Goal: Task Accomplishment & Management: Complete application form

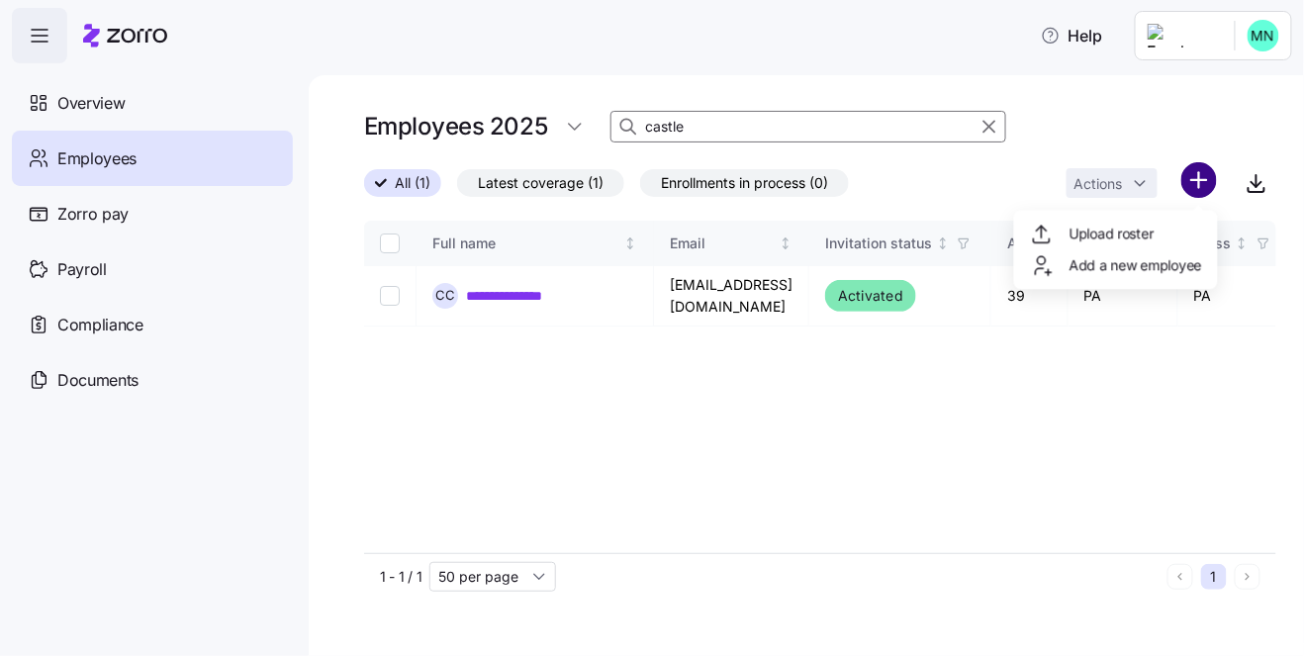
click at [1206, 182] on html "**********" at bounding box center [652, 322] width 1304 height 644
click at [1108, 263] on span "Add a new employee" at bounding box center [1136, 265] width 133 height 20
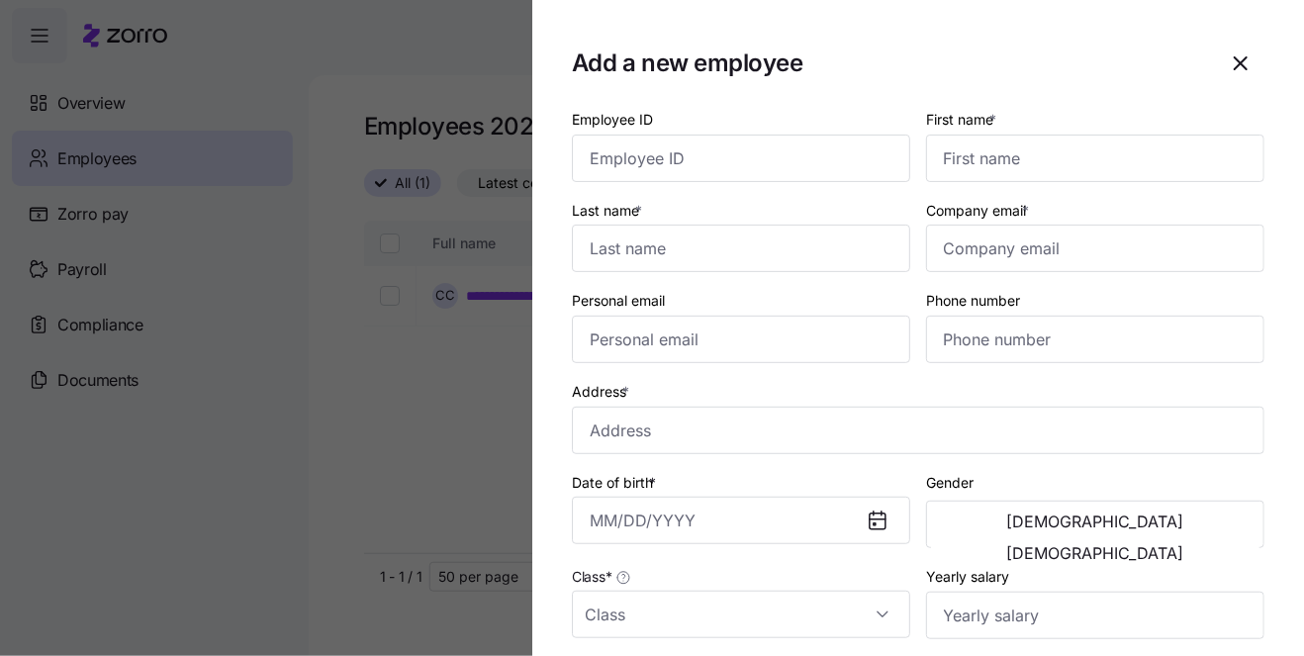
drag, startPoint x: 355, startPoint y: 355, endPoint x: 404, endPoint y: 361, distance: 48.9
click at [356, 355] on div at bounding box center [652, 328] width 1304 height 656
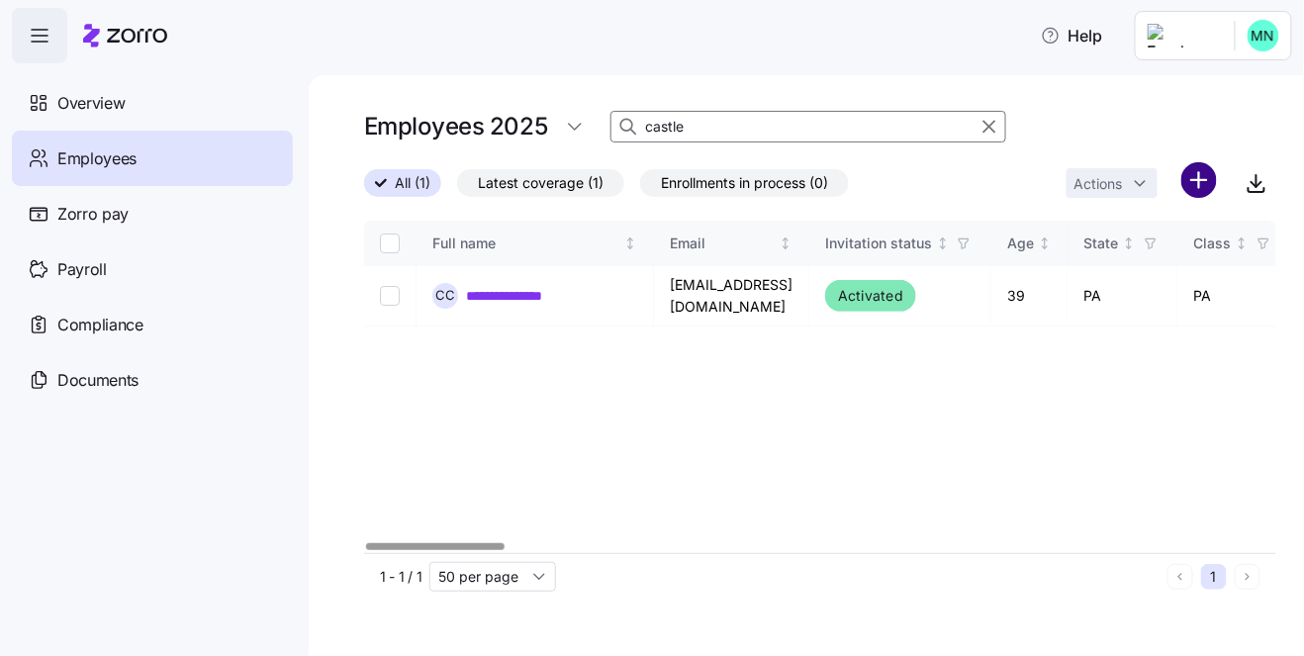
click at [1203, 175] on html "**********" at bounding box center [652, 322] width 1304 height 644
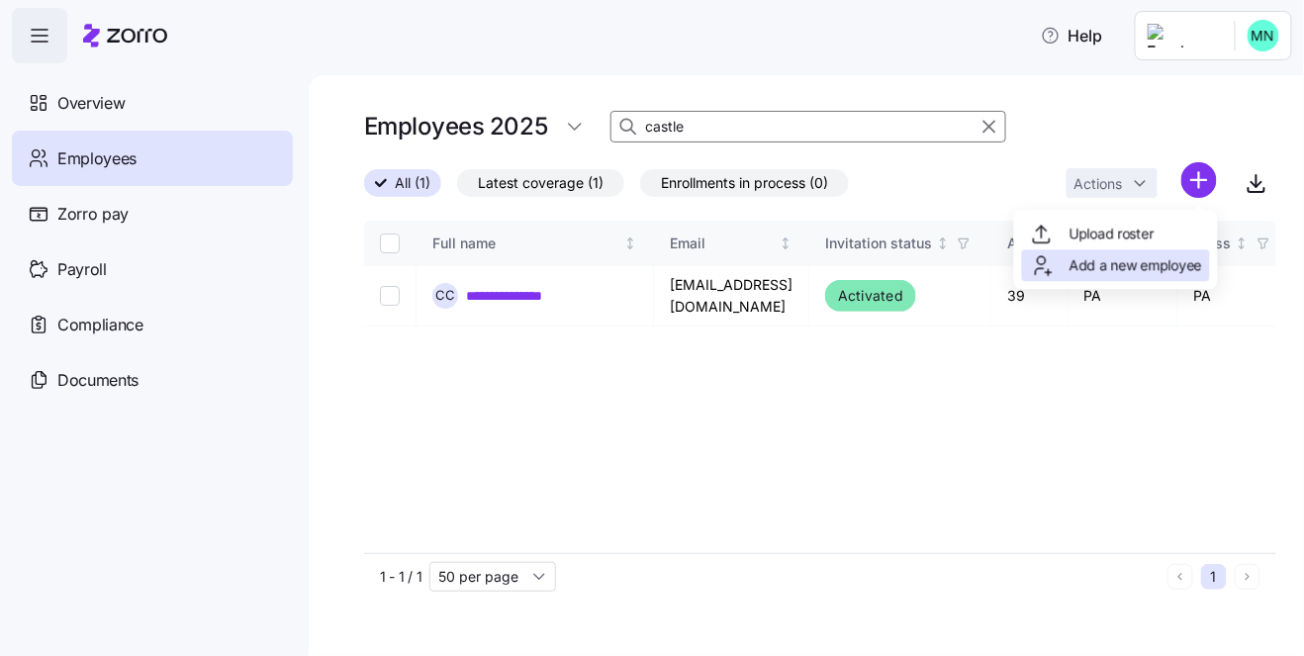
click at [1104, 266] on span "Add a new employee" at bounding box center [1136, 265] width 133 height 20
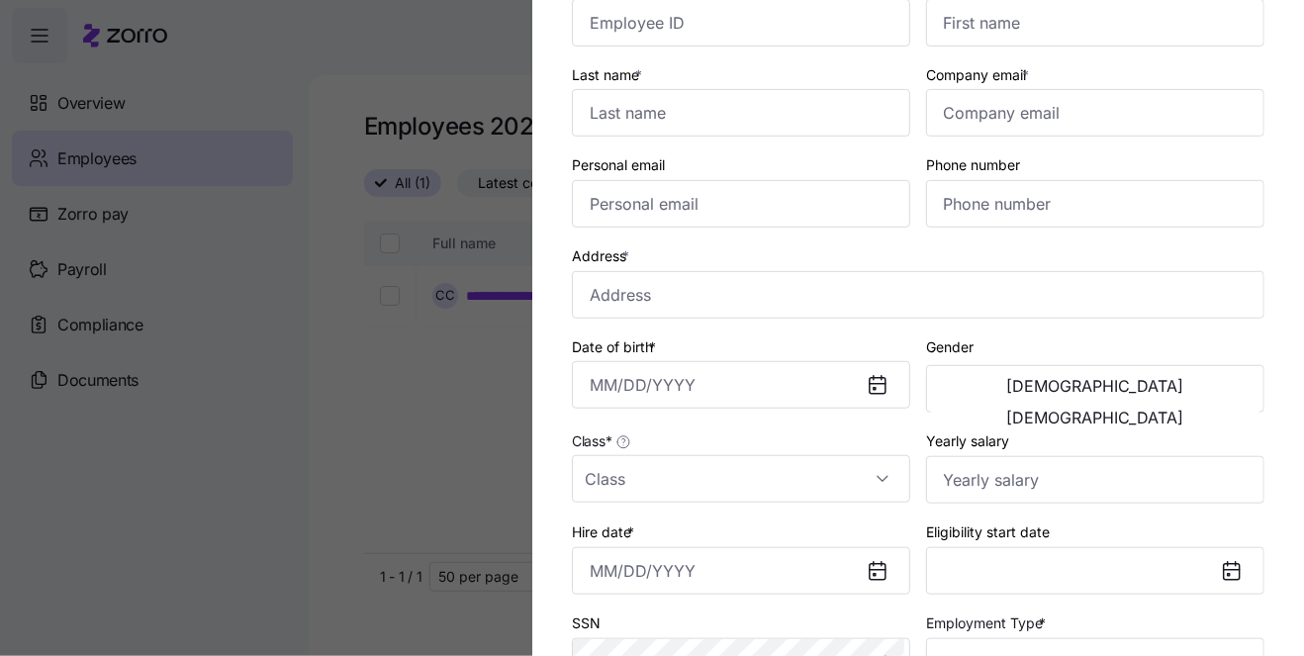
scroll to position [204, 0]
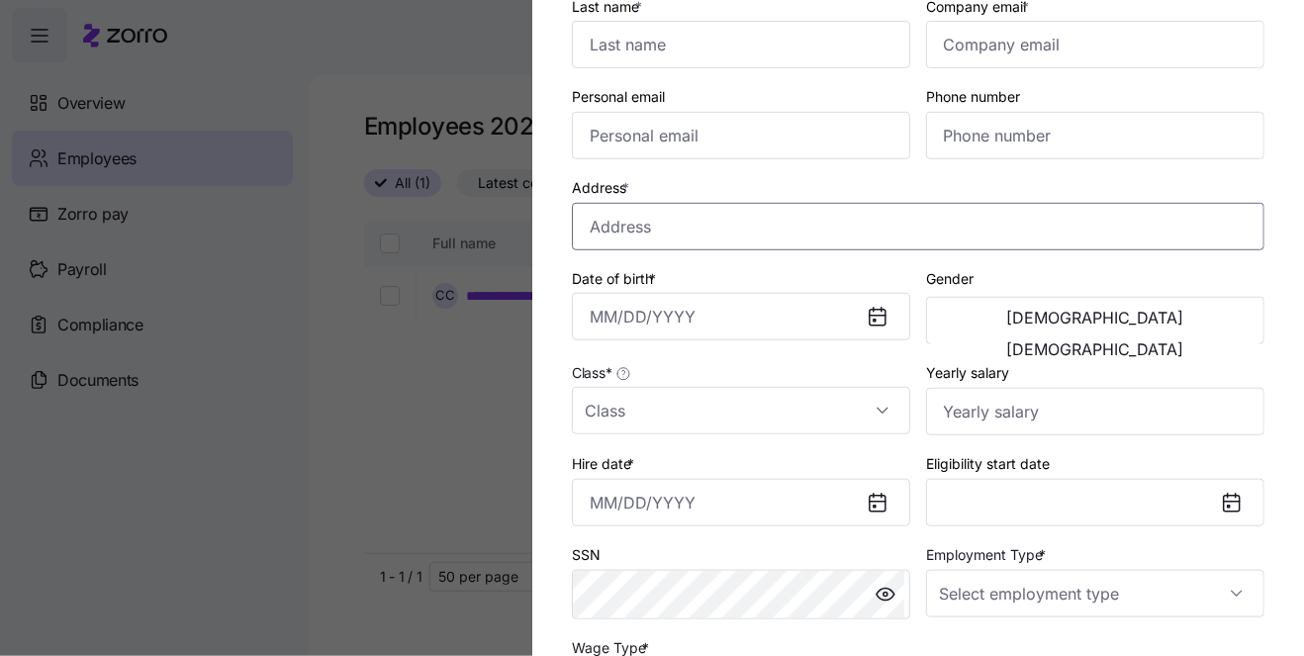
click at [684, 235] on input "Address *" at bounding box center [918, 227] width 693 height 48
paste input "2200 Lifestyle Lane"
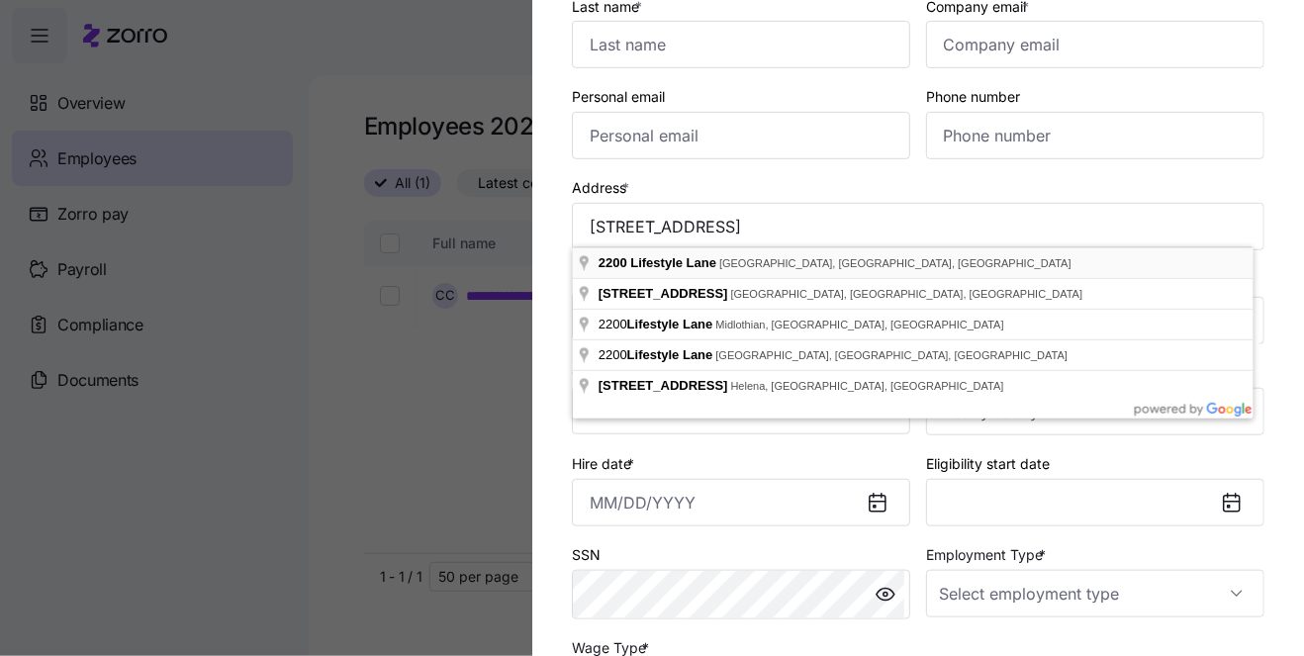
type input "2200 Lifestyle Ln, Kutztown, PA 19530, USA"
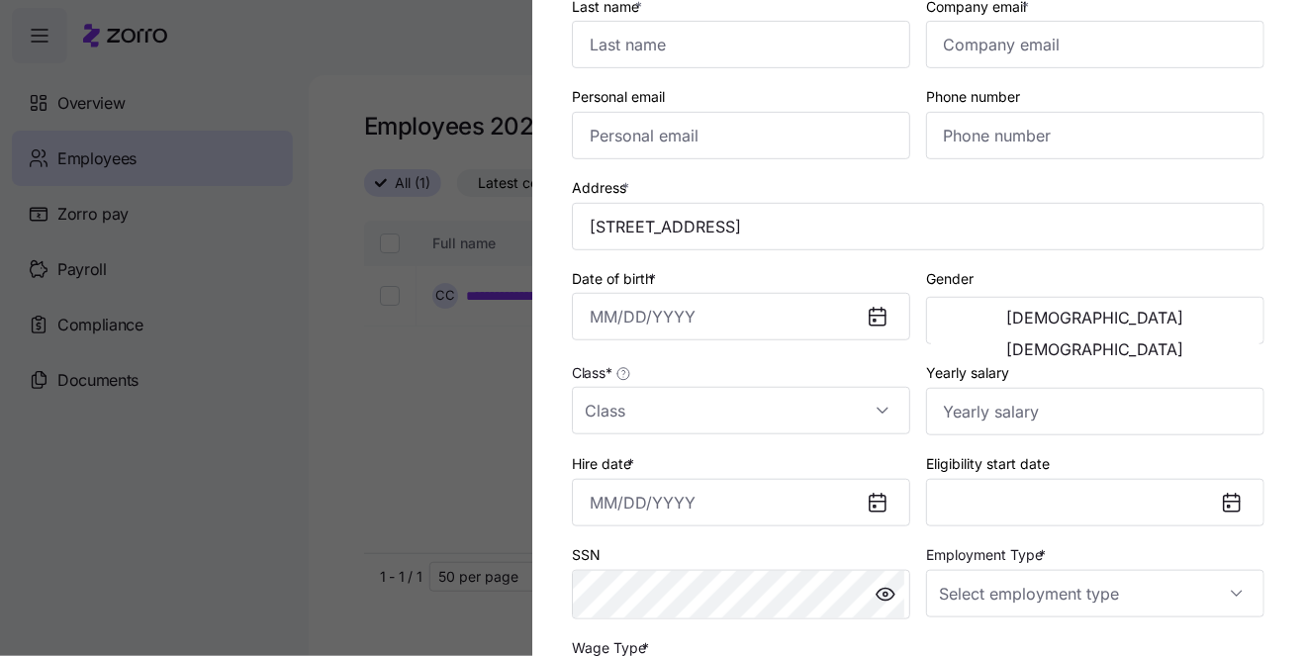
click at [409, 400] on div at bounding box center [652, 328] width 1304 height 656
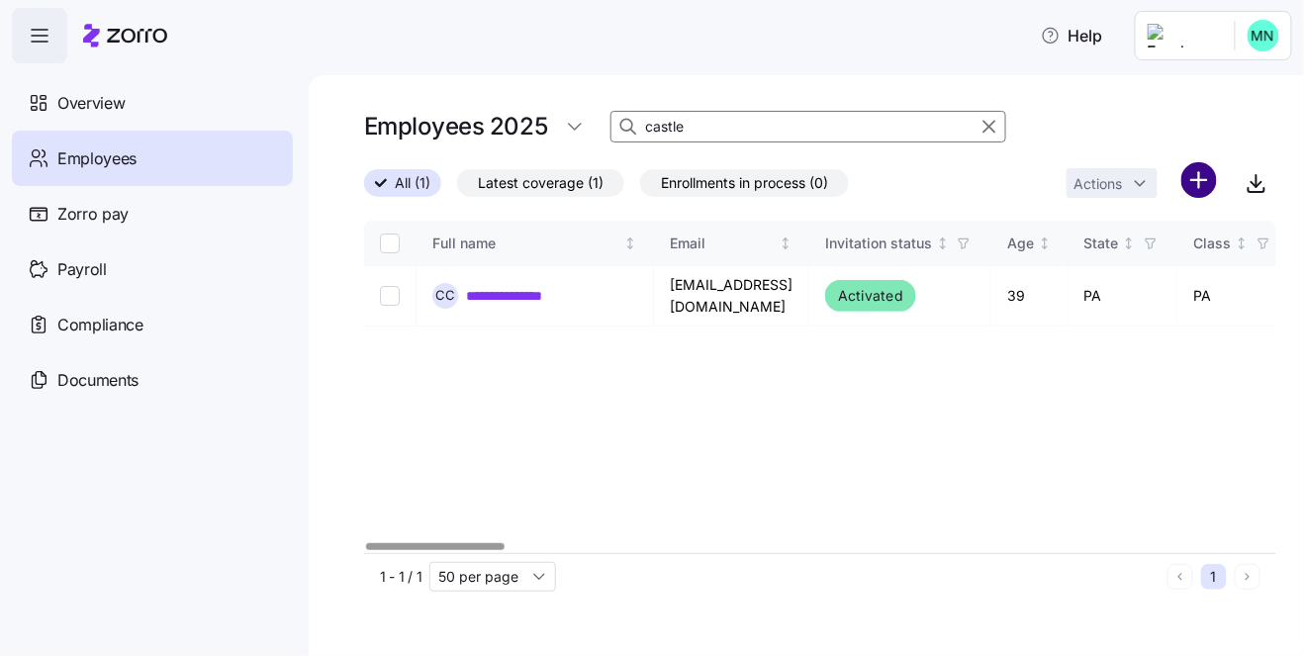
click at [1192, 177] on html "**********" at bounding box center [652, 322] width 1304 height 644
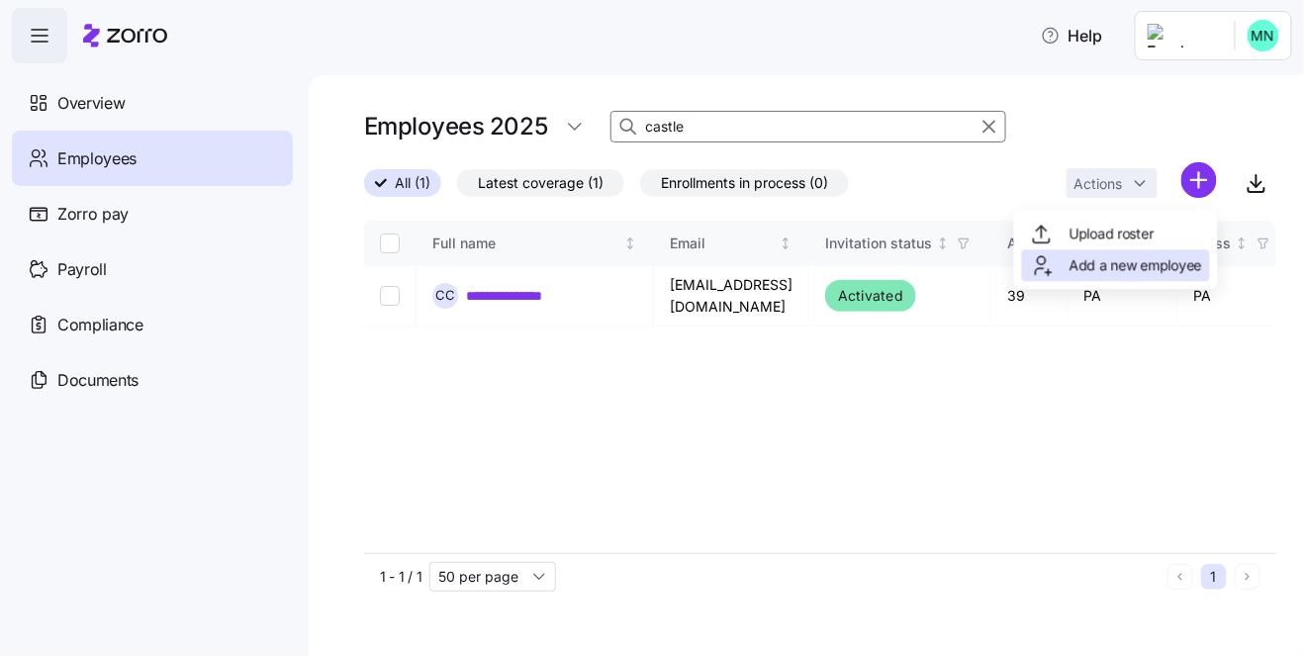
click at [1092, 263] on span "Add a new employee" at bounding box center [1136, 265] width 133 height 20
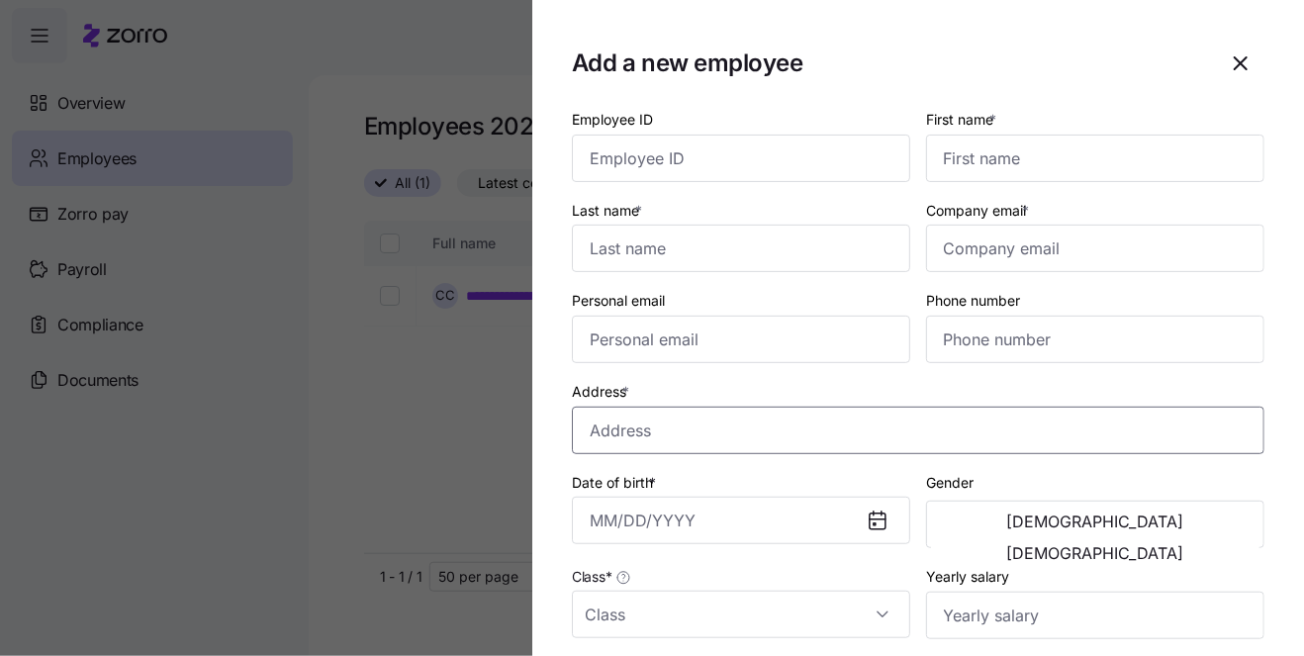
click at [637, 431] on input "Address *" at bounding box center [918, 431] width 693 height 48
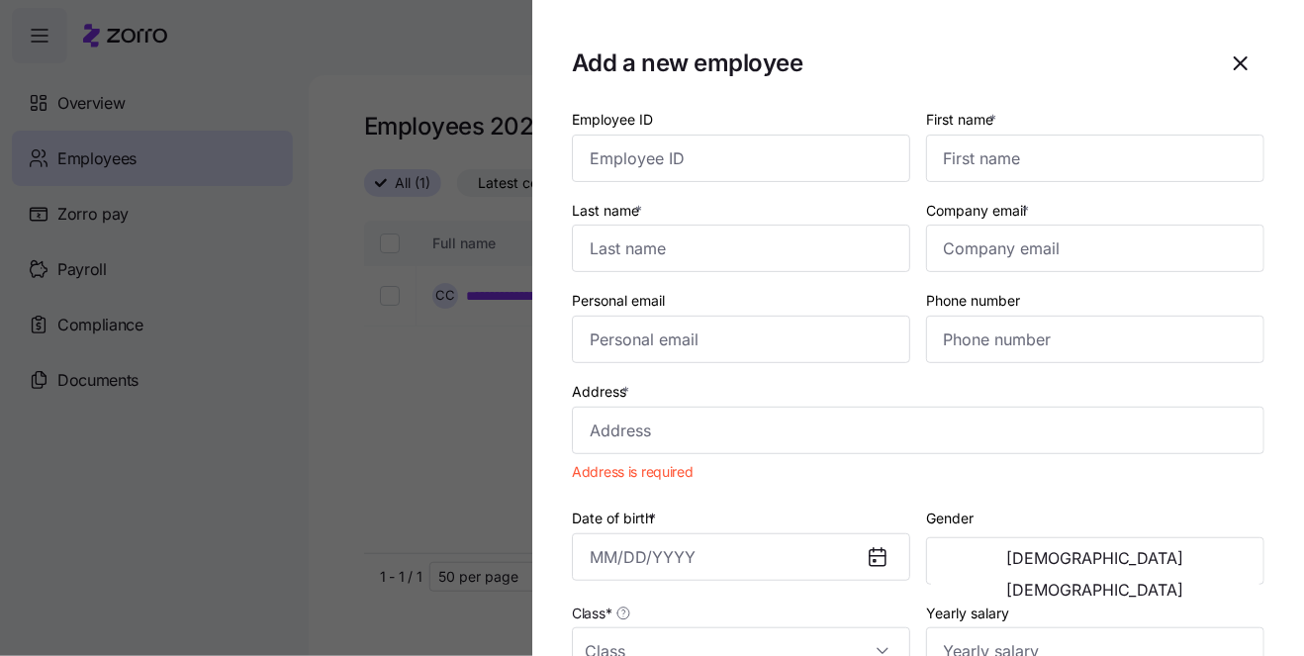
click at [1066, 55] on div "Add a new employee" at bounding box center [918, 64] width 693 height 48
click at [635, 430] on input "Address *" at bounding box center [918, 431] width 693 height 48
paste input "2200 Lifestyle Lane"
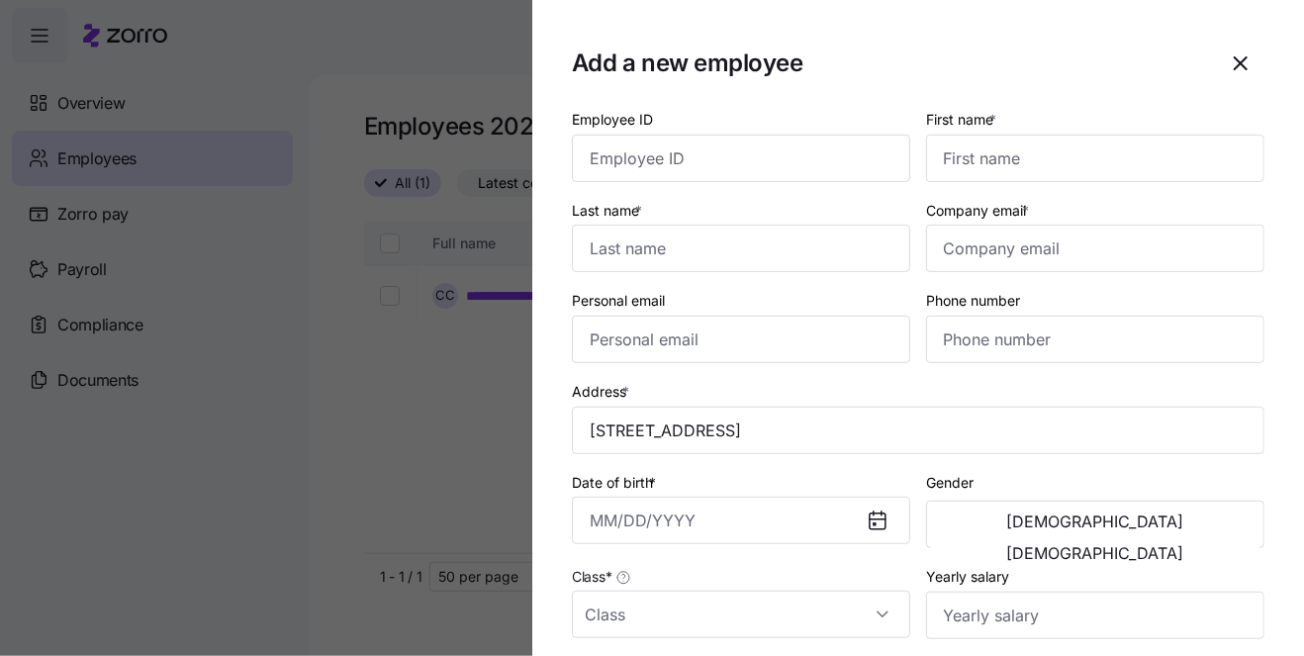
click at [1068, 57] on div "Add a new employee" at bounding box center [918, 64] width 693 height 48
click at [727, 428] on input "2200 Lifestyle Ln, Kutztown, PA 19530, USA" at bounding box center [918, 431] width 693 height 48
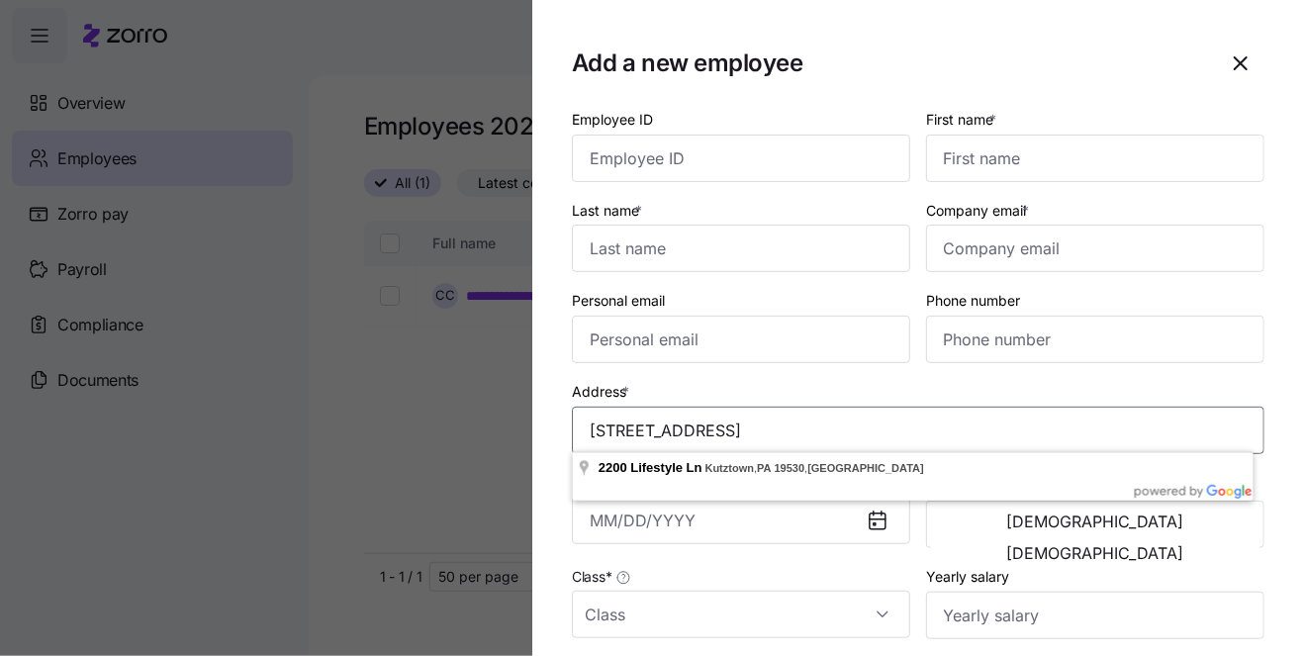
paste input "Apt. 2500"
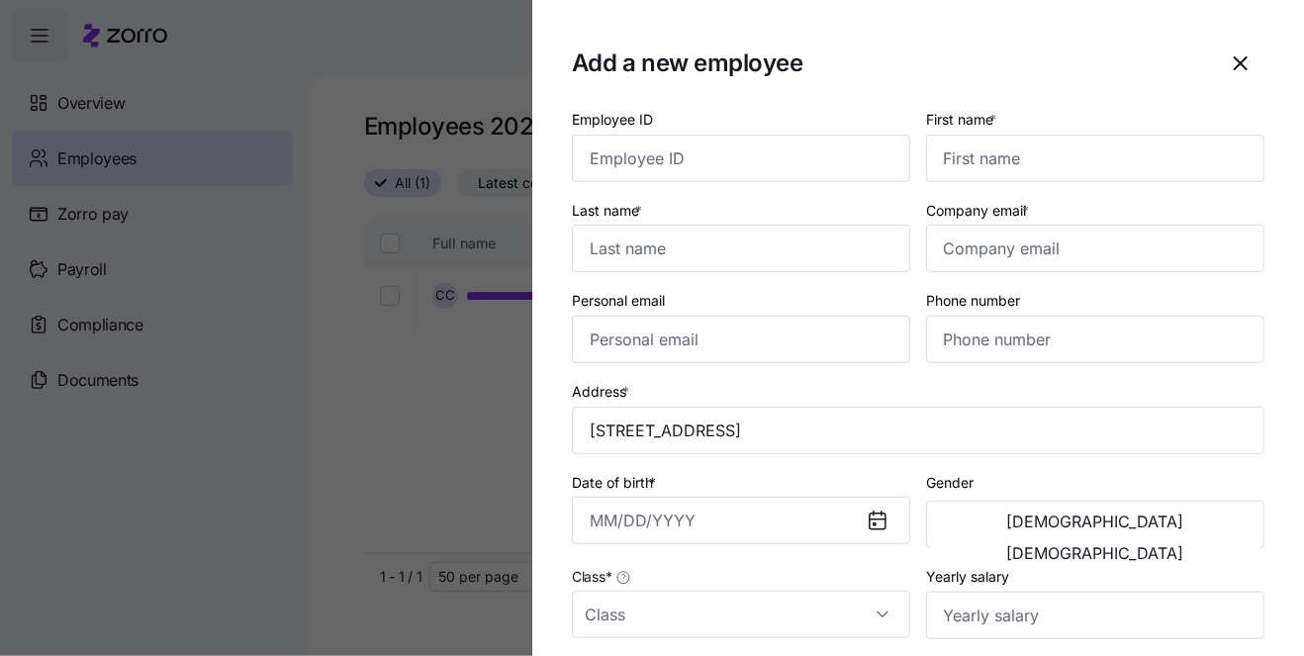
type input "2200 Lifestyle Ln apt 2500, Kutztown, PA 19530, USA"
click at [1088, 66] on div "Add a new employee" at bounding box center [918, 64] width 693 height 48
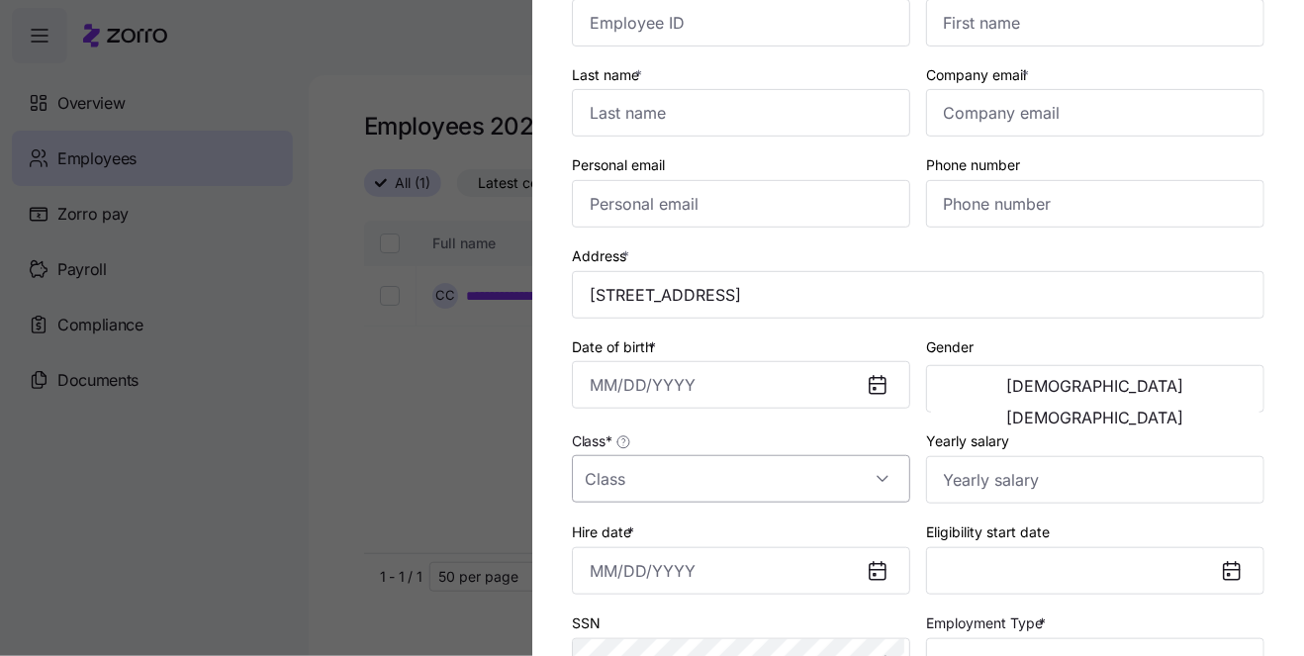
scroll to position [67, 0]
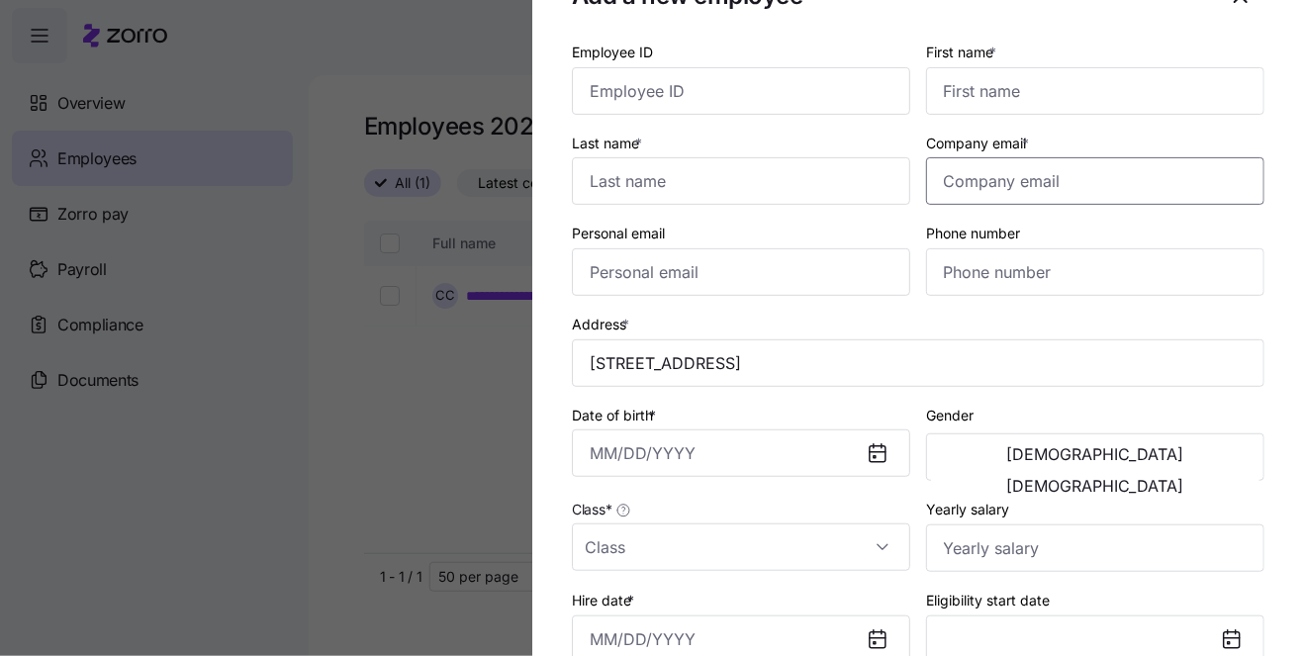
click at [997, 178] on input "Company email *" at bounding box center [1095, 181] width 338 height 48
paste input "cmilewski@concern4kids.org"
type input "cmilewski@concern4kids.org"
click at [963, 270] on input "Phone number" at bounding box center [1095, 272] width 338 height 48
paste input "(267) 325-7364"
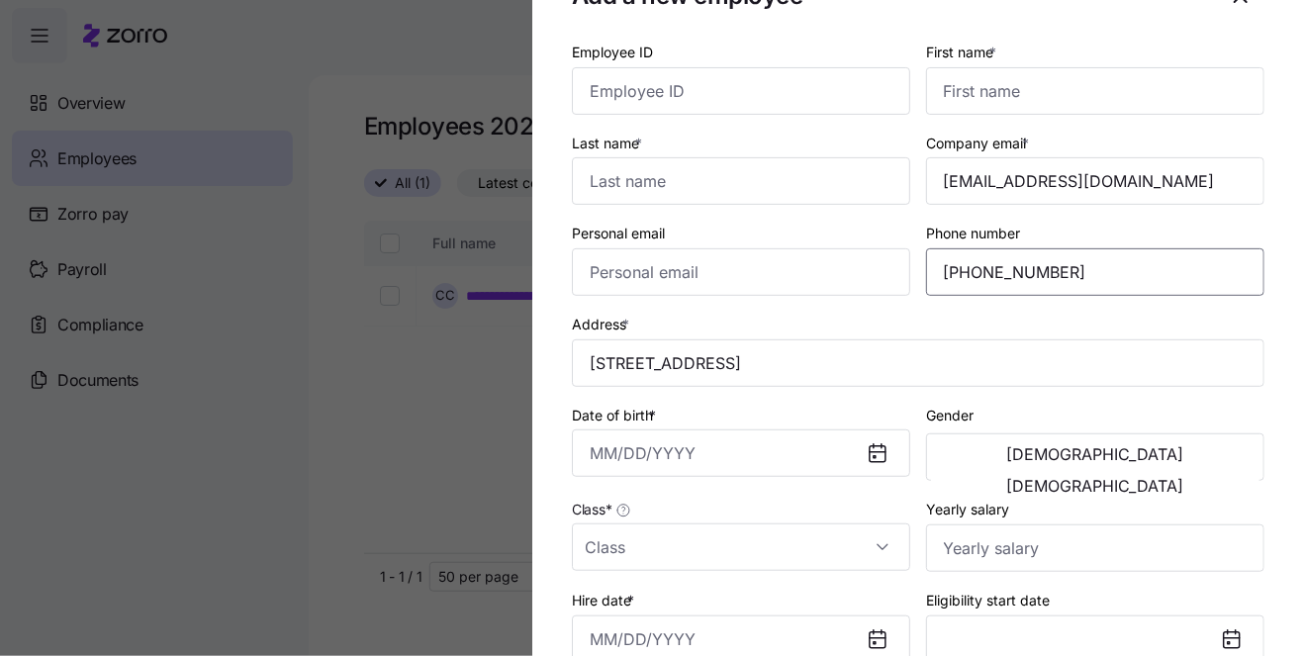
type input "(267) 325-7364"
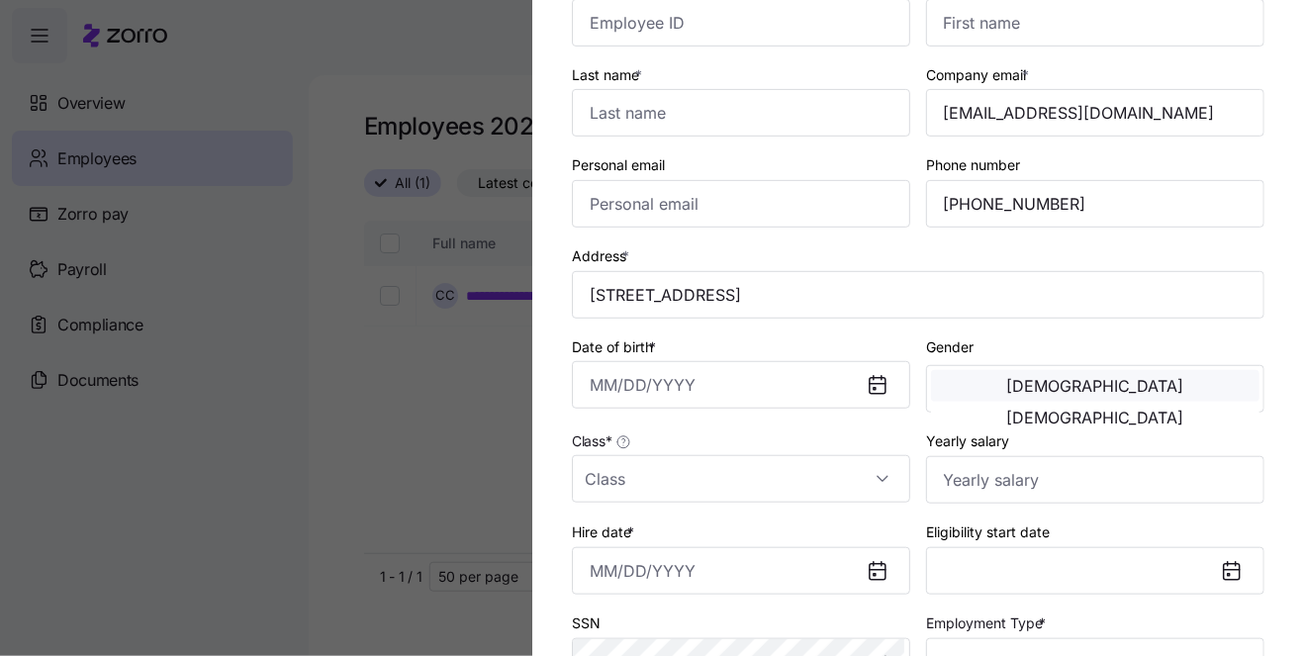
scroll to position [204, 0]
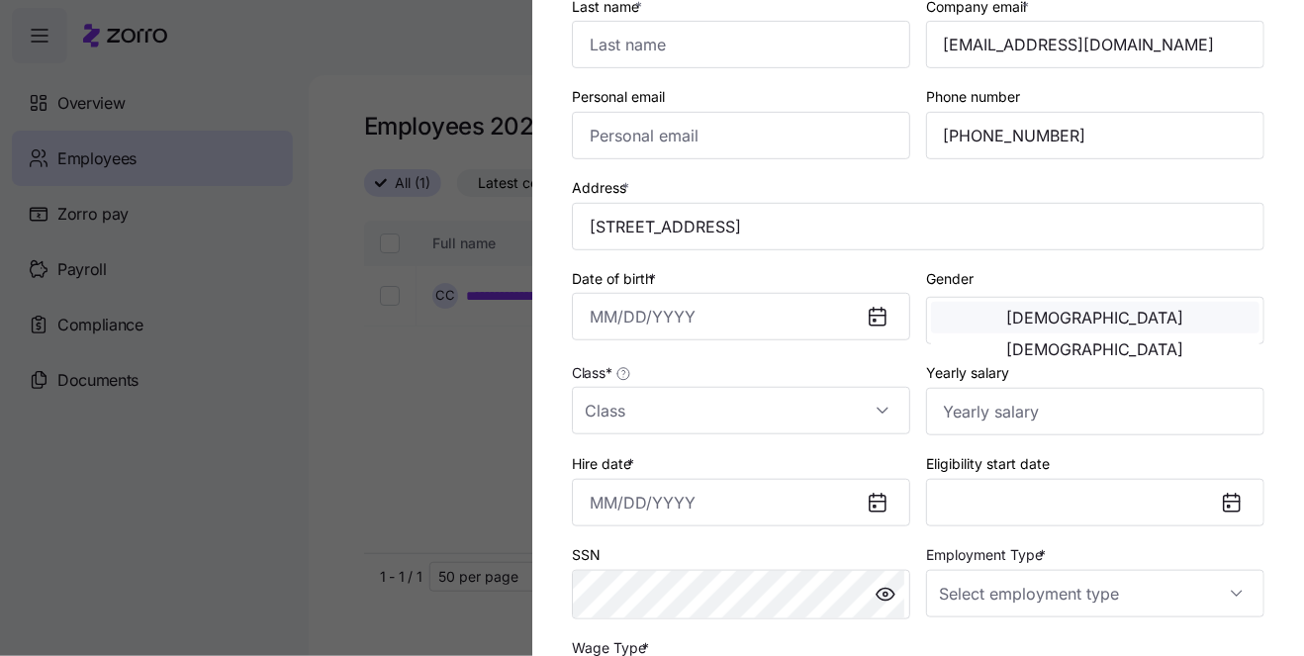
click at [1051, 330] on button "Male" at bounding box center [1095, 318] width 329 height 32
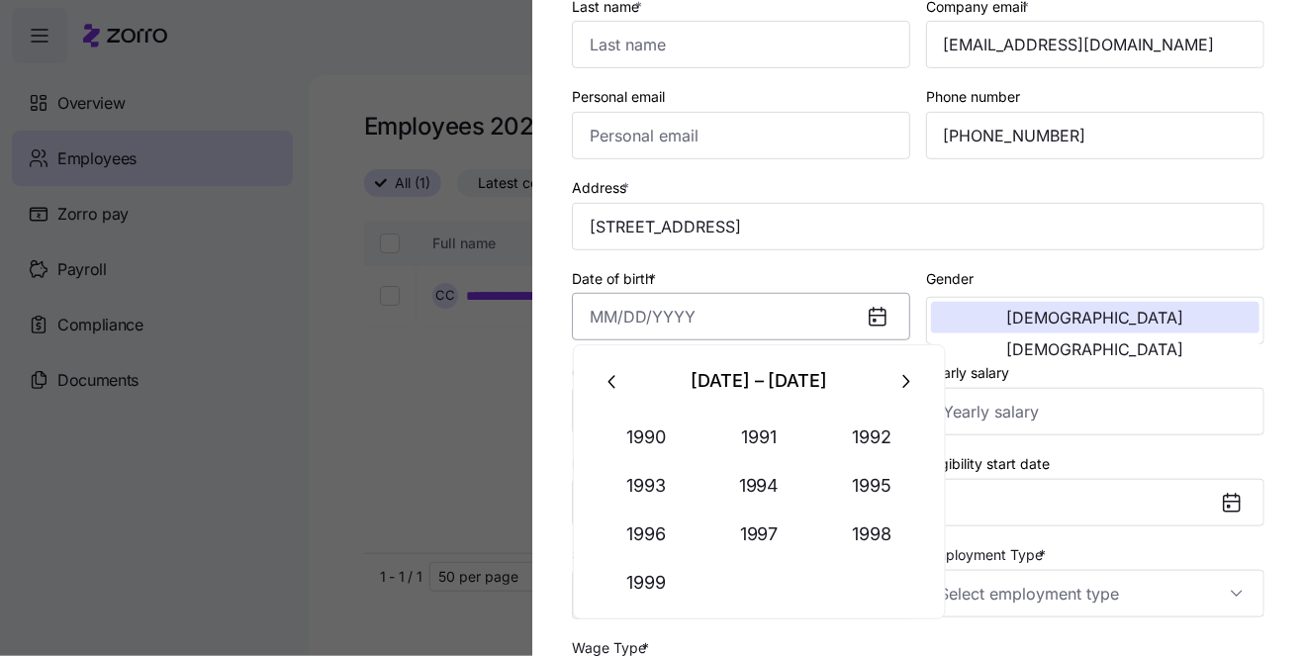
click at [694, 314] on input "Date of birth *" at bounding box center [741, 317] width 338 height 48
paste input "08/31/1998"
type input "August 31, 1998"
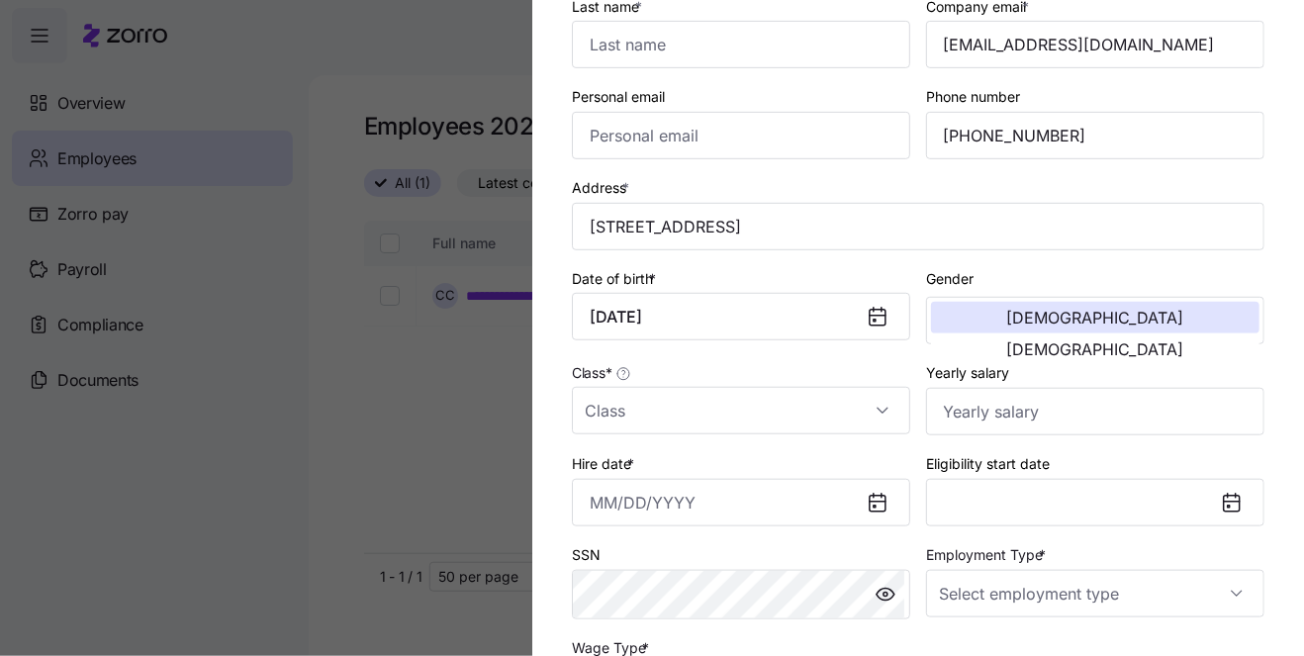
click at [1142, 268] on div "Gender Male Female" at bounding box center [1095, 305] width 338 height 79
click at [722, 403] on input "Class *" at bounding box center [741, 411] width 338 height 48
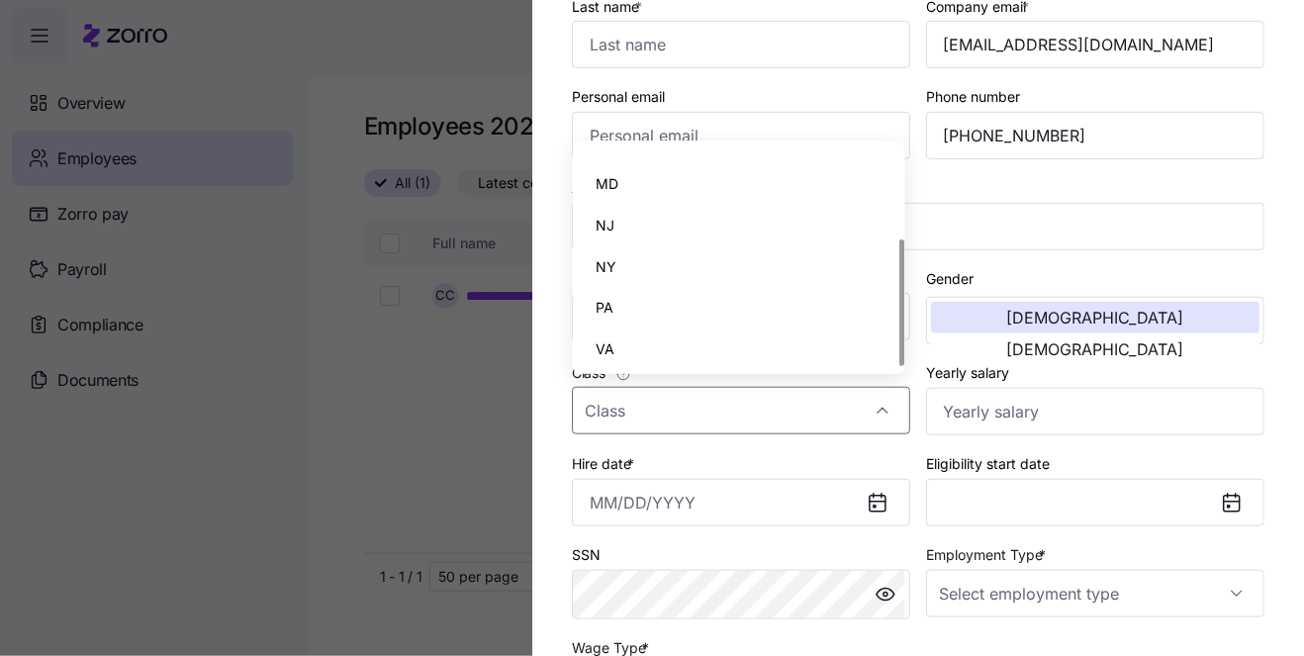
scroll to position [153, 0]
click at [664, 301] on div "PA" at bounding box center [740, 305] width 318 height 42
type input "PA"
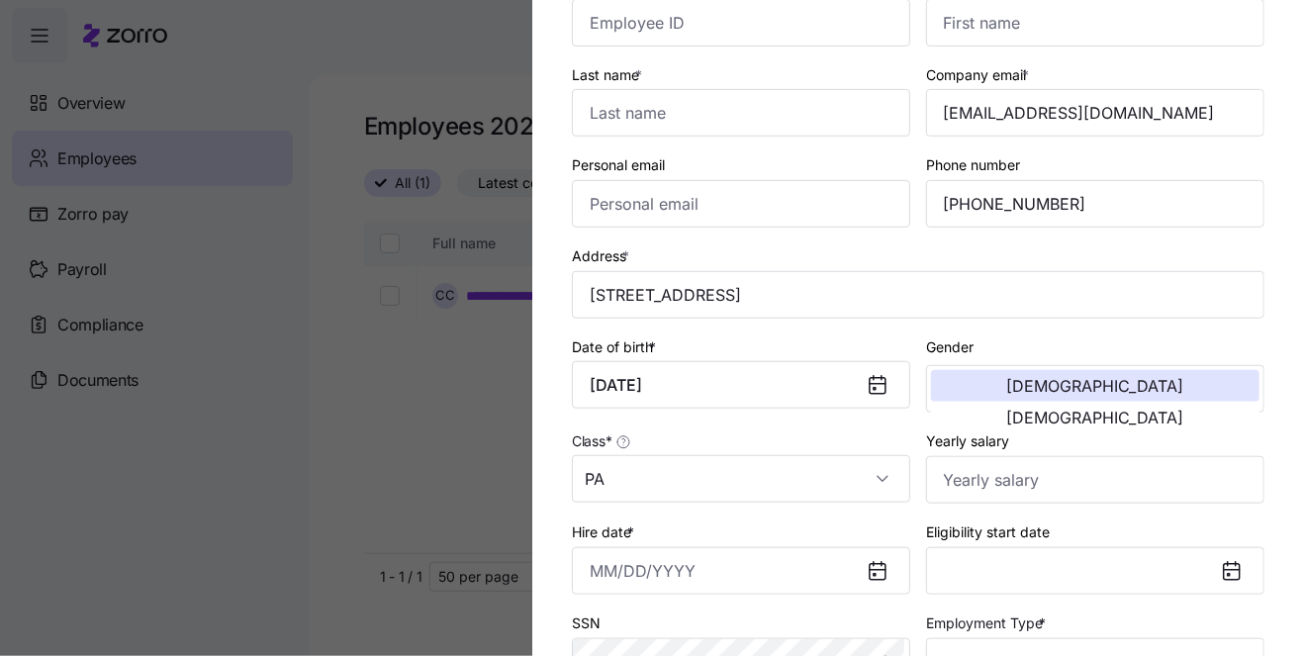
scroll to position [0, 0]
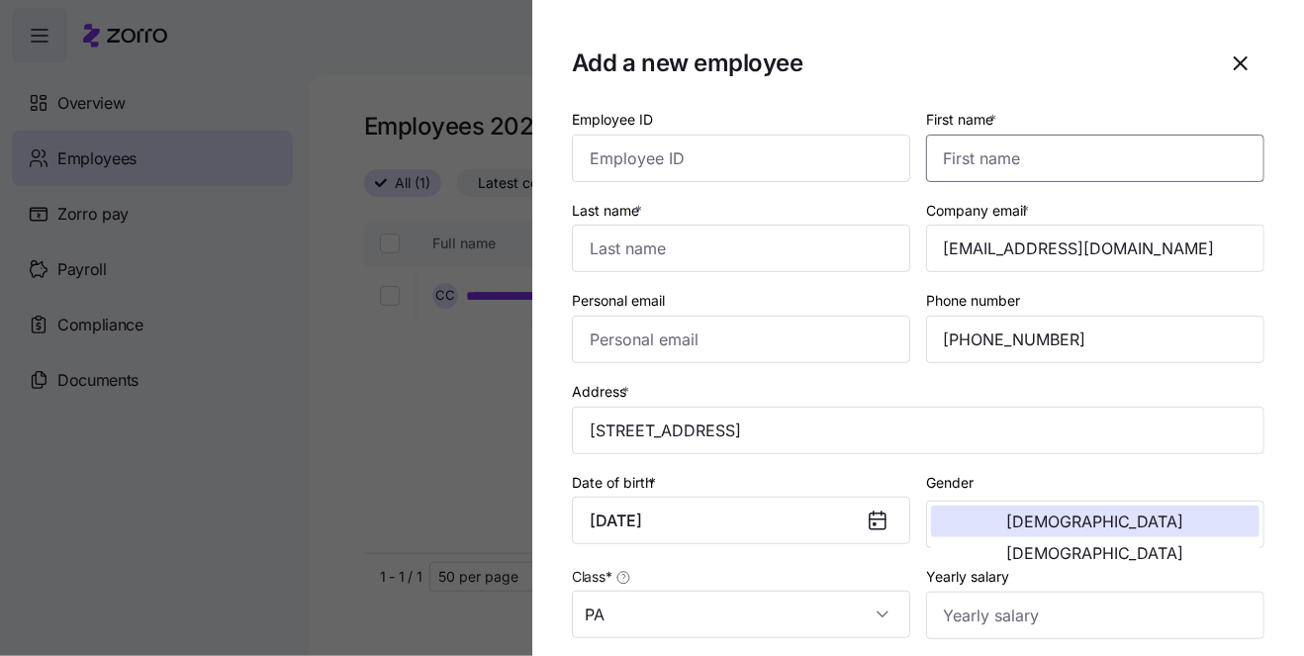
click at [972, 171] on input "First name *" at bounding box center [1095, 159] width 338 height 48
paste input "Cody"
type input "Cody"
click at [799, 238] on input "Last name *" at bounding box center [741, 249] width 338 height 48
paste input "Milewski"
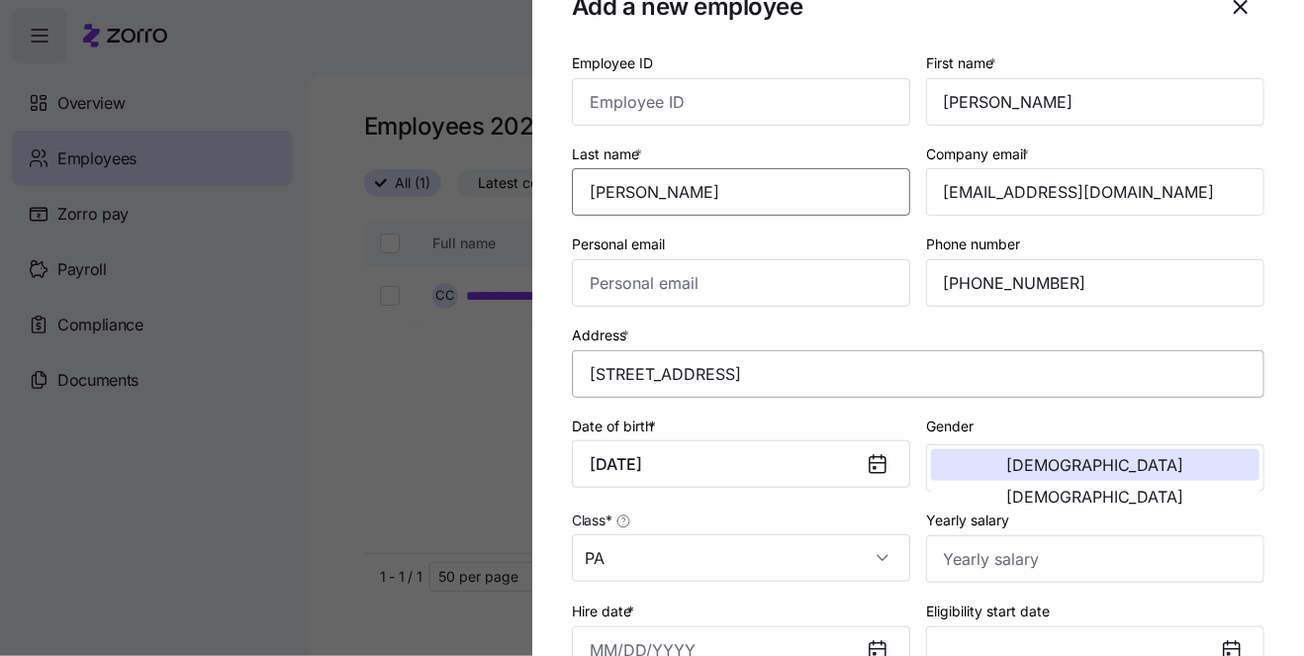
scroll to position [67, 0]
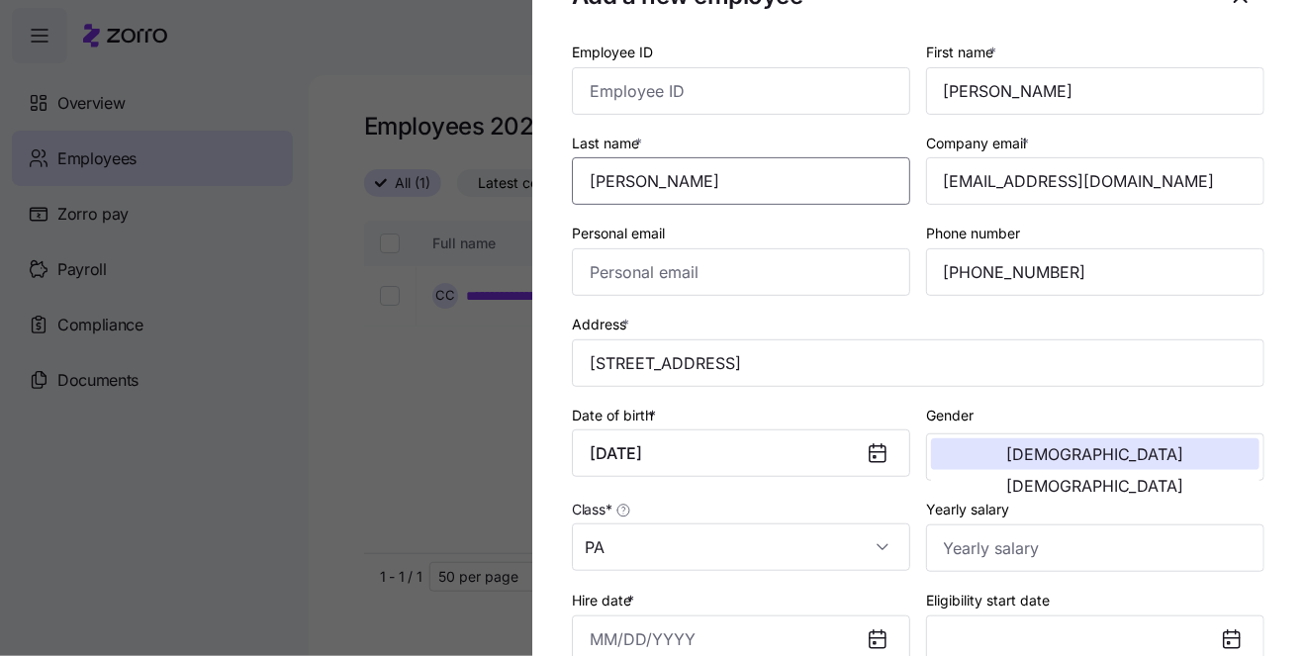
type input "Milewski"
click at [689, 88] on input "Employee ID" at bounding box center [741, 91] width 338 height 48
paste input "FC0006324"
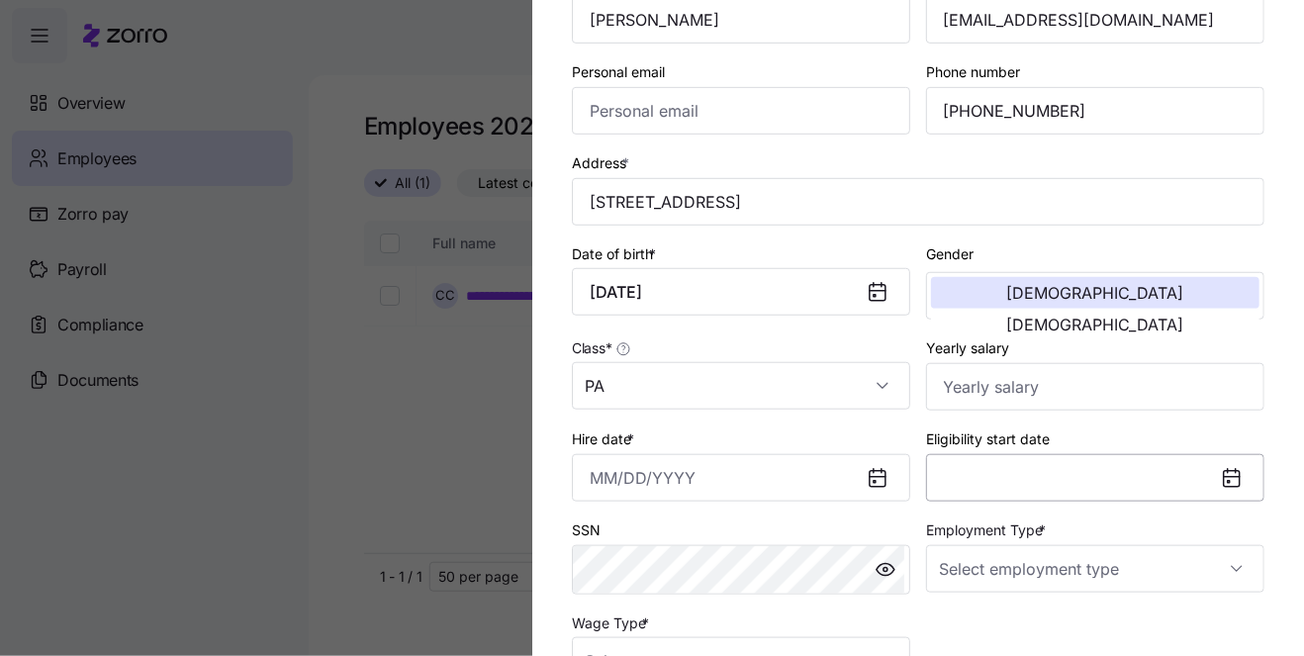
scroll to position [204, 0]
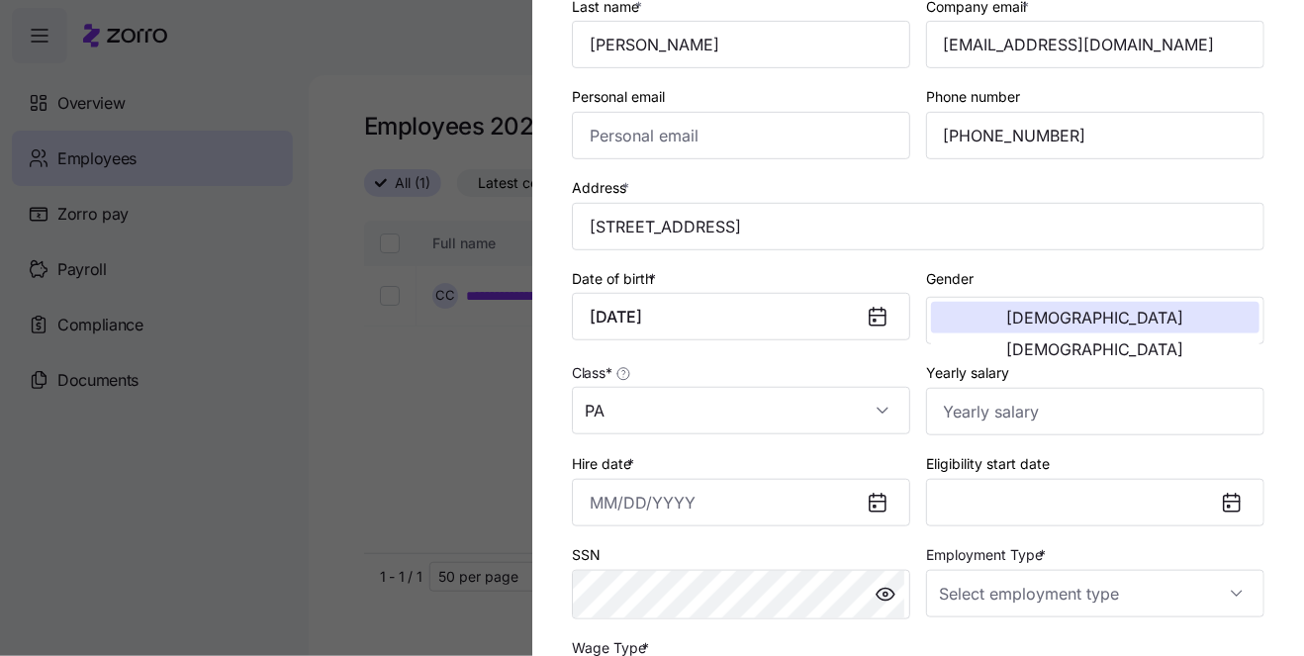
type input "FC0006324"
click at [873, 502] on icon at bounding box center [878, 504] width 16 height 16
click at [870, 502] on icon at bounding box center [878, 502] width 16 height 0
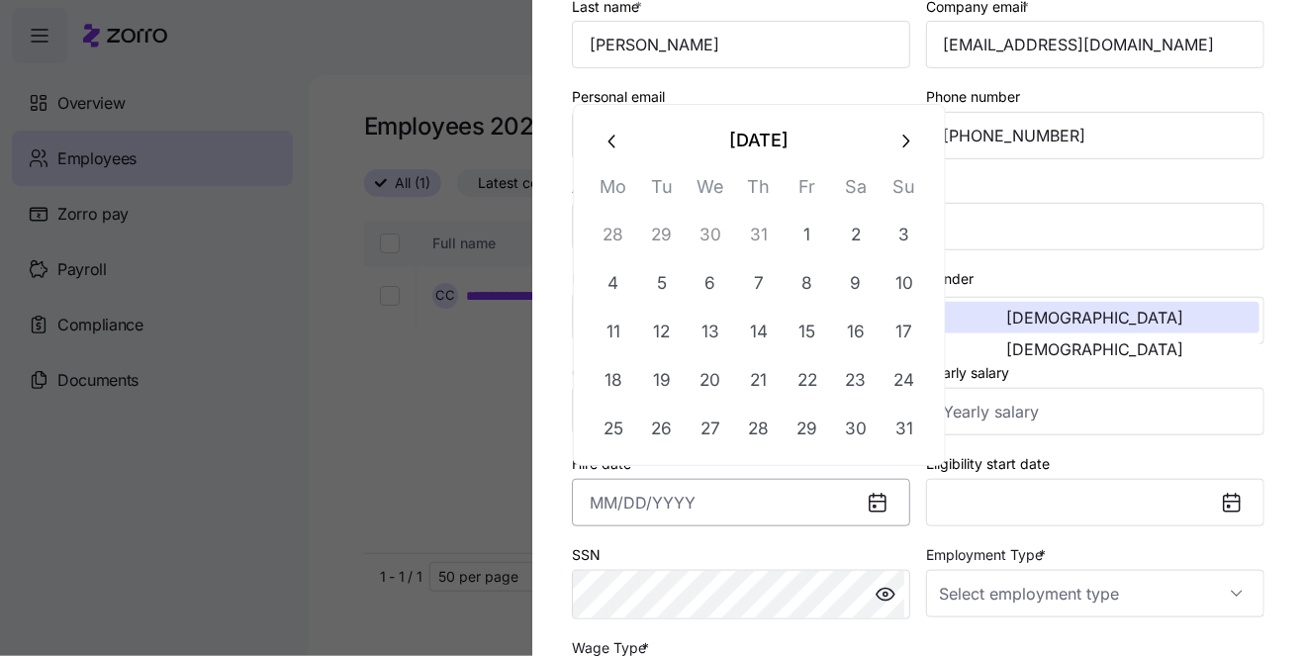
click at [716, 499] on input "Hire date *" at bounding box center [741, 503] width 338 height 48
click at [603, 138] on icon "button" at bounding box center [614, 142] width 22 height 22
click at [615, 278] on button "7" at bounding box center [614, 284] width 48 height 48
type input "July 7, 2025"
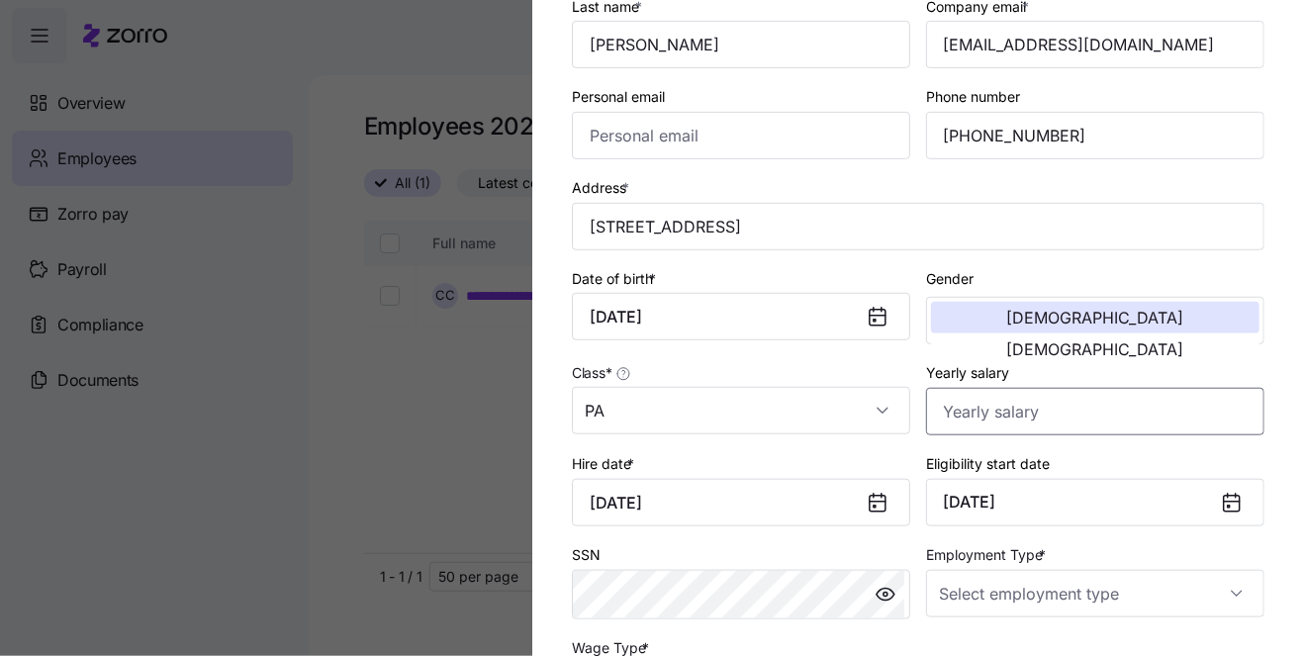
click at [976, 399] on input "Yearly salary" at bounding box center [1095, 412] width 338 height 48
paste input "$37,500"
type input "$37,500"
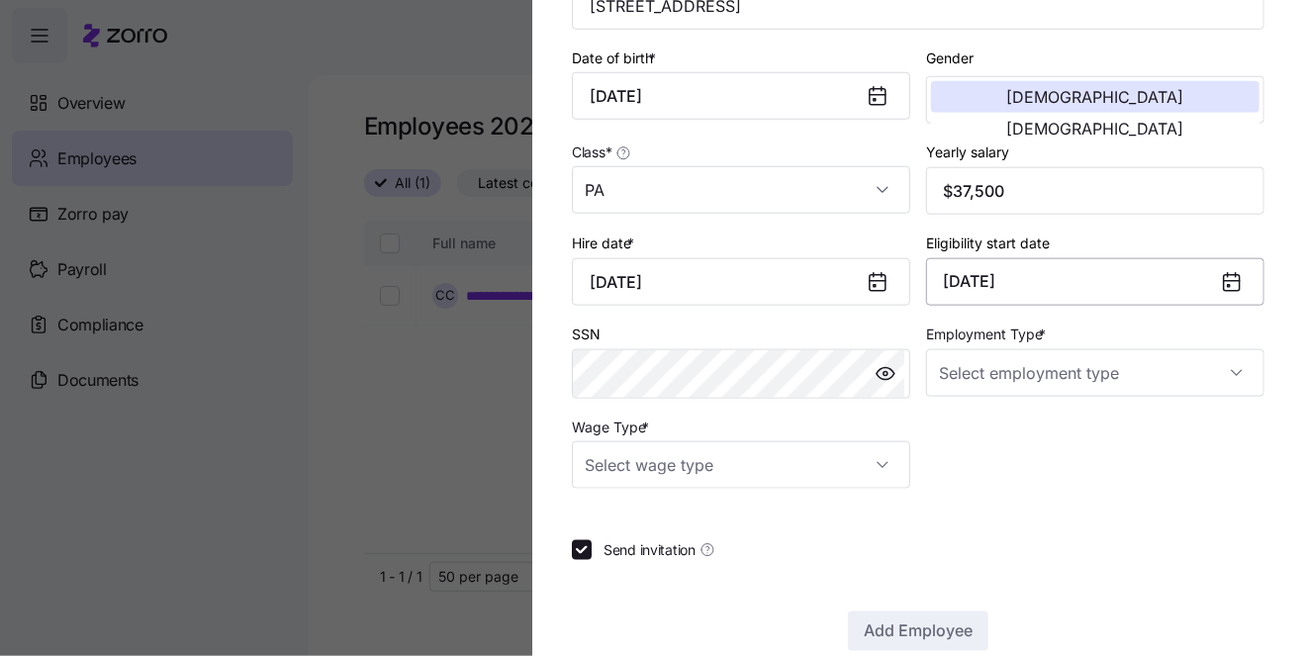
scroll to position [452, 0]
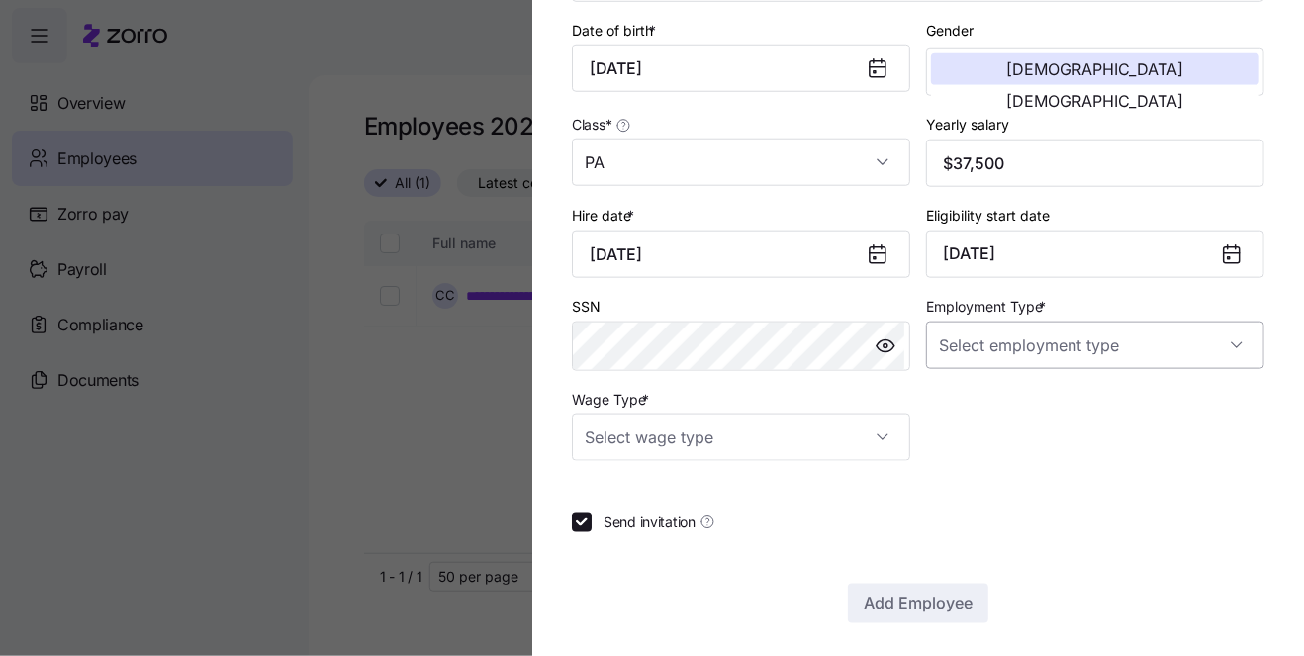
click at [1180, 342] on input "Employment Type *" at bounding box center [1095, 346] width 338 height 48
click at [1066, 393] on div "Full Time" at bounding box center [1088, 400] width 318 height 42
type input "Full Time"
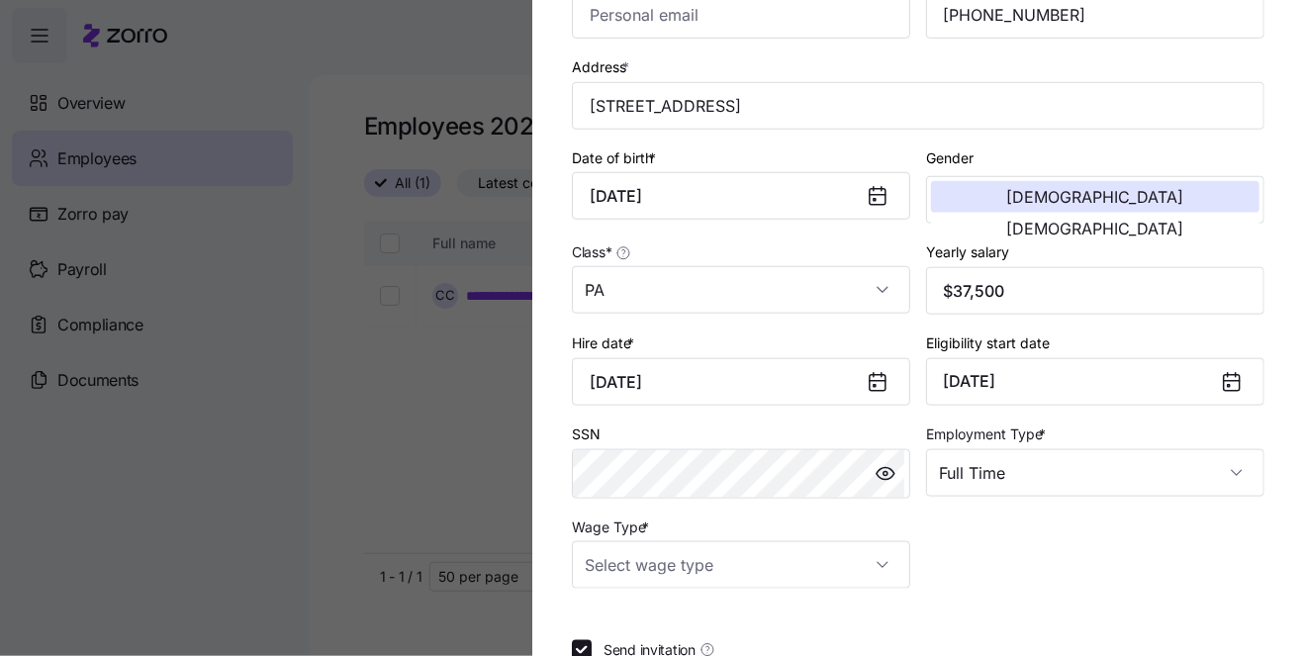
scroll to position [409, 0]
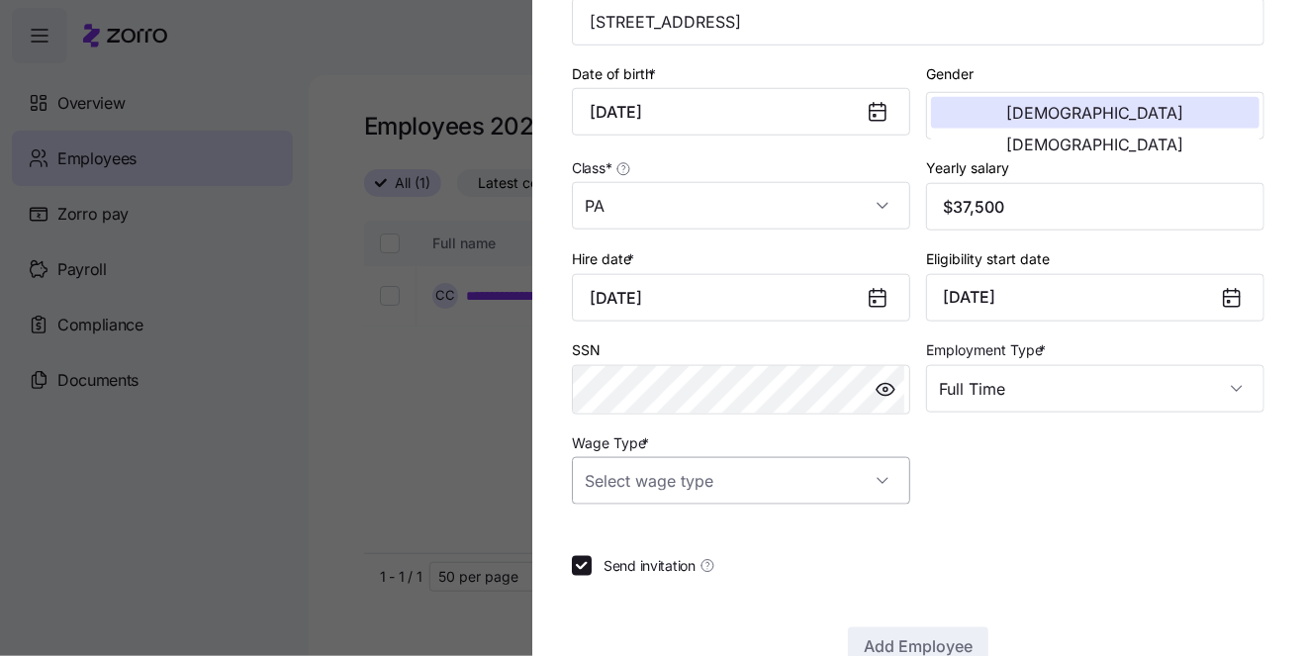
click at [873, 472] on input "Wage Type *" at bounding box center [741, 481] width 338 height 48
click at [768, 530] on div "Salary" at bounding box center [740, 536] width 318 height 42
type input "Salary"
click at [573, 556] on input "Send invitation" at bounding box center [582, 566] width 20 height 20
checkbox input "false"
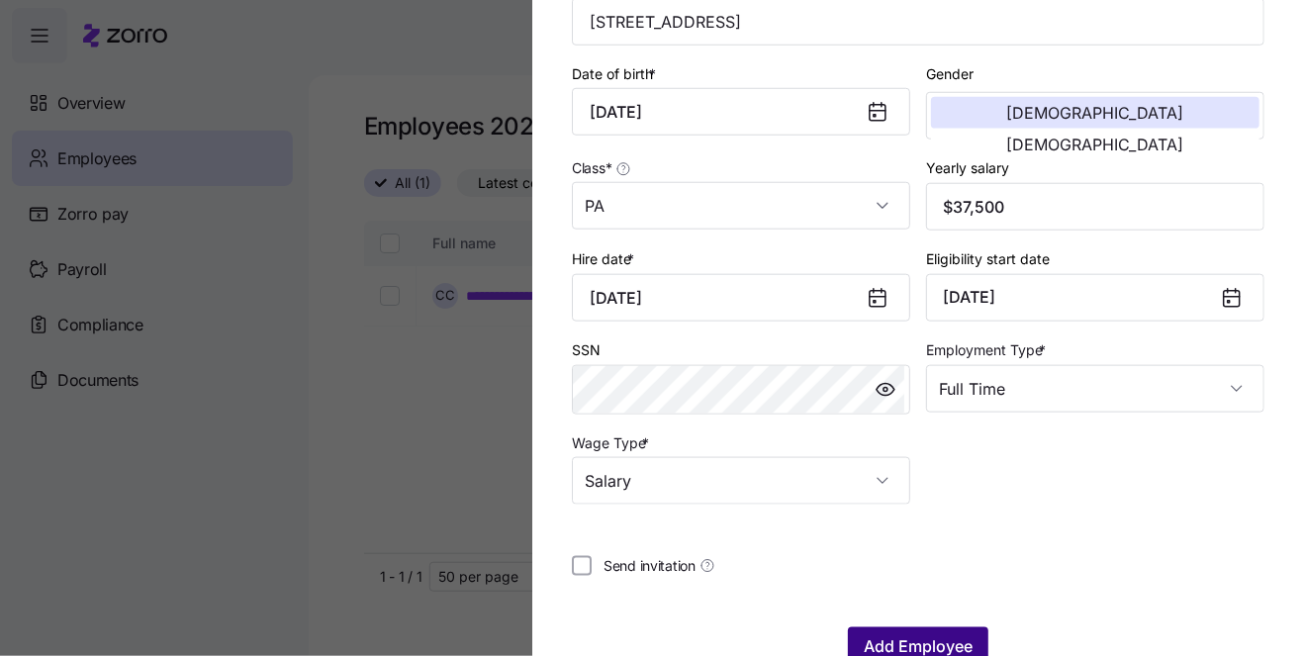
click at [882, 627] on button "Add Employee" at bounding box center [918, 647] width 141 height 40
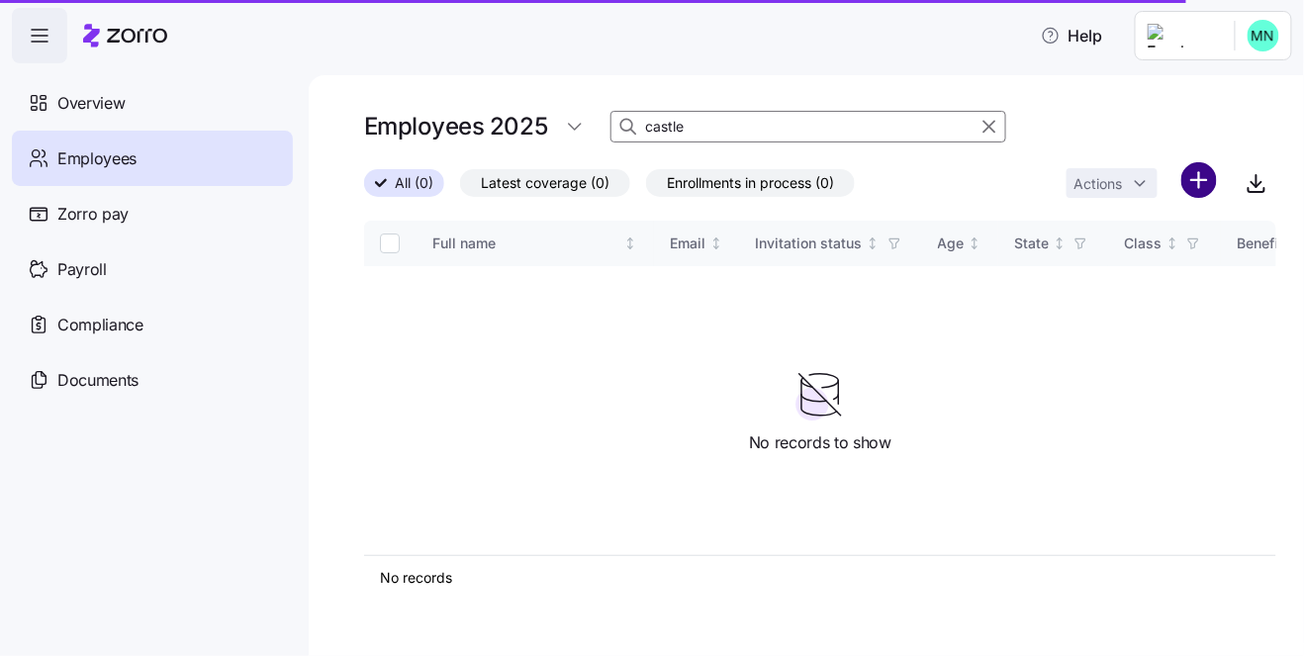
click at [1196, 173] on html "Help Overview Employees Zorro pay Payroll Compliance Documents Employees 2025 c…" at bounding box center [652, 322] width 1304 height 644
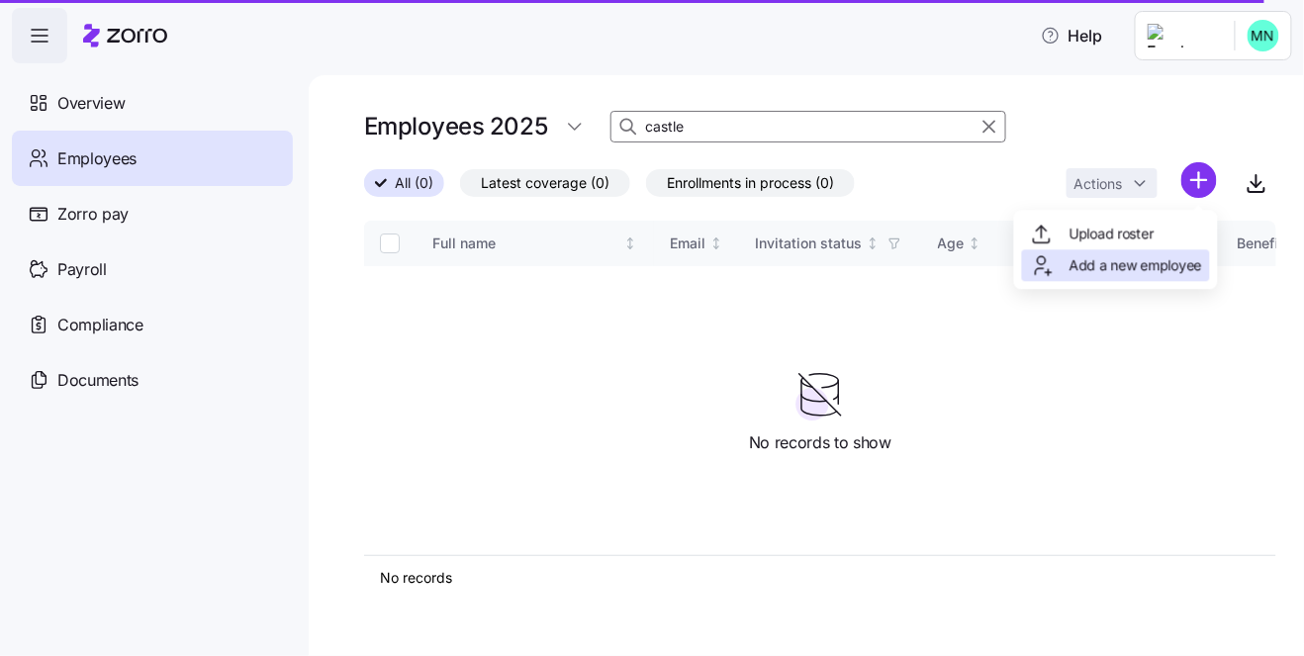
click at [1129, 273] on span "Add a new employee" at bounding box center [1136, 265] width 133 height 20
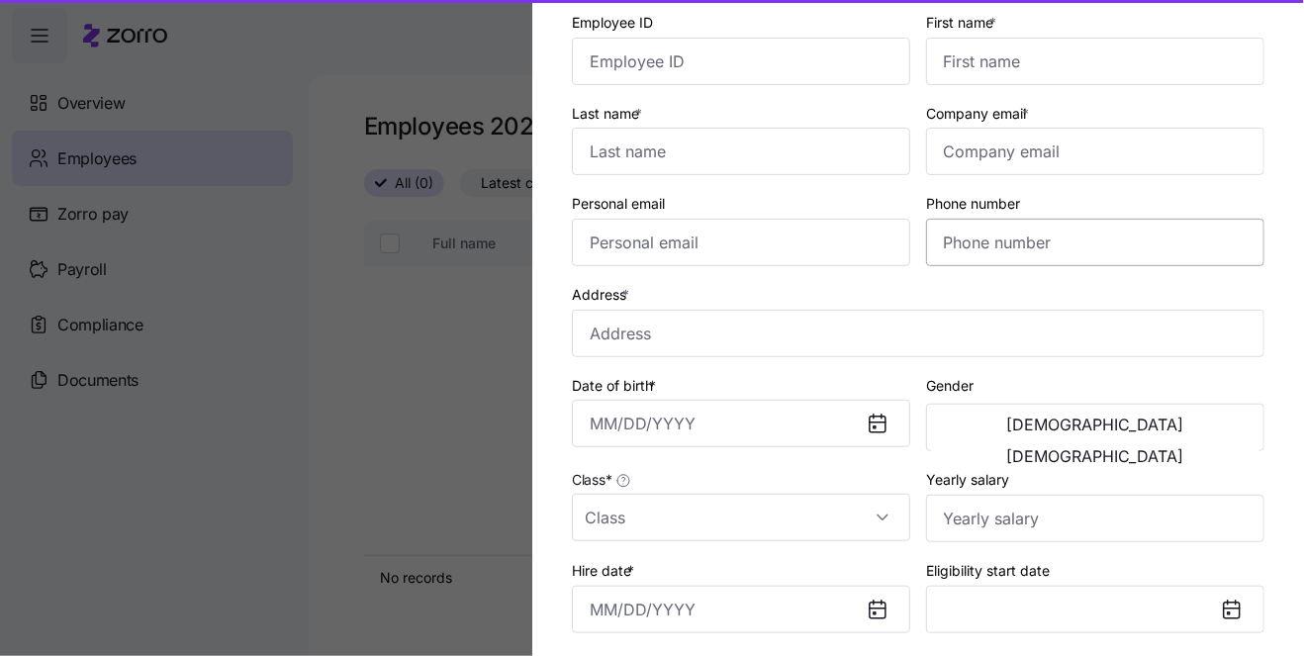
scroll to position [67, 0]
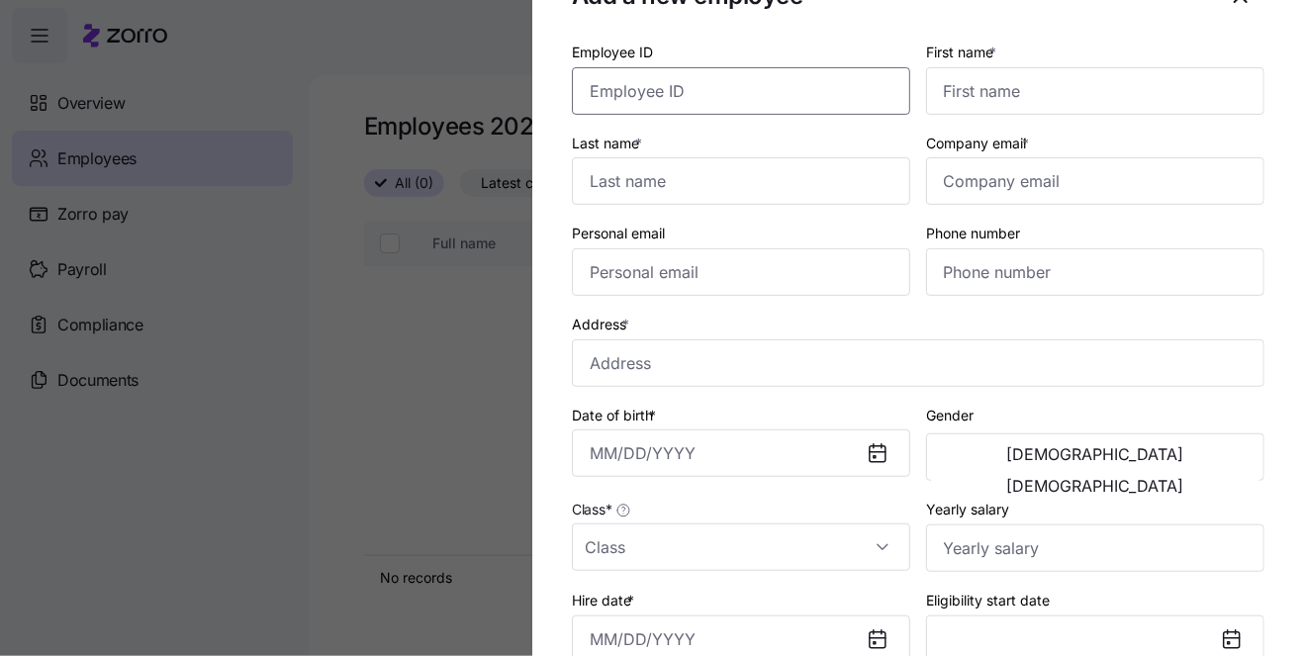
click at [710, 99] on input "Employee ID" at bounding box center [741, 91] width 338 height 48
paste input "BC0006259"
type input "BC0006259"
click at [1003, 96] on input "First name *" at bounding box center [1095, 91] width 338 height 48
paste input "Yvonne"
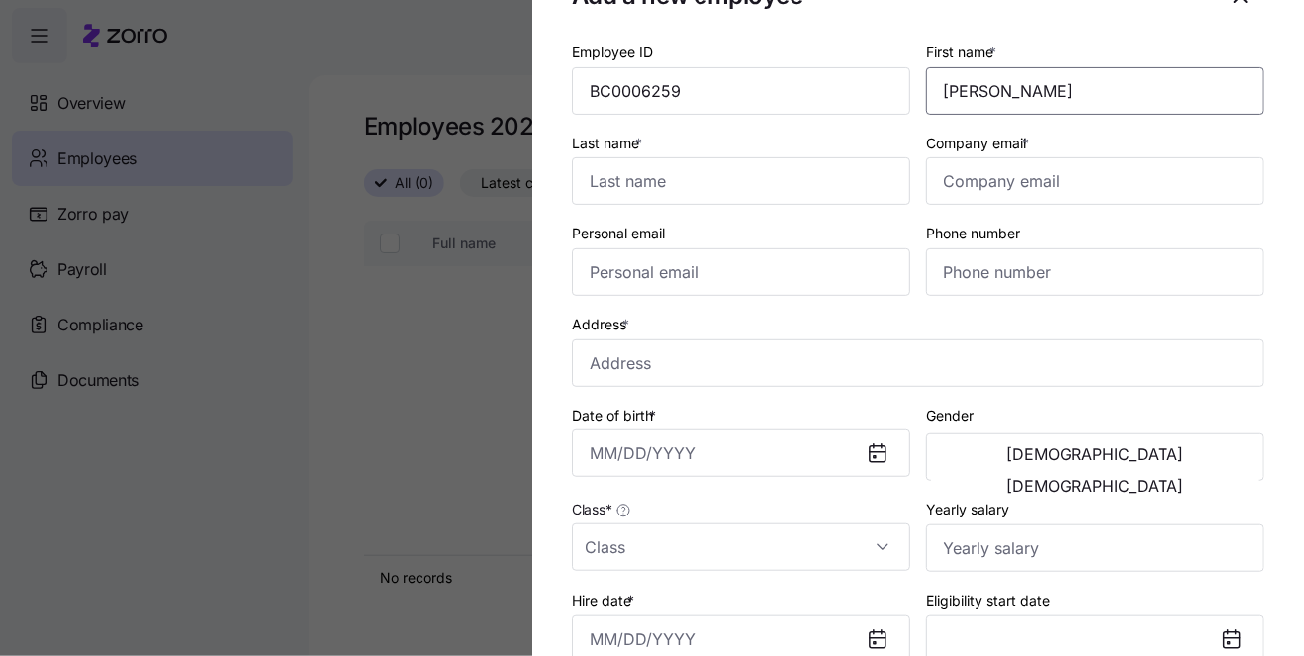
type input "Yvonne"
click at [1025, 178] on input "Company email *" at bounding box center [1095, 181] width 338 height 48
click at [732, 184] on input "Last name *" at bounding box center [741, 181] width 338 height 48
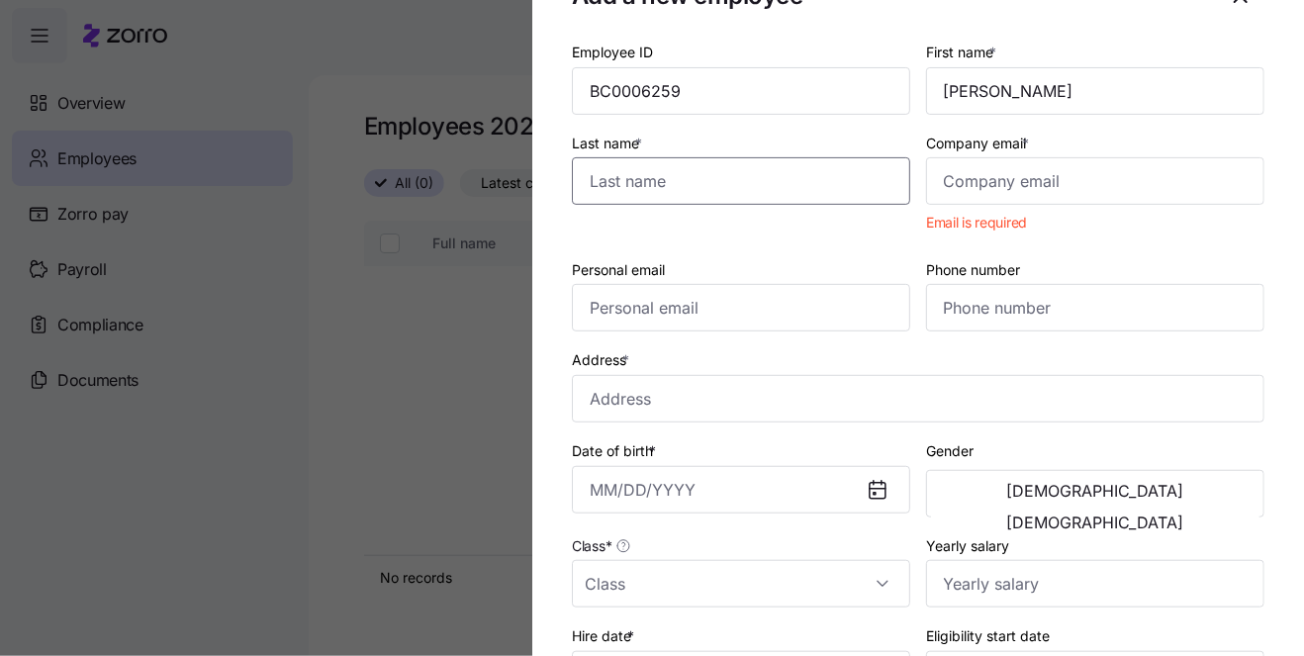
paste input "Bowman"
type input "Bowman"
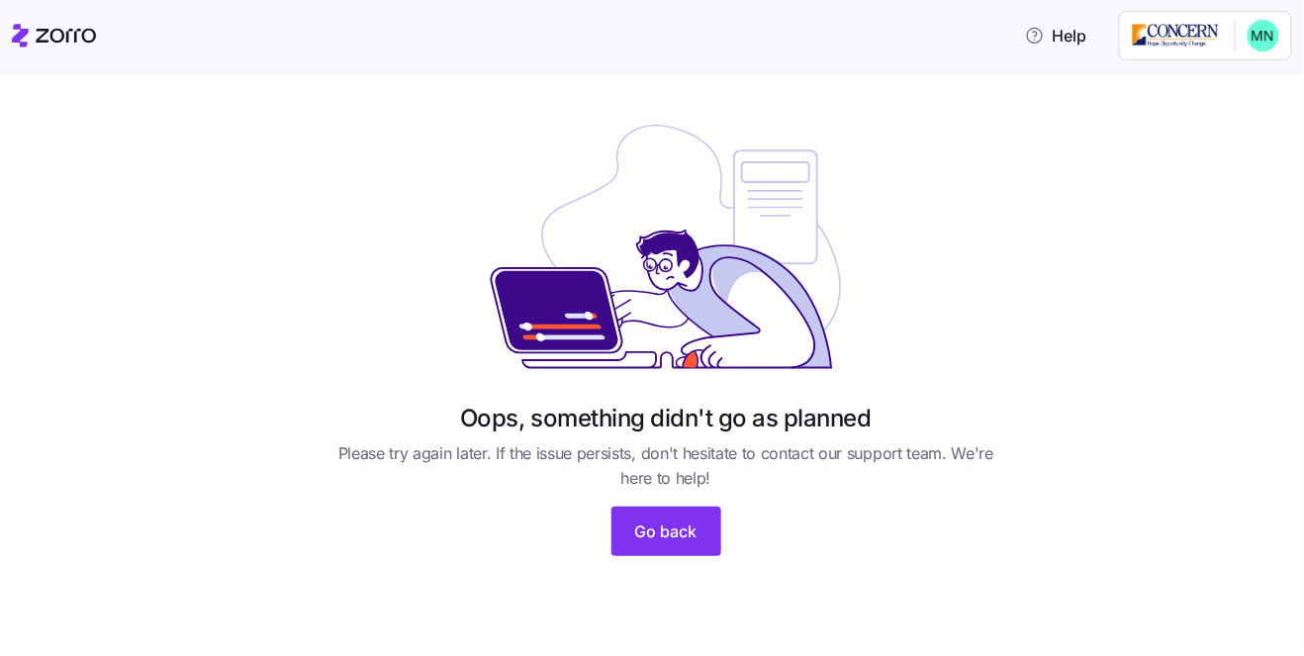
click at [563, 143] on icon at bounding box center [666, 247] width 396 height 280
click at [694, 530] on span "Go back" at bounding box center [666, 532] width 62 height 24
click at [1157, 44] on html "Help Oops, something didn't go as planned Please try again later. If the issue …" at bounding box center [652, 322] width 1304 height 644
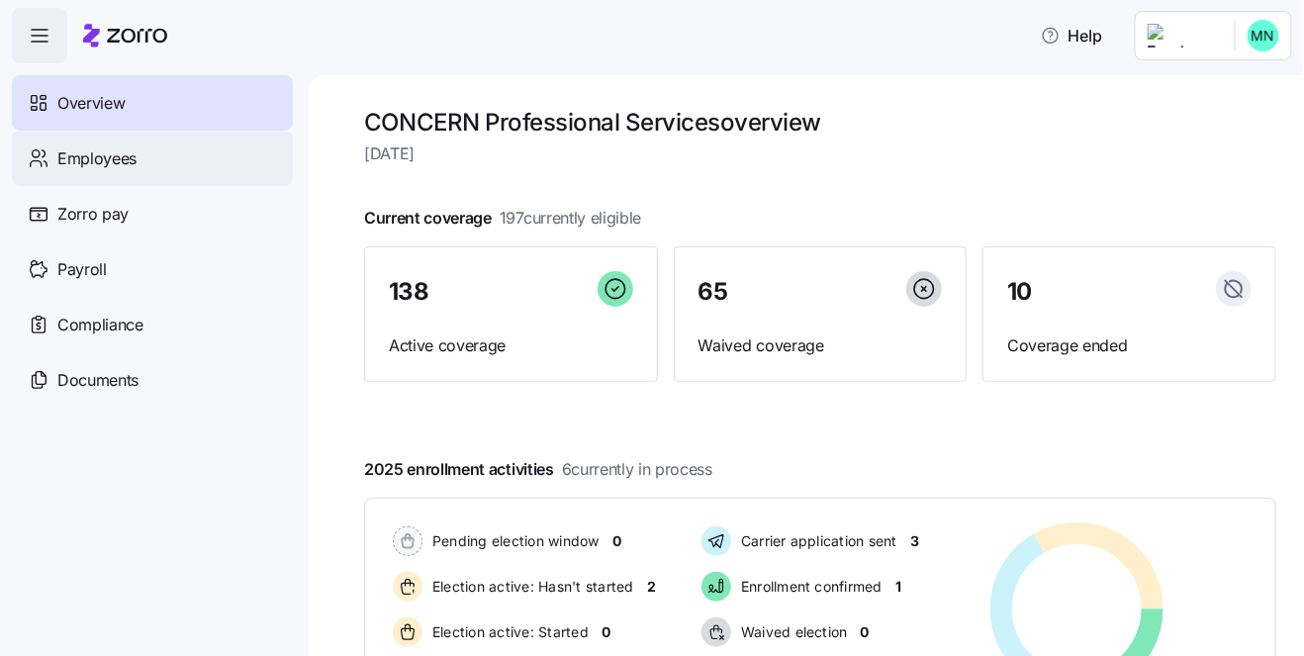
click at [77, 162] on span "Employees" at bounding box center [96, 158] width 79 height 25
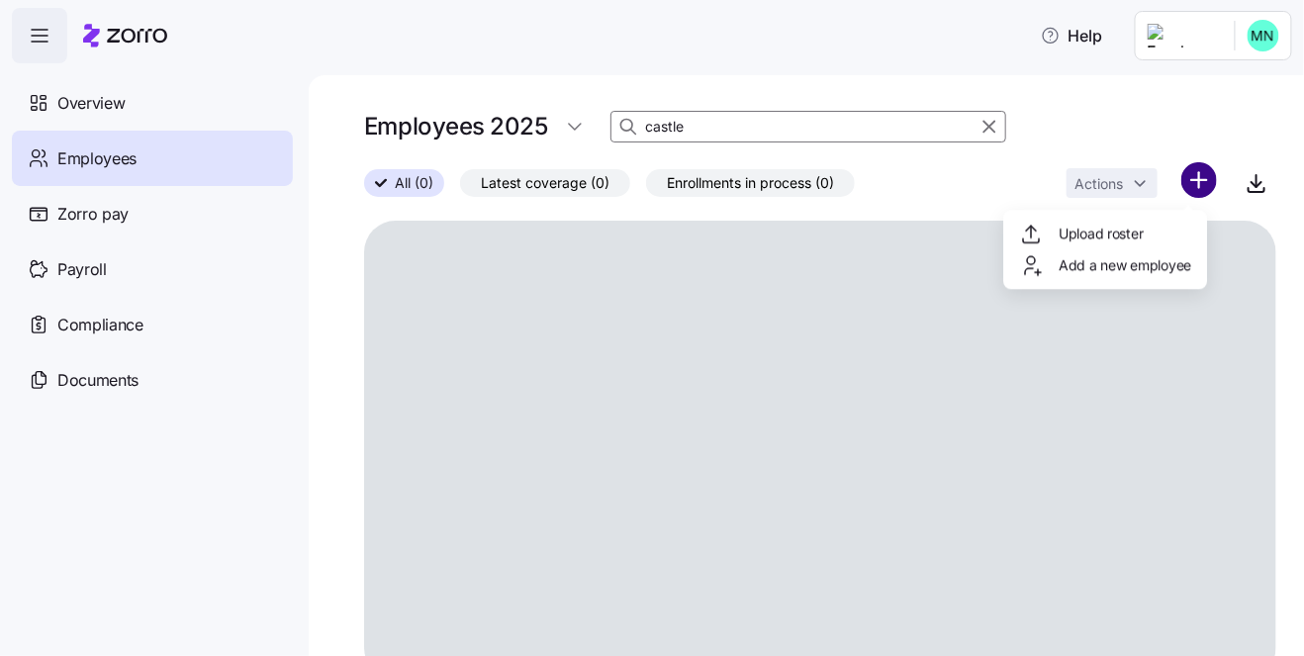
click at [1185, 181] on html "Help Overview Employees Zorro pay Payroll Compliance Documents Employees 2025 c…" at bounding box center [652, 322] width 1304 height 644
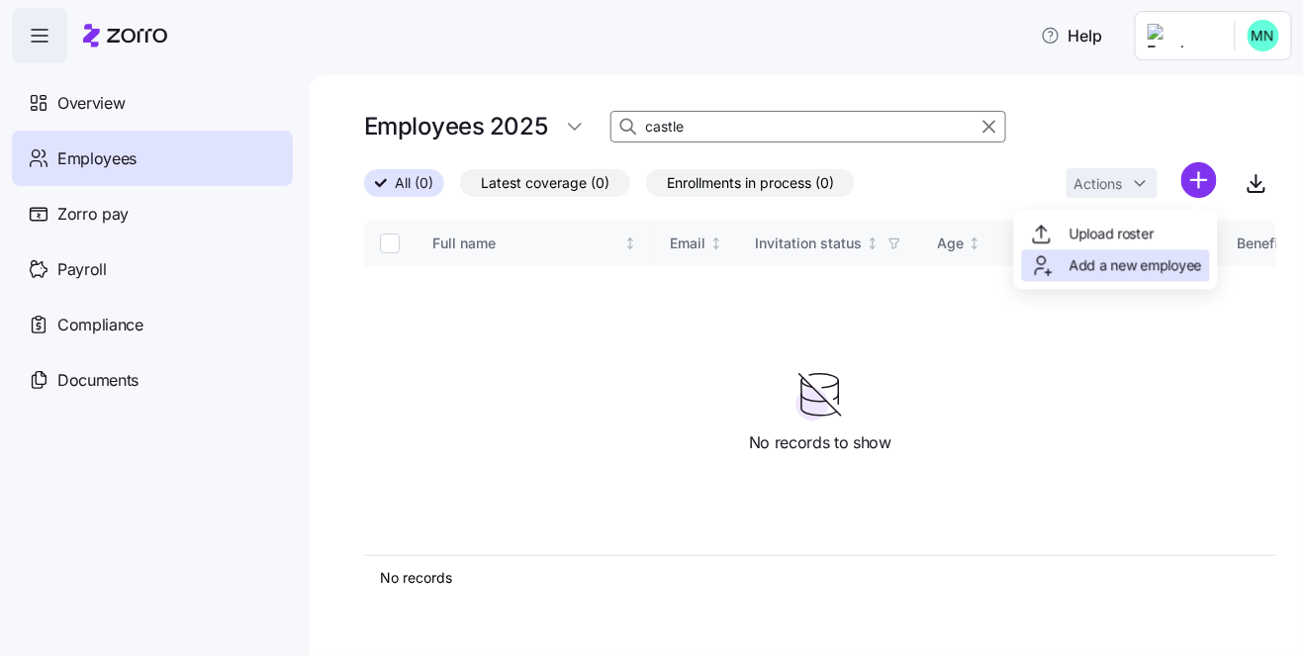
click at [1127, 264] on span "Add a new employee" at bounding box center [1136, 265] width 133 height 20
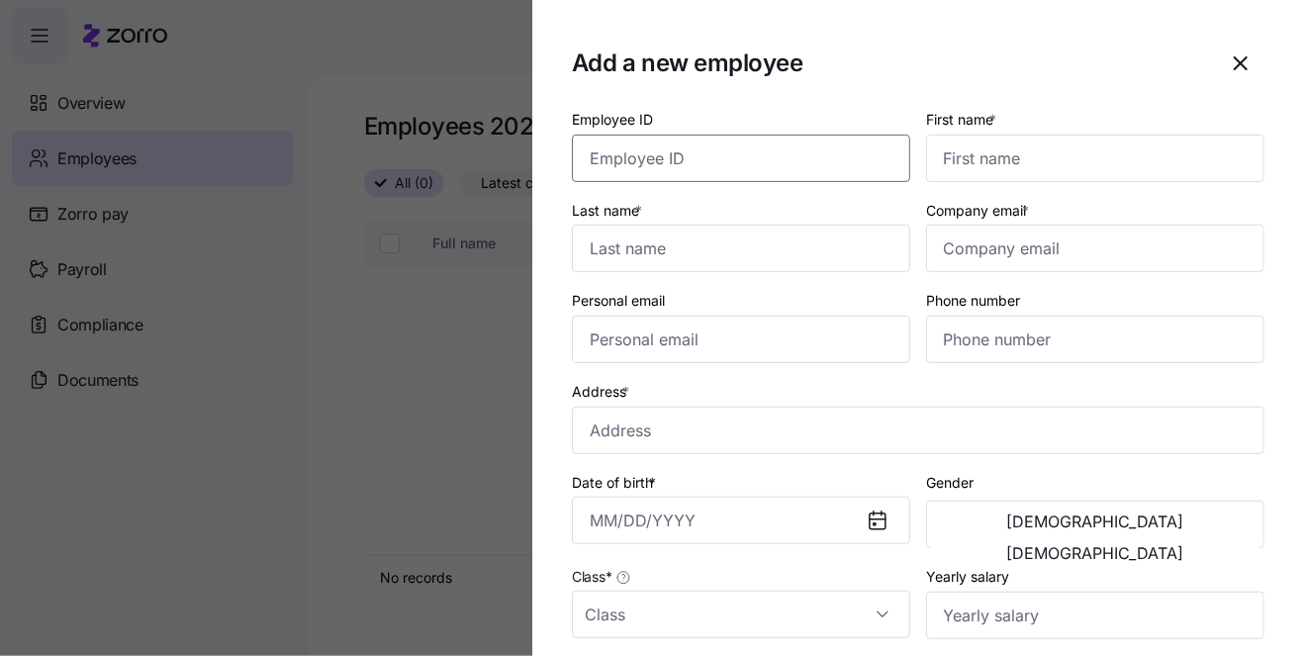
click at [761, 158] on input "Employee ID" at bounding box center [741, 159] width 338 height 48
click at [1019, 144] on input "First name *" at bounding box center [1095, 159] width 338 height 48
paste input "[PERSON_NAME]"
type input "[PERSON_NAME]"
click at [641, 258] on input "Last name *" at bounding box center [741, 249] width 338 height 48
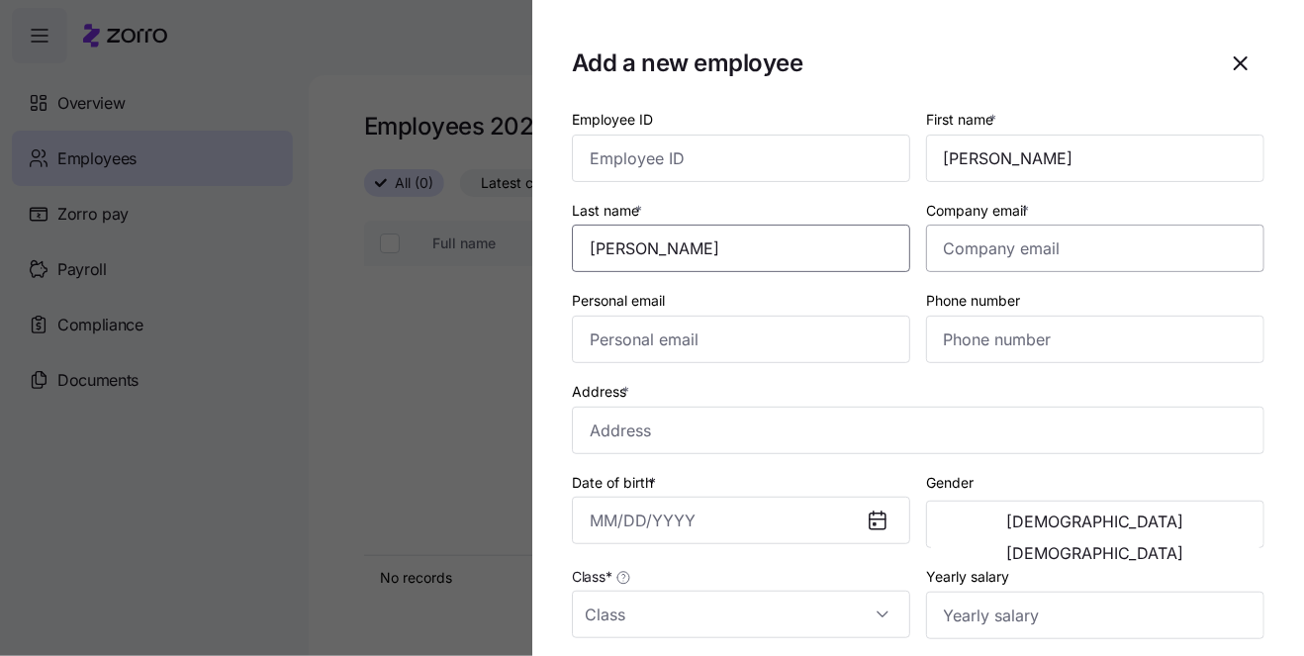
type input "[PERSON_NAME]"
click at [967, 250] on input "Company email *" at bounding box center [1095, 249] width 338 height 48
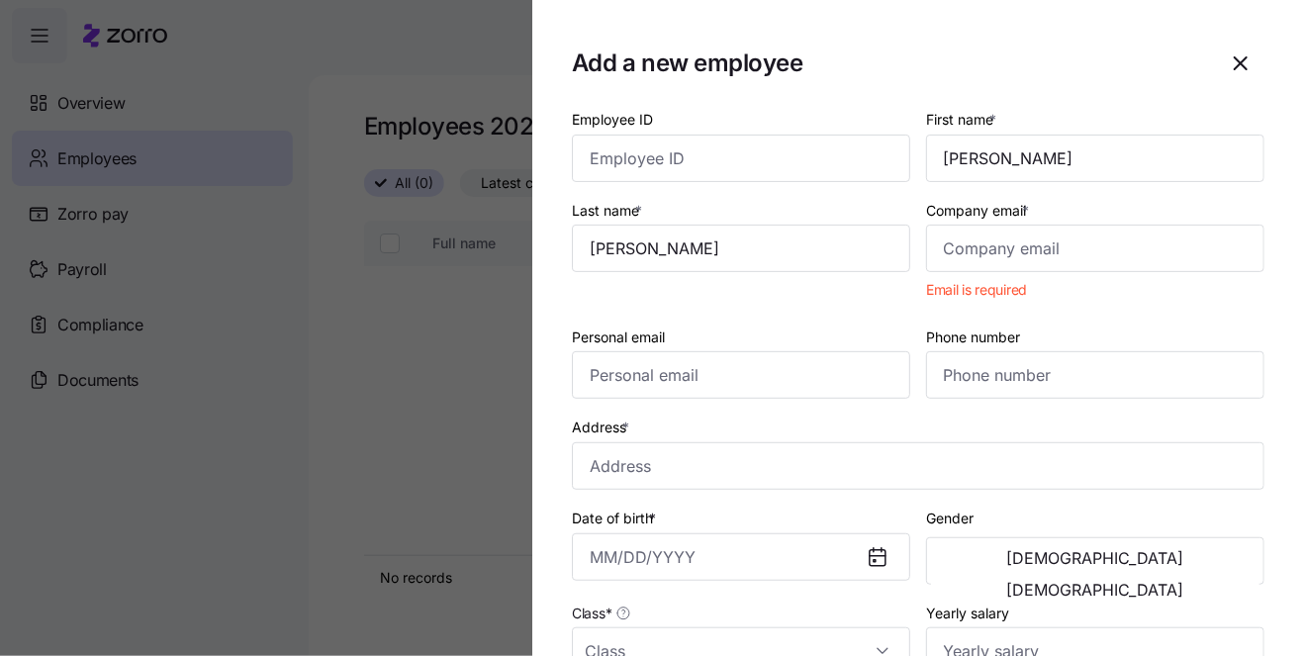
click at [1107, 334] on div "Phone number" at bounding box center [1095, 362] width 338 height 75
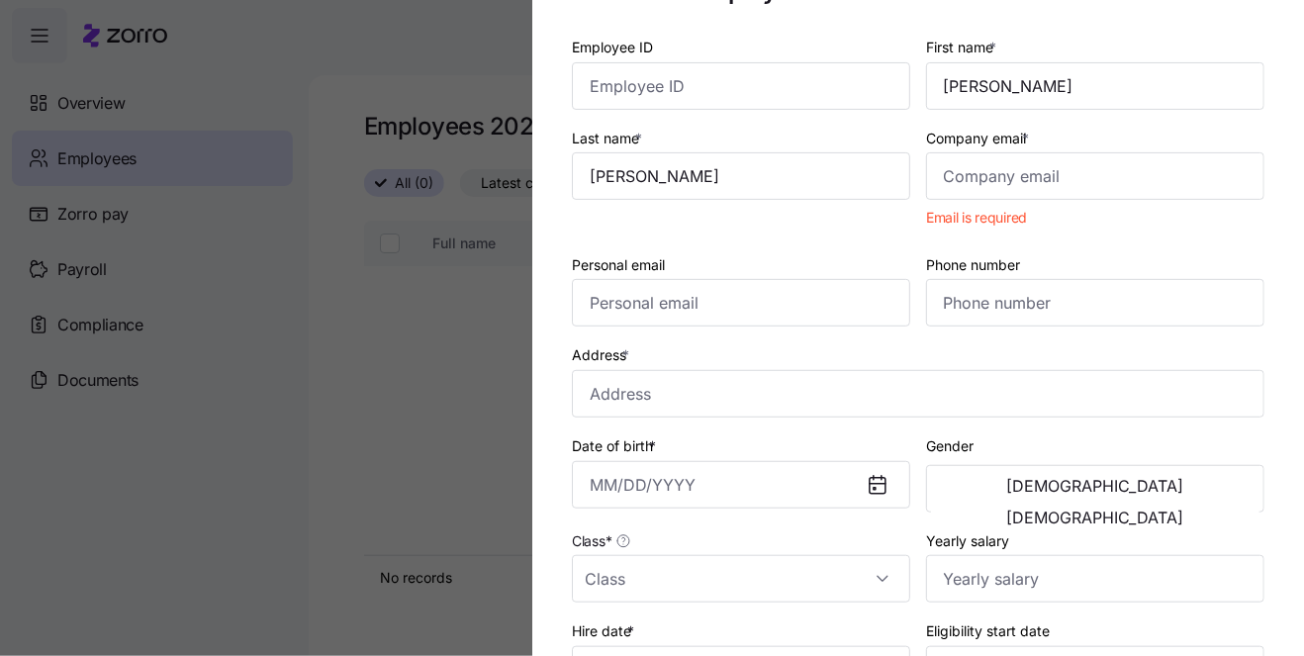
scroll to position [136, 0]
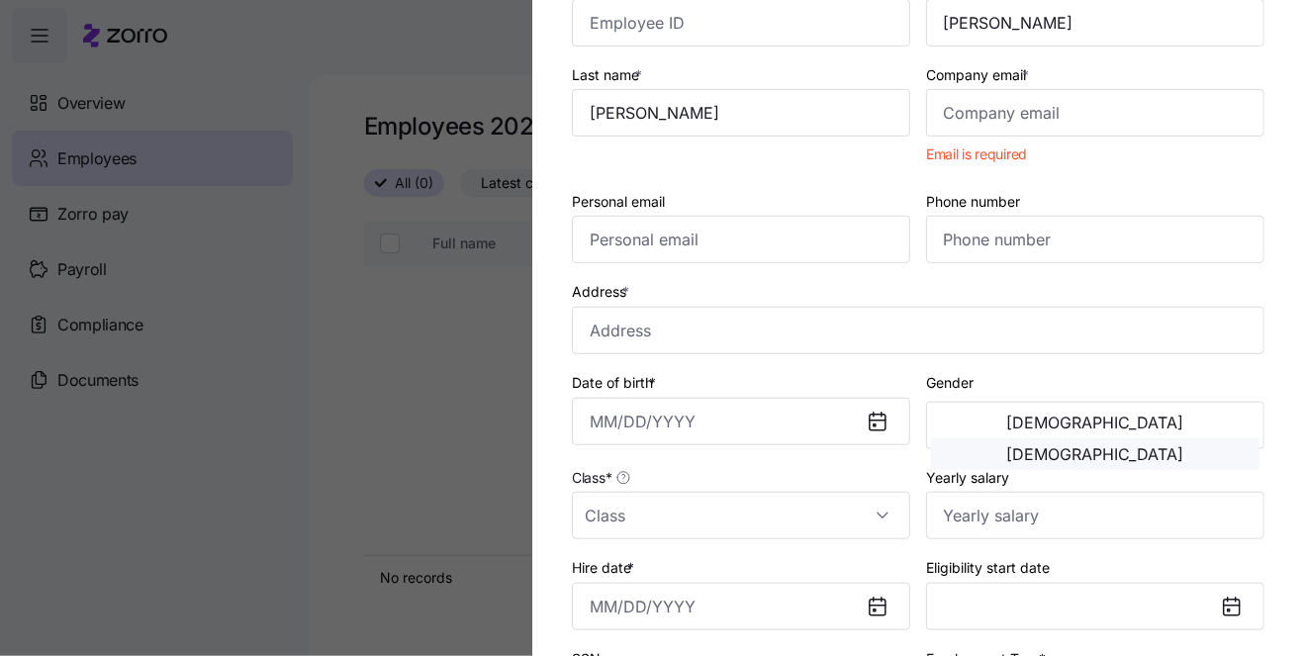
click at [1134, 438] on button "[DEMOGRAPHIC_DATA]" at bounding box center [1095, 454] width 329 height 32
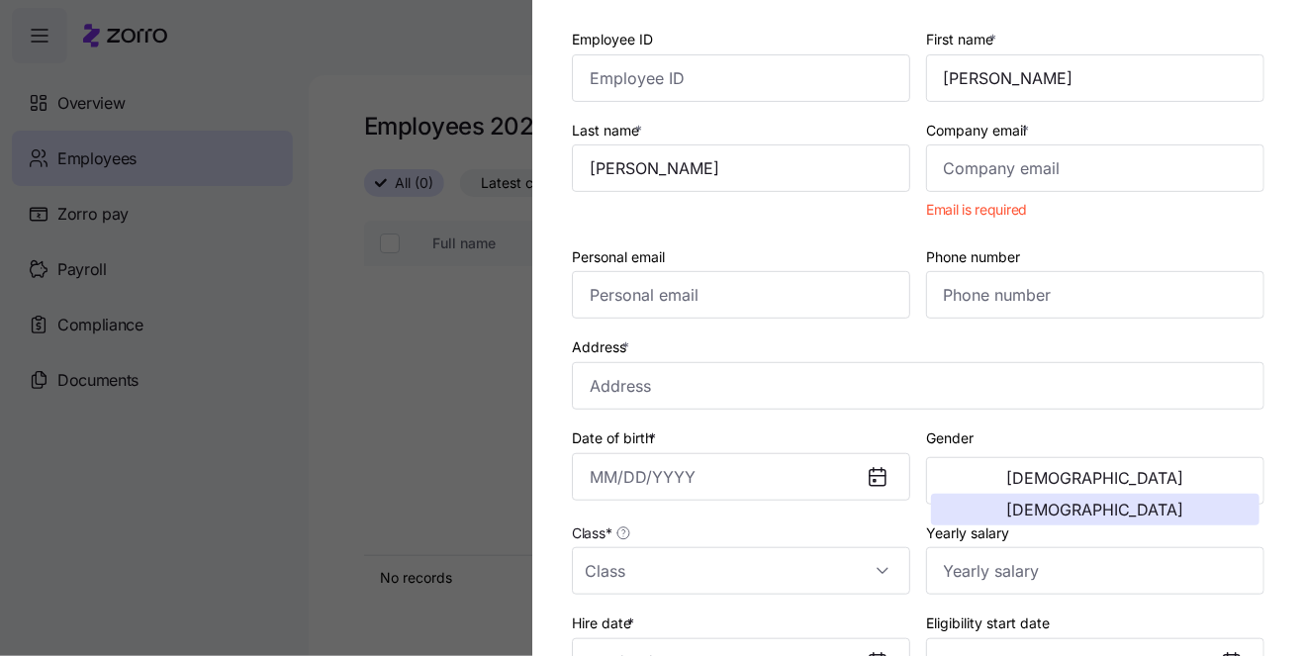
scroll to position [67, 0]
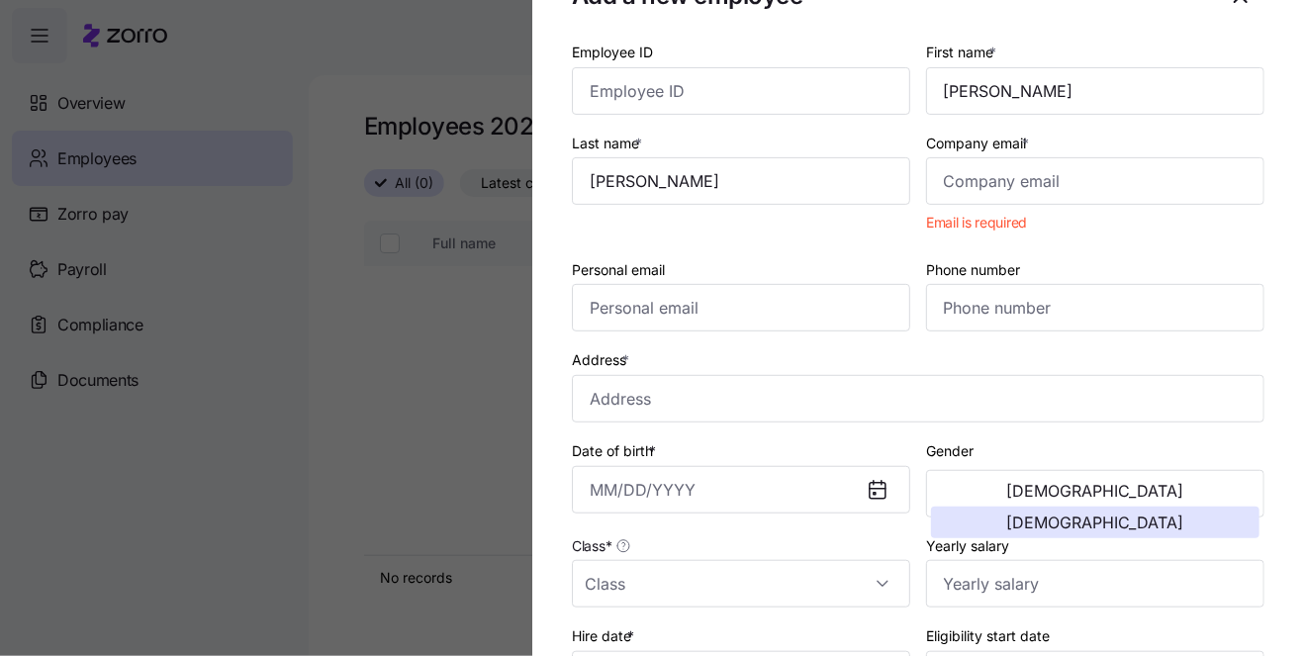
click at [1214, 240] on div "Company email * Email is required" at bounding box center [1095, 186] width 354 height 127
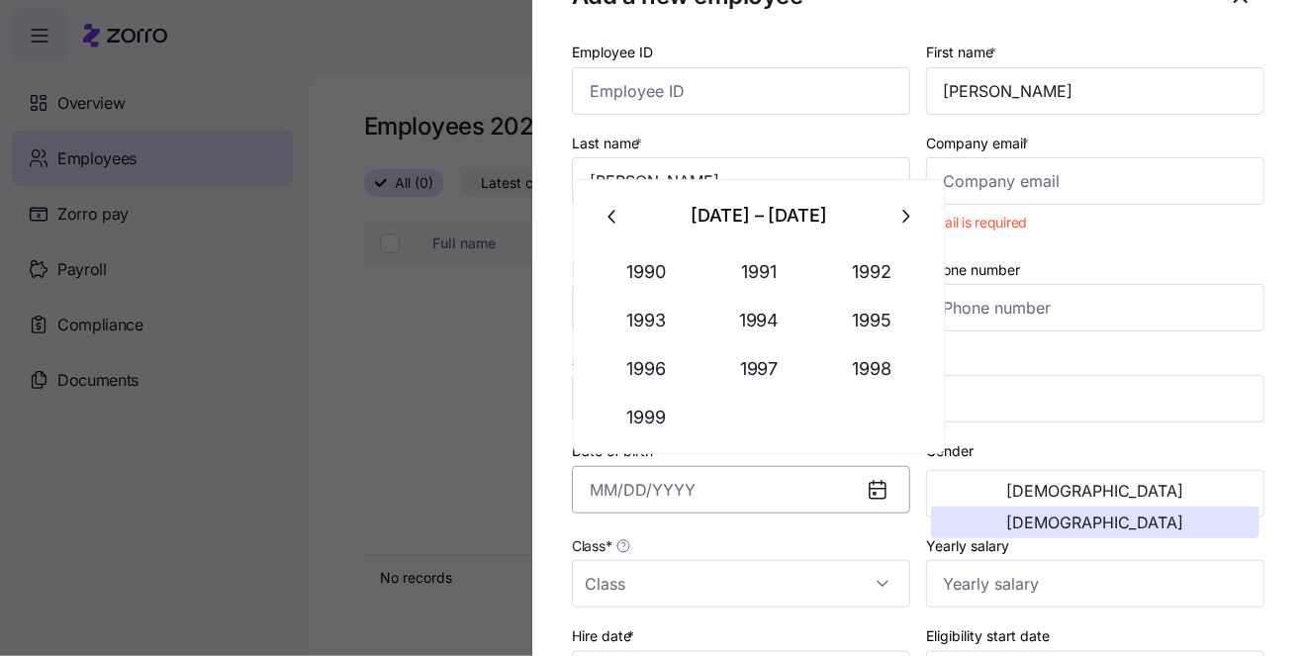
click at [674, 473] on input "Date of birth *" at bounding box center [741, 490] width 338 height 48
paste input "10/24/1978"
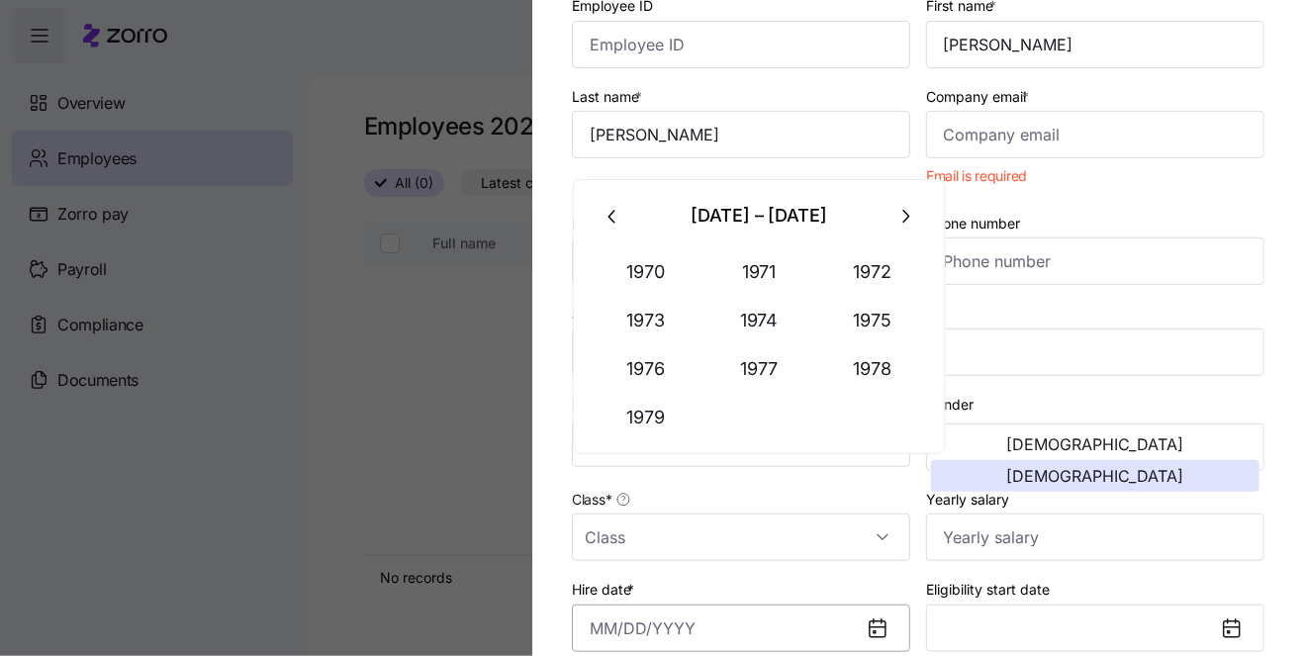
scroll to position [136, 0]
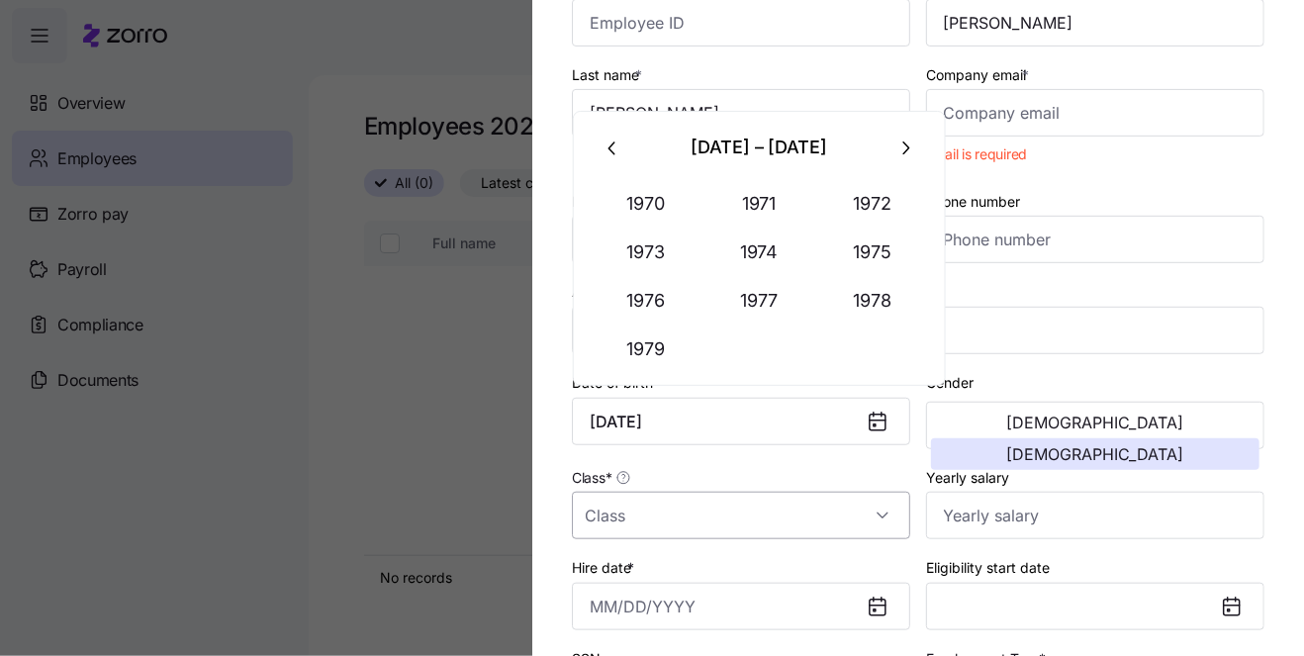
type input "October 24, 1978"
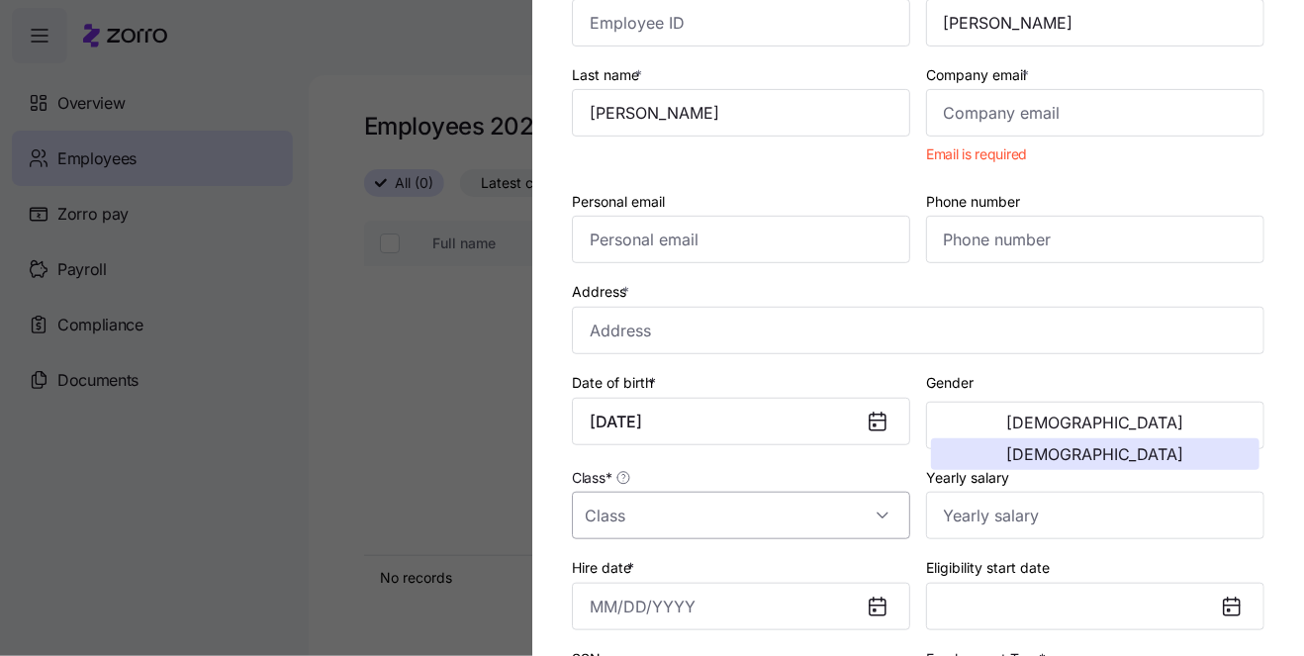
click at [876, 516] on input "Class *" at bounding box center [741, 516] width 338 height 48
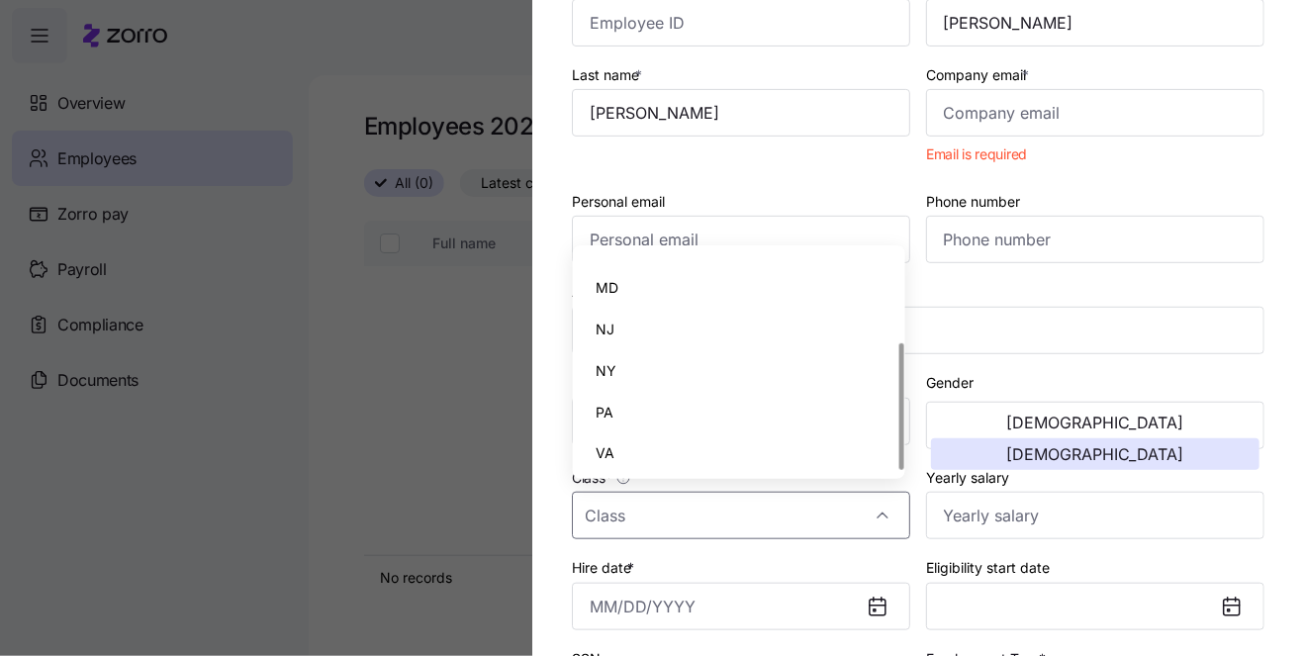
scroll to position [153, 0]
click at [668, 408] on div "PA" at bounding box center [740, 410] width 318 height 42
type input "PA"
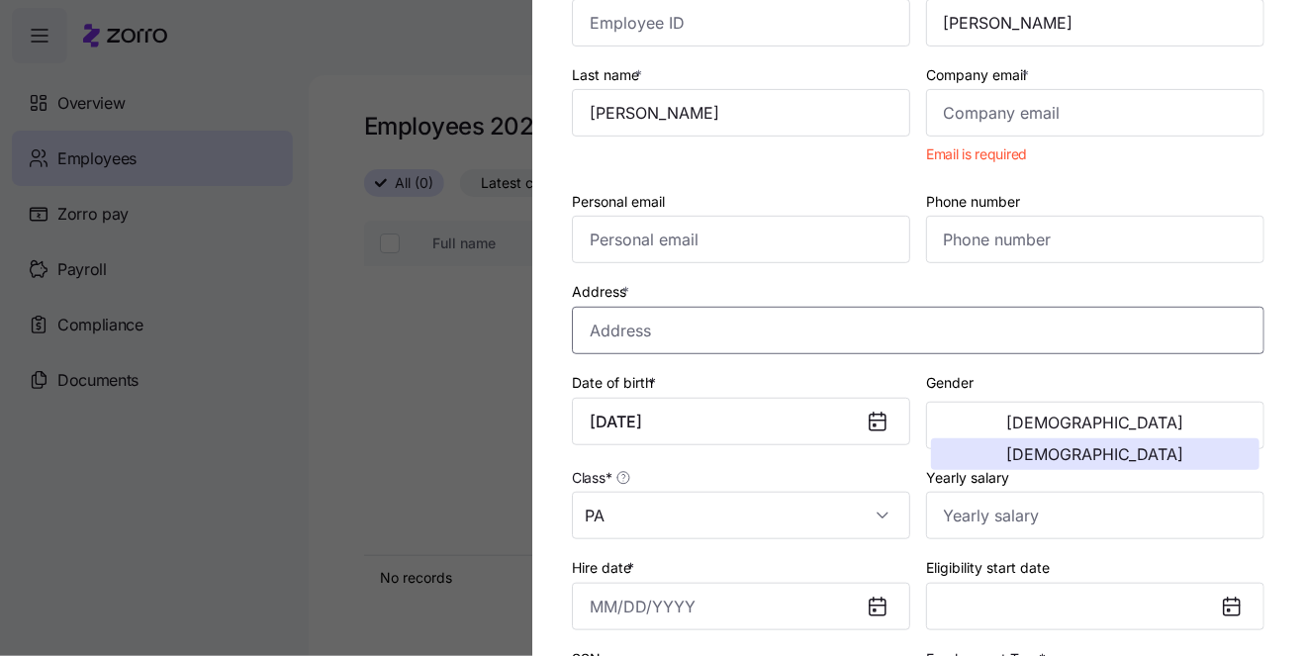
click at [943, 326] on input "Address *" at bounding box center [918, 331] width 693 height 48
paste input "640 Spring Street"
click at [961, 321] on input "640 W Spring St, Fleetwood, PA 19522, USA" at bounding box center [918, 331] width 693 height 48
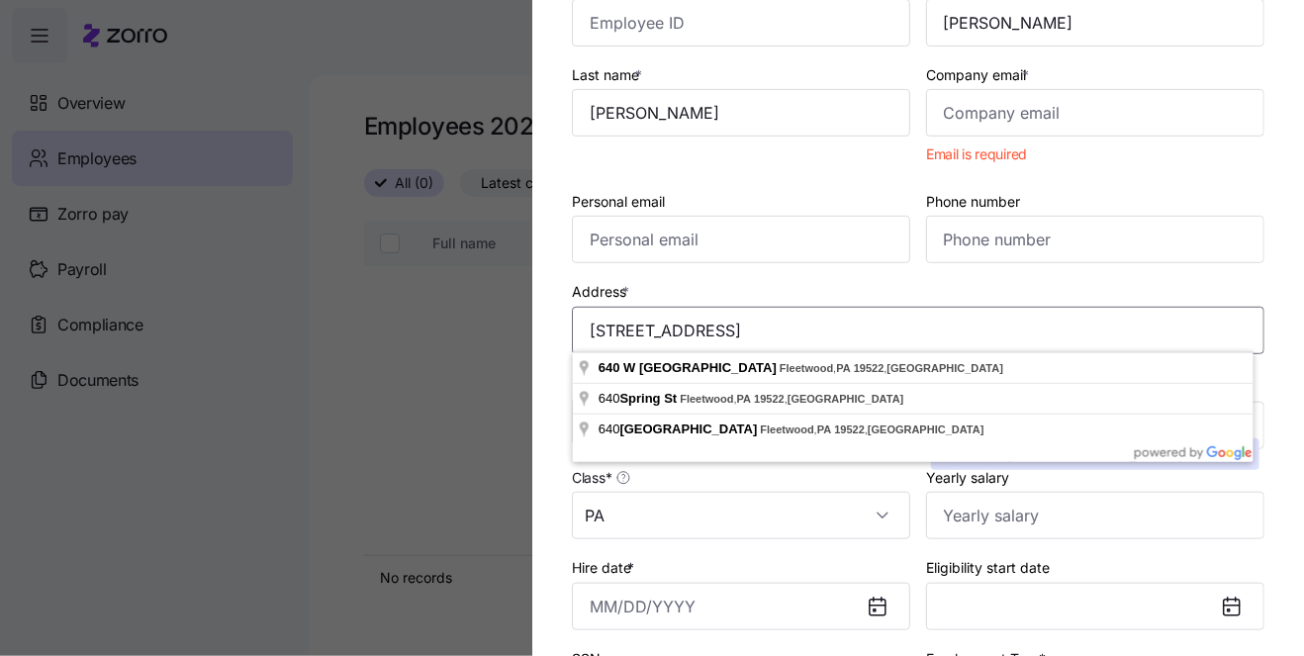
drag, startPoint x: 944, startPoint y: 328, endPoint x: 855, endPoint y: 326, distance: 89.1
click at [855, 326] on input "640 W Spring St, Fleetwood, PA 19522, USA" at bounding box center [918, 331] width 693 height 48
click at [948, 326] on input "640 W Spring St, Fleetwood, PA 19522, USA" at bounding box center [918, 331] width 693 height 48
click at [641, 328] on input "640 W Spring St, Fleetwood, PA 19522, USA" at bounding box center [918, 331] width 693 height 48
click at [782, 328] on input "640 Spring St, Fleetwood, PA 19522, USA" at bounding box center [918, 331] width 693 height 48
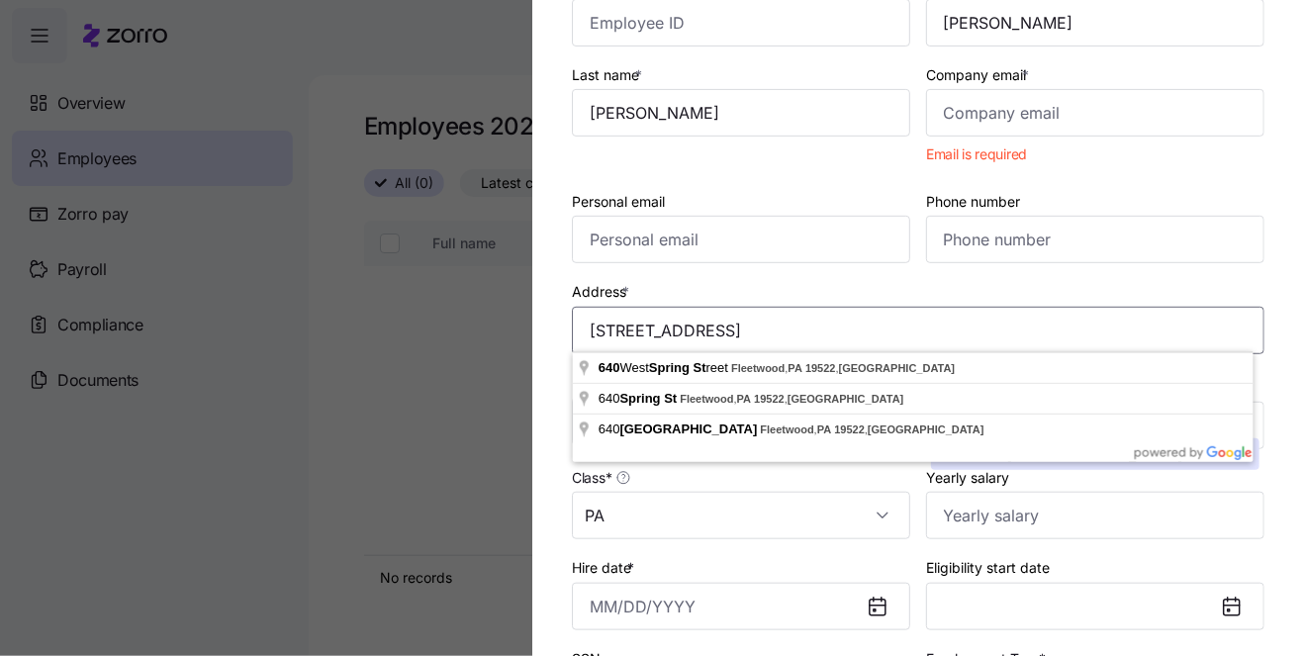
drag, startPoint x: 906, startPoint y: 327, endPoint x: 703, endPoint y: 316, distance: 203.2
click at [703, 316] on input "640 Spring St, Fleetwood, PA 19522, USA" at bounding box center [918, 331] width 693 height 48
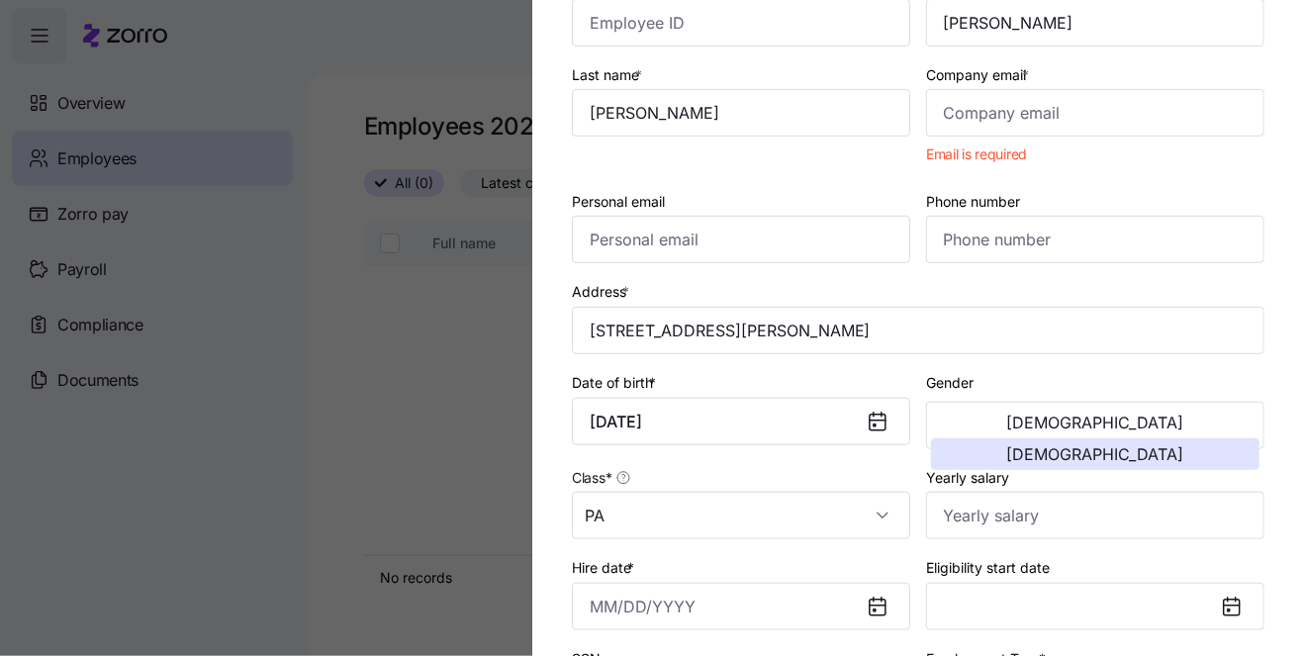
type input "640 Spring St, Bethlehem, PA 18018, USA"
click at [983, 114] on input "Company email *" at bounding box center [1095, 113] width 338 height 48
paste input "ybowman@concern4kids.org"
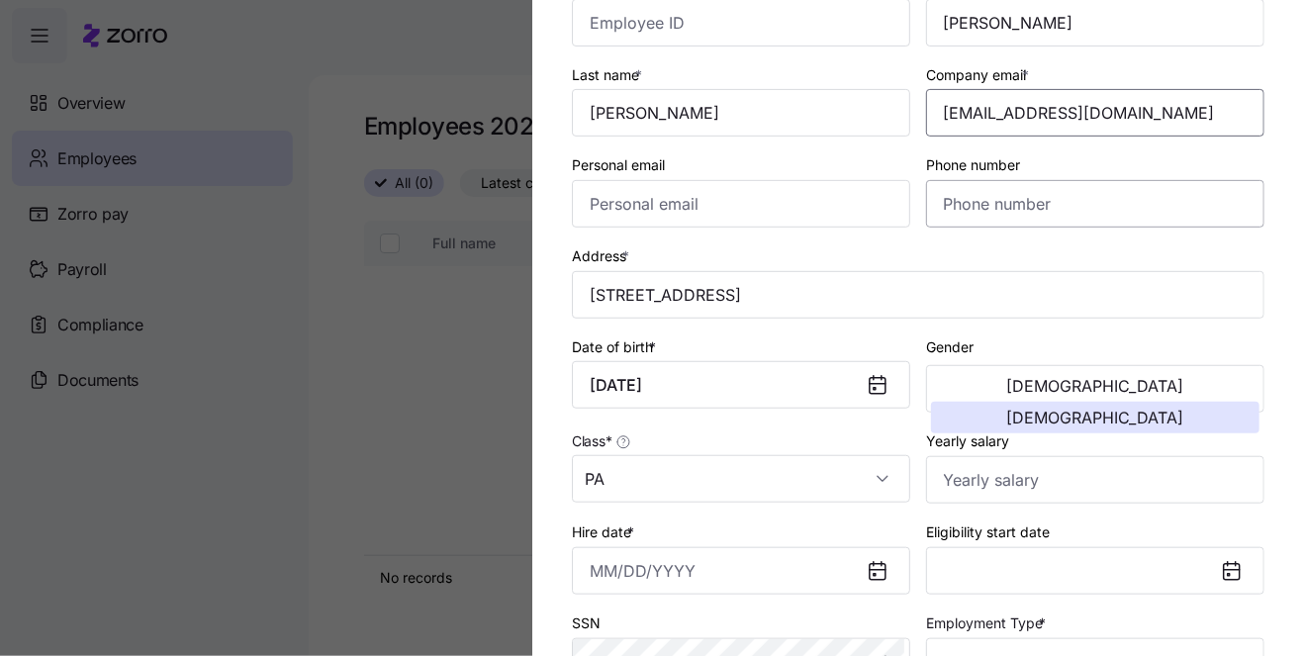
type input "ybowman@concern4kids.org"
click at [938, 210] on input "Phone number" at bounding box center [1095, 204] width 338 height 48
click at [1006, 199] on input "Phone number" at bounding box center [1095, 204] width 338 height 48
paste input "(201) 892-5676"
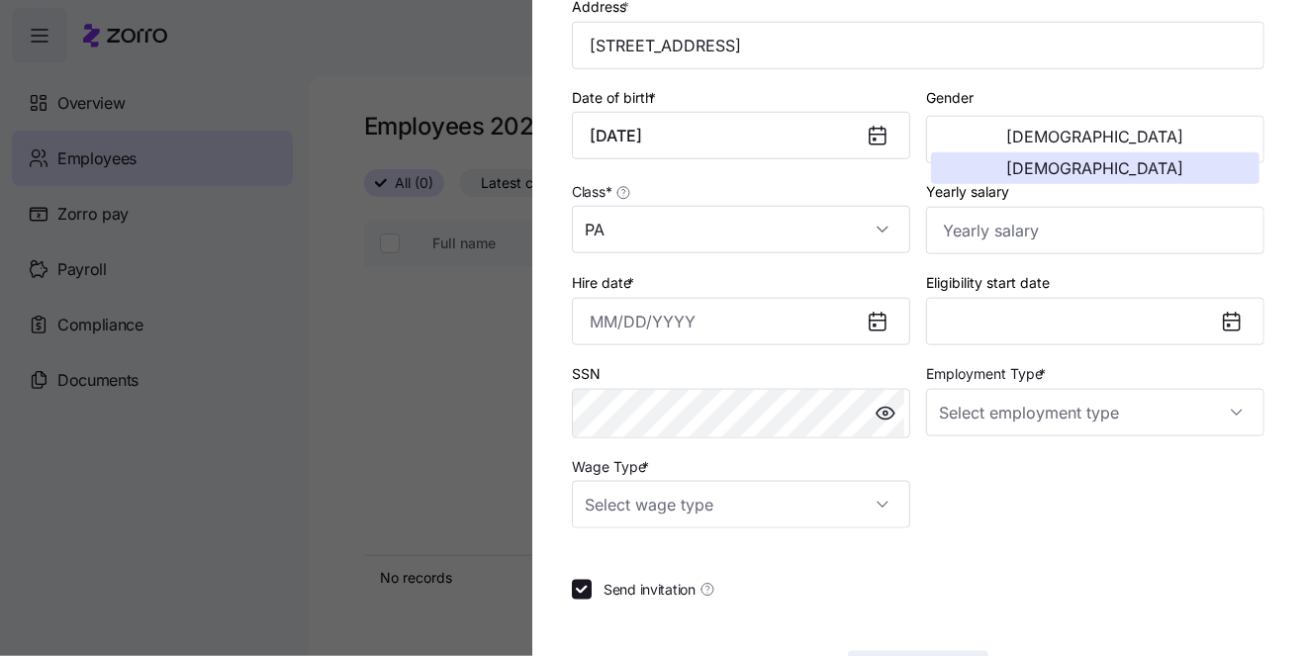
scroll to position [409, 0]
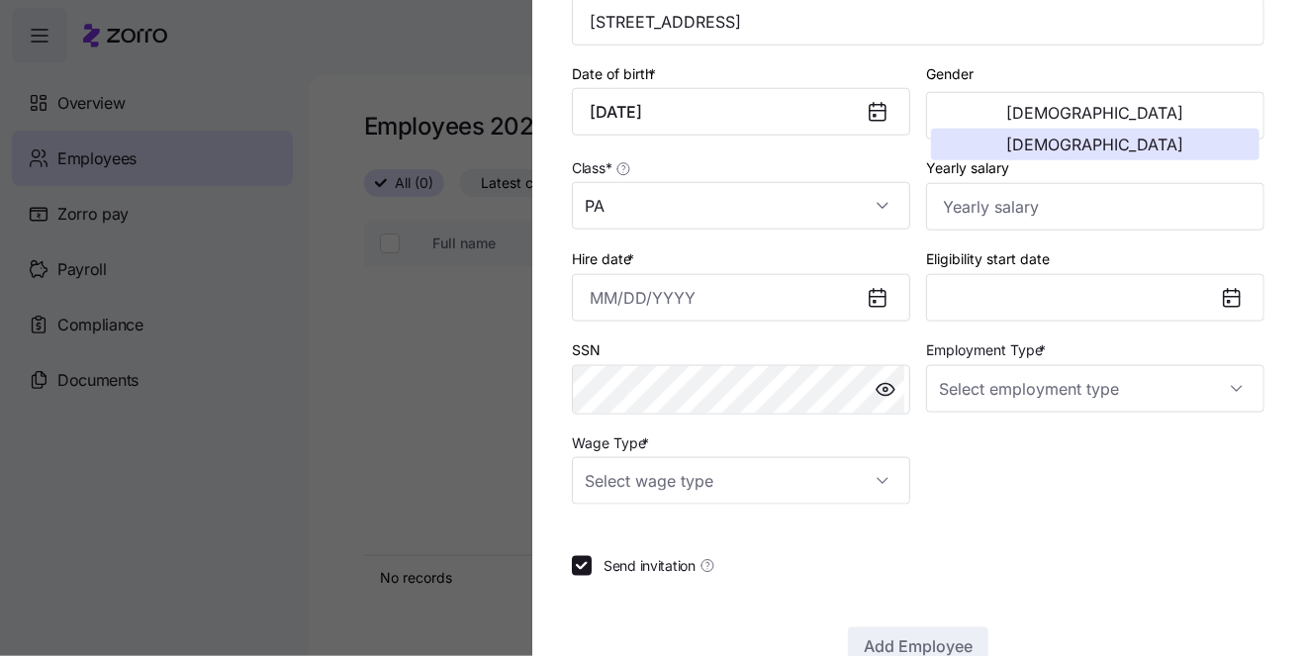
type input "(201) 892-5676"
click at [1152, 384] on input "Employment Type *" at bounding box center [1095, 389] width 338 height 48
click at [1029, 483] on div "Part Time" at bounding box center [1088, 484] width 318 height 42
type input "Part Time"
click at [723, 294] on input "Hire date *" at bounding box center [741, 298] width 338 height 48
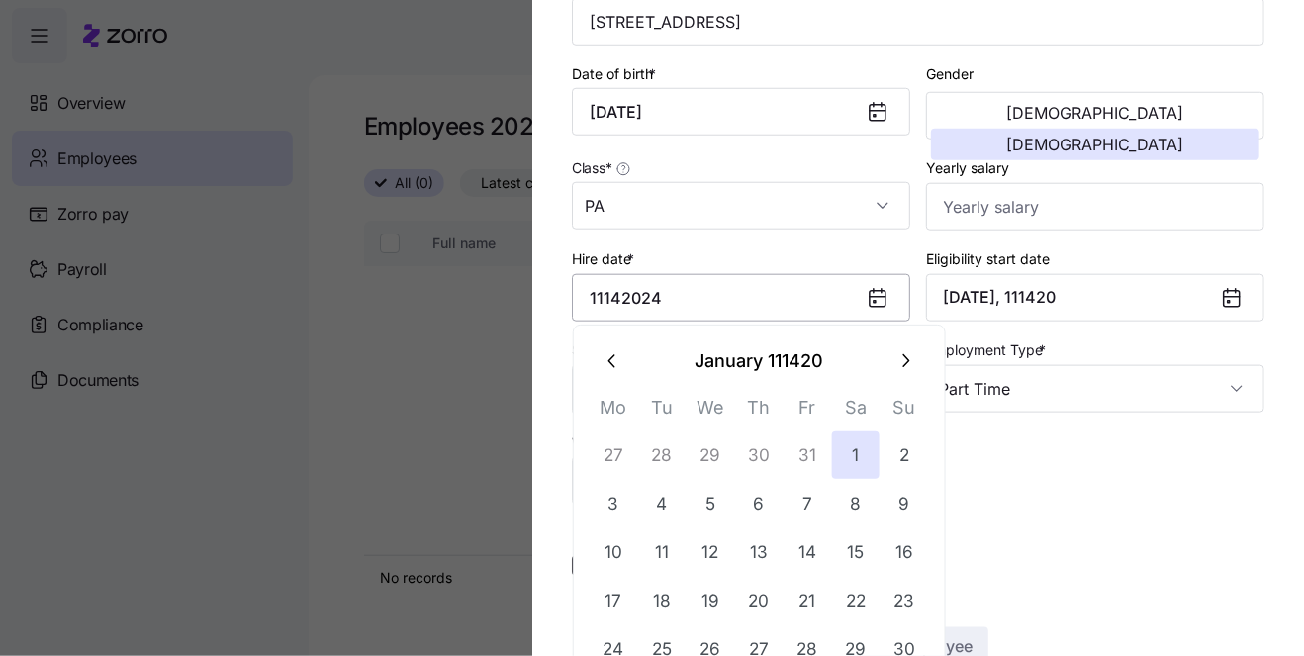
click at [605, 295] on input "11142024" at bounding box center [741, 298] width 338 height 48
click at [628, 284] on input "11/142024" at bounding box center [741, 298] width 338 height 48
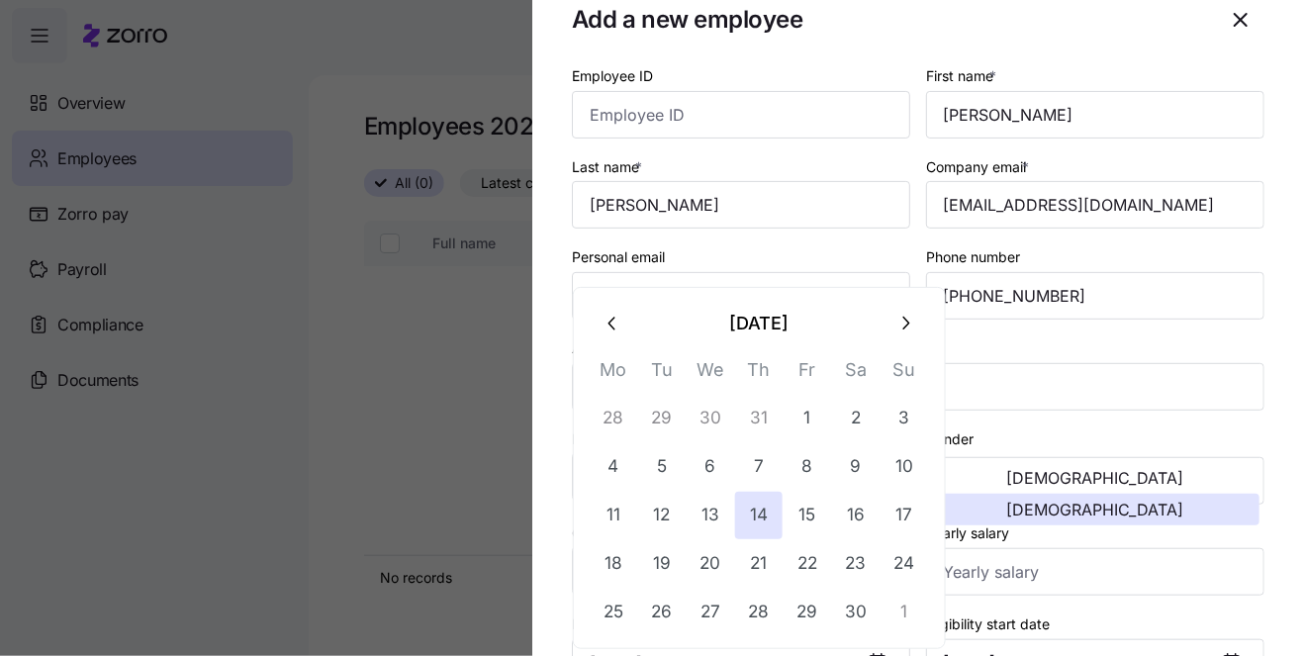
scroll to position [0, 0]
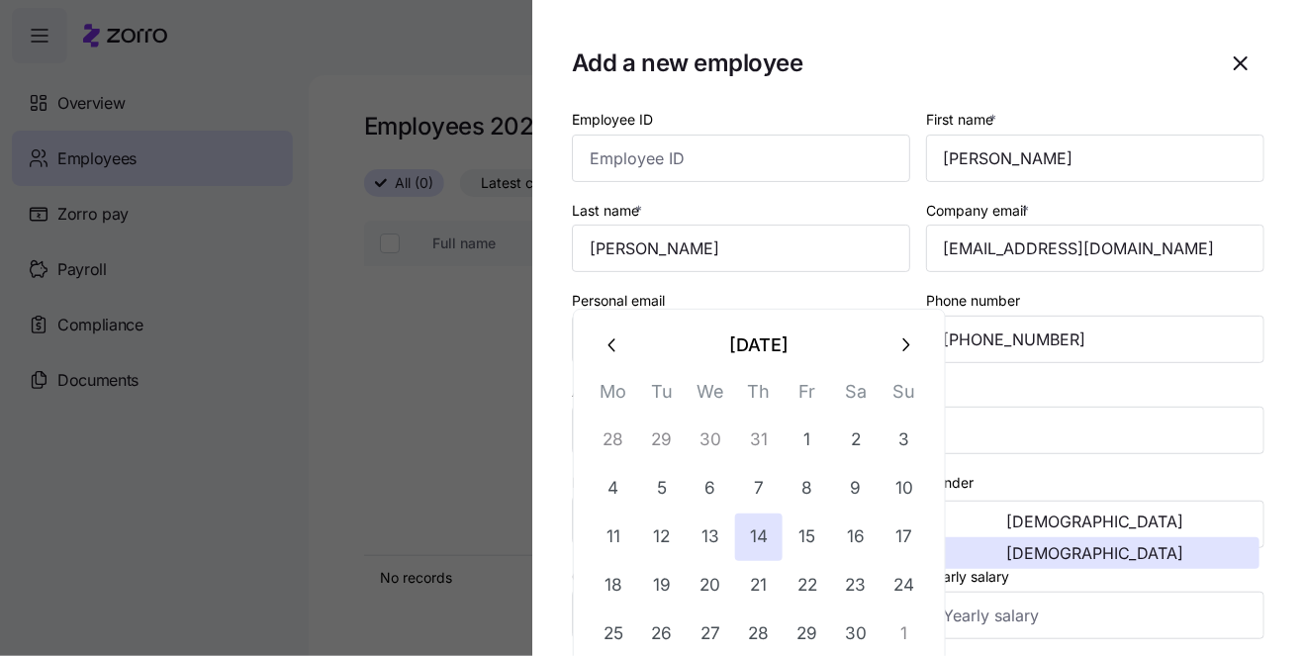
type input "November 14, 2024"
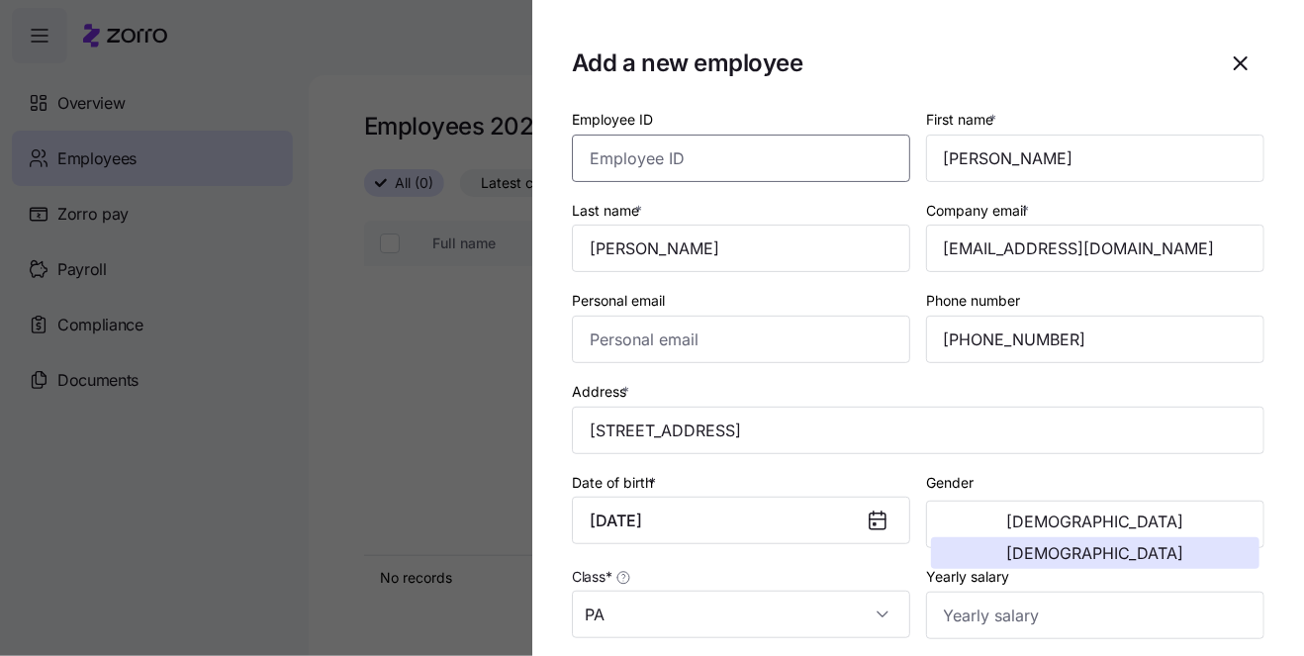
click at [716, 160] on input "Employee ID" at bounding box center [741, 159] width 338 height 48
paste input "(201)892-5676"
drag, startPoint x: 757, startPoint y: 160, endPoint x: 604, endPoint y: 160, distance: 153.4
click at [604, 160] on input "(201)892-5676" at bounding box center [741, 159] width 338 height 48
type input "("
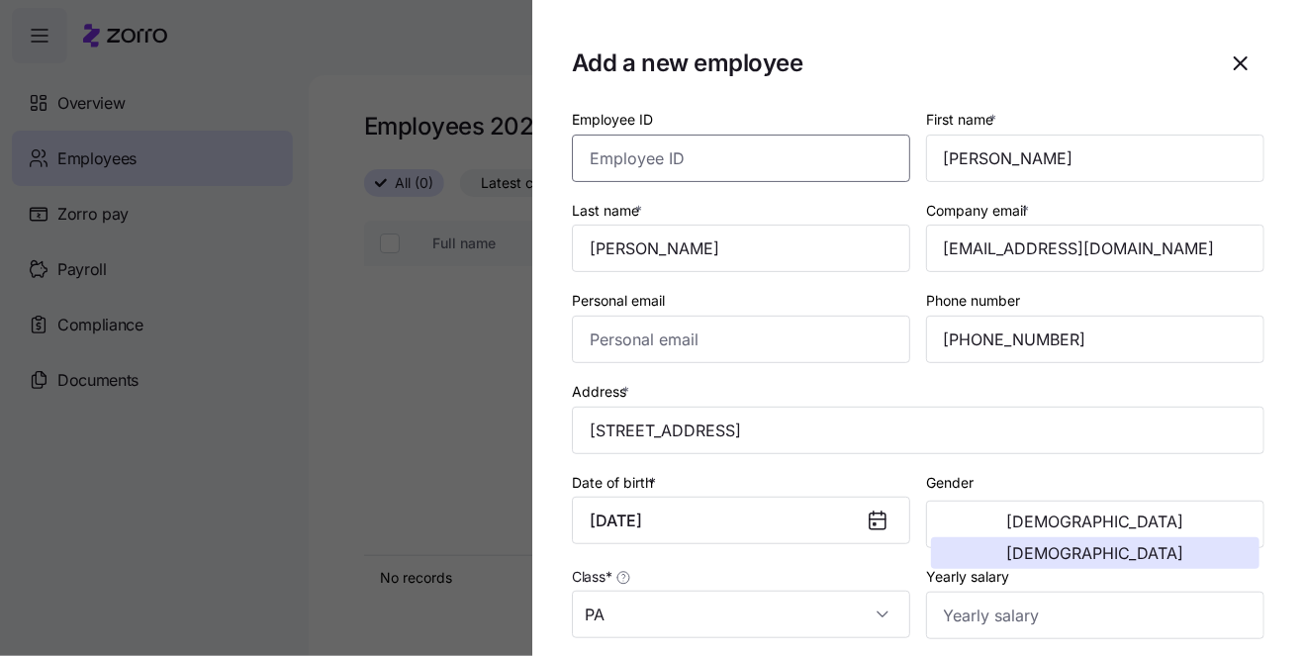
click at [651, 168] on input "Employee ID" at bounding box center [741, 159] width 338 height 48
paste input "BC0006259"
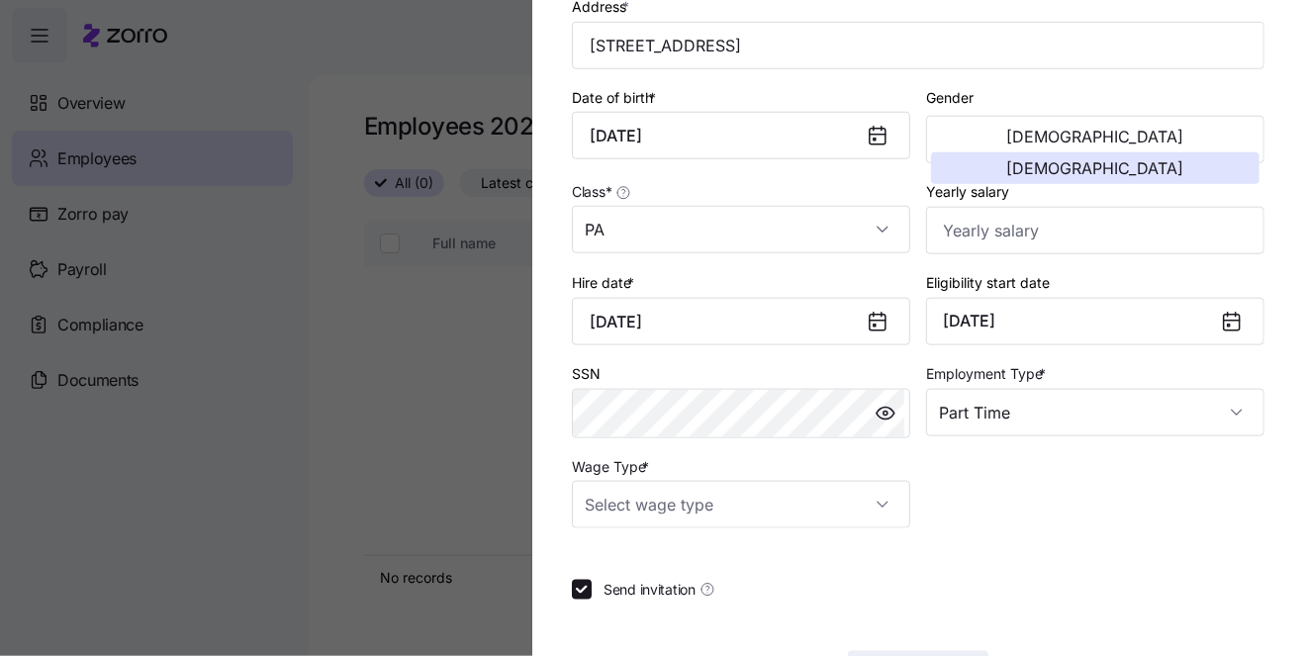
scroll to position [409, 0]
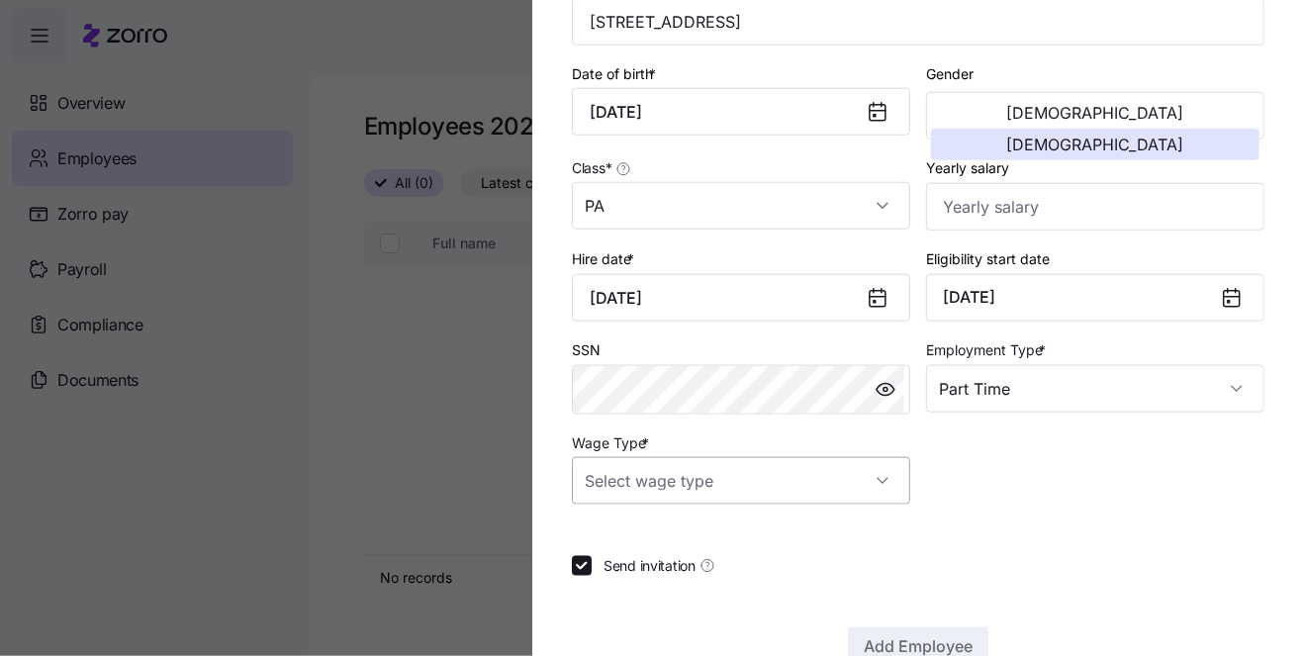
type input "BC0006259"
click at [864, 481] on input "Wage Type *" at bounding box center [741, 481] width 338 height 48
click at [764, 571] on div "Hourly" at bounding box center [740, 576] width 318 height 42
type input "Hourly"
click at [977, 192] on input "Yearly salary" at bounding box center [1095, 207] width 338 height 48
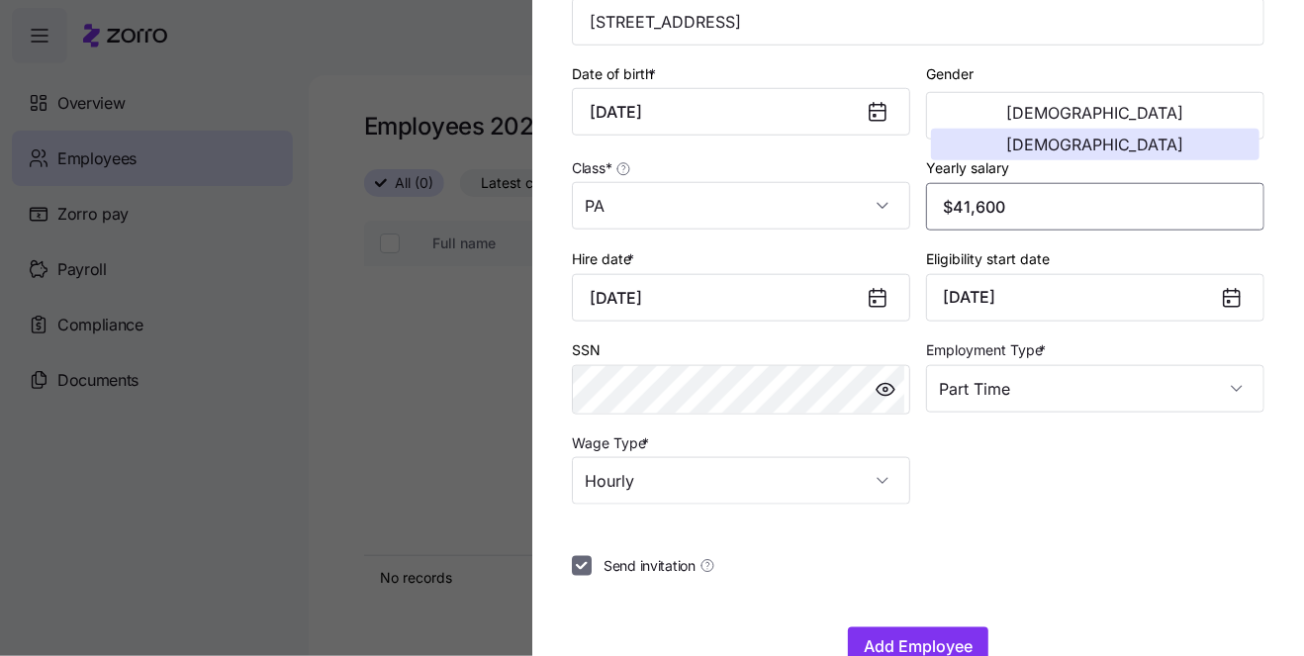
type input "$41,600"
click at [591, 558] on input "Send invitation" at bounding box center [582, 566] width 20 height 20
checkbox input "false"
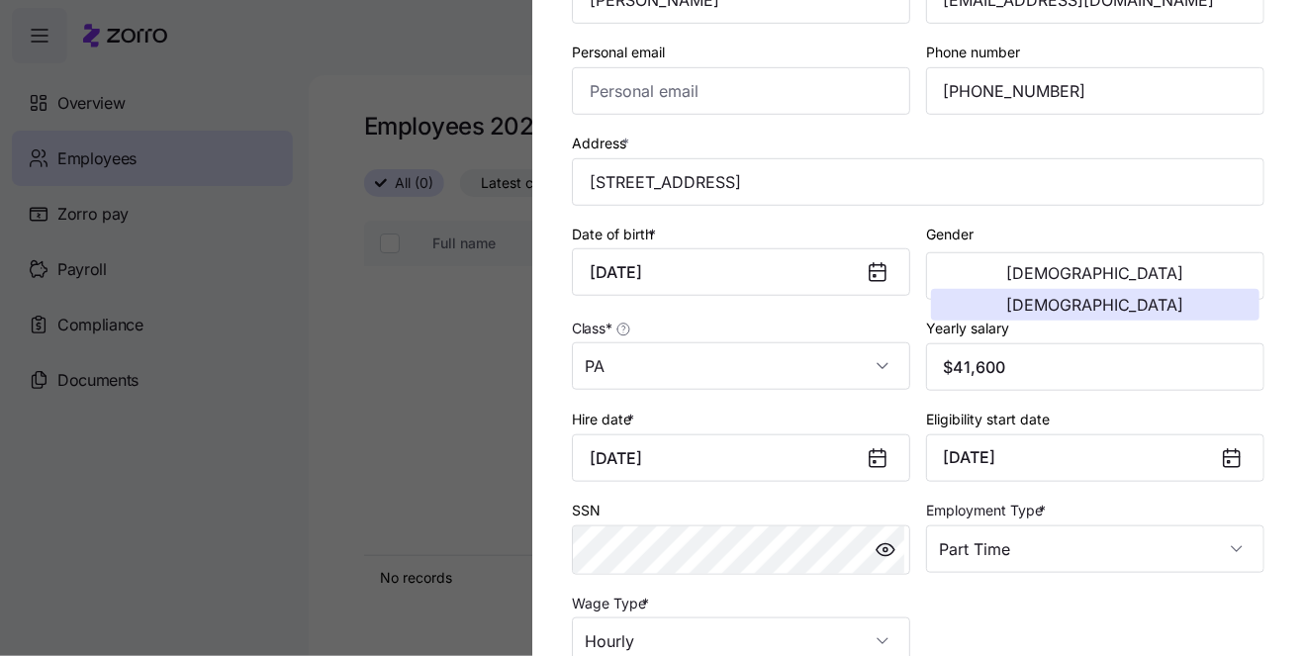
scroll to position [272, 0]
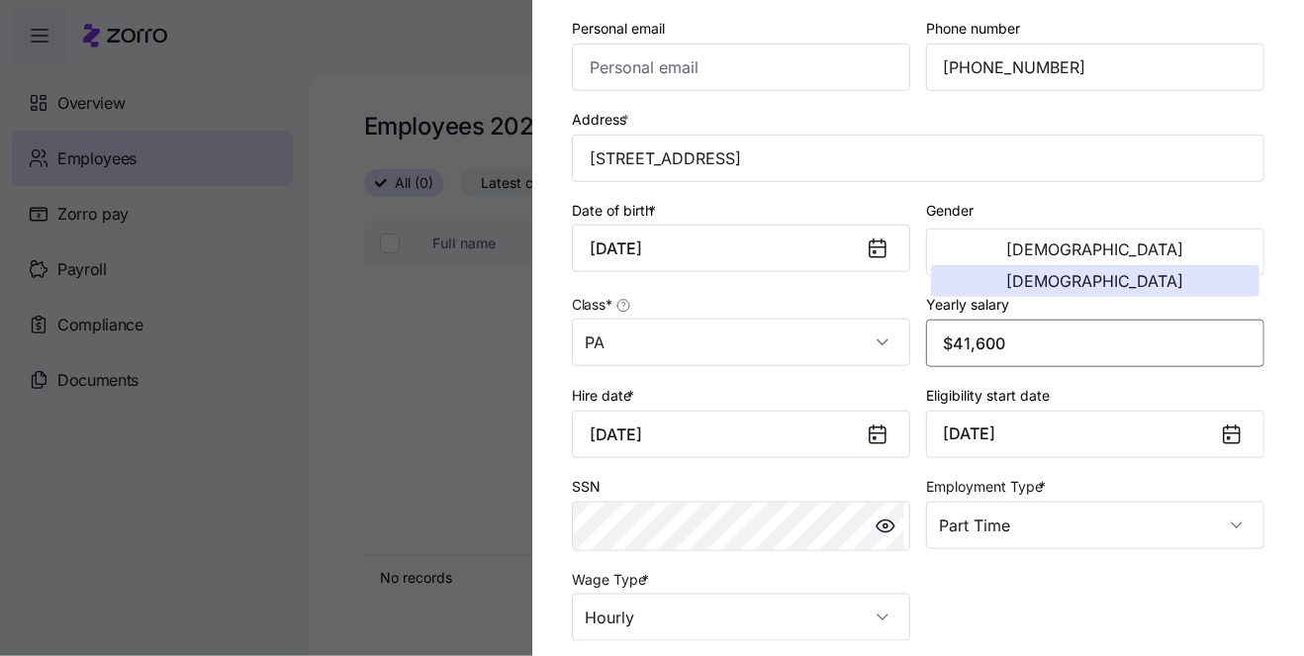
drag, startPoint x: 1019, startPoint y: 341, endPoint x: 948, endPoint y: 333, distance: 71.8
click at [948, 333] on input "$41,600" at bounding box center [1095, 344] width 338 height 48
paste input "51,0"
type input "$51,000"
click at [874, 437] on icon at bounding box center [875, 438] width 2 height 2
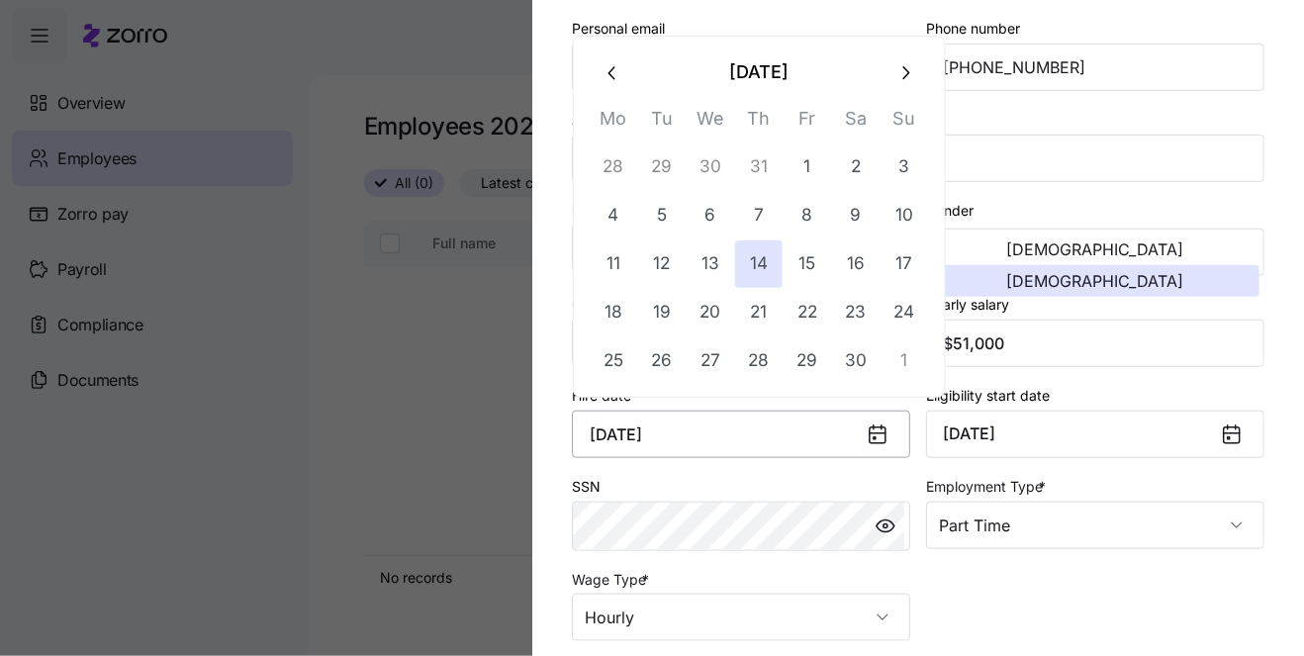
click at [787, 426] on input "November 14, 2024" at bounding box center [741, 435] width 338 height 48
click at [904, 76] on icon "button" at bounding box center [906, 72] width 7 height 13
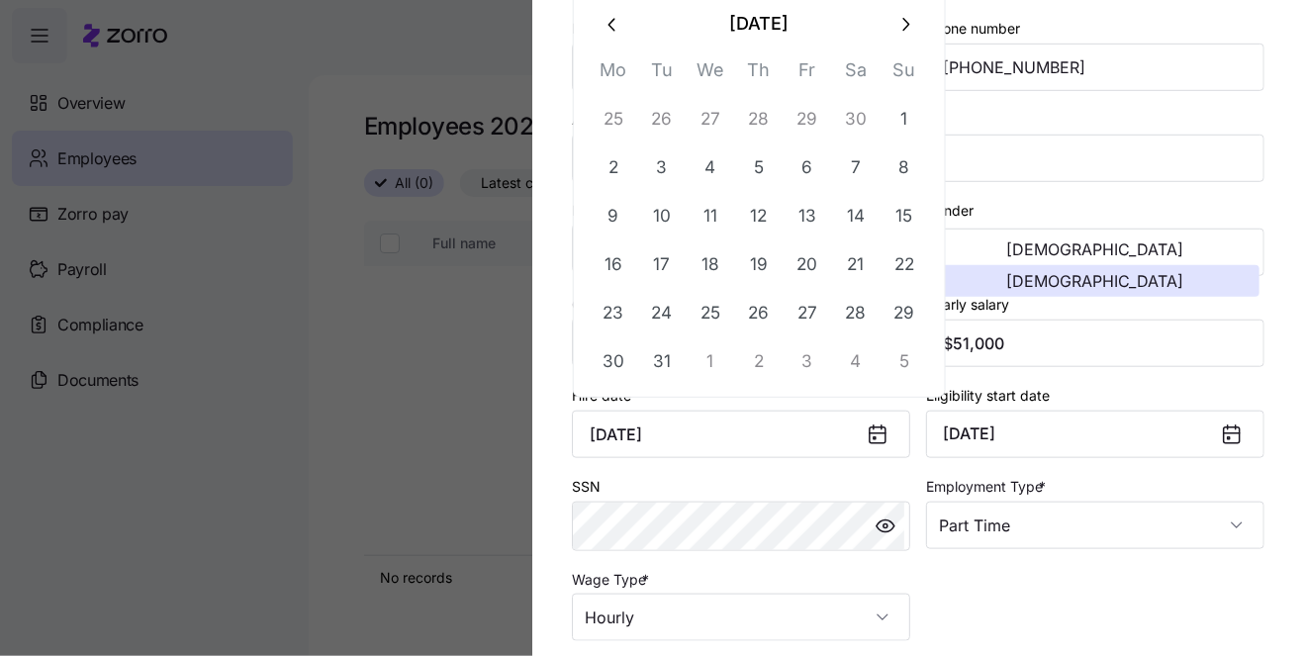
click at [906, 32] on icon "button" at bounding box center [906, 25] width 22 height 22
click at [897, 67] on icon "button" at bounding box center [906, 73] width 22 height 22
click at [904, 33] on icon "button" at bounding box center [906, 25] width 22 height 22
click at [904, 62] on icon "button" at bounding box center [906, 73] width 22 height 22
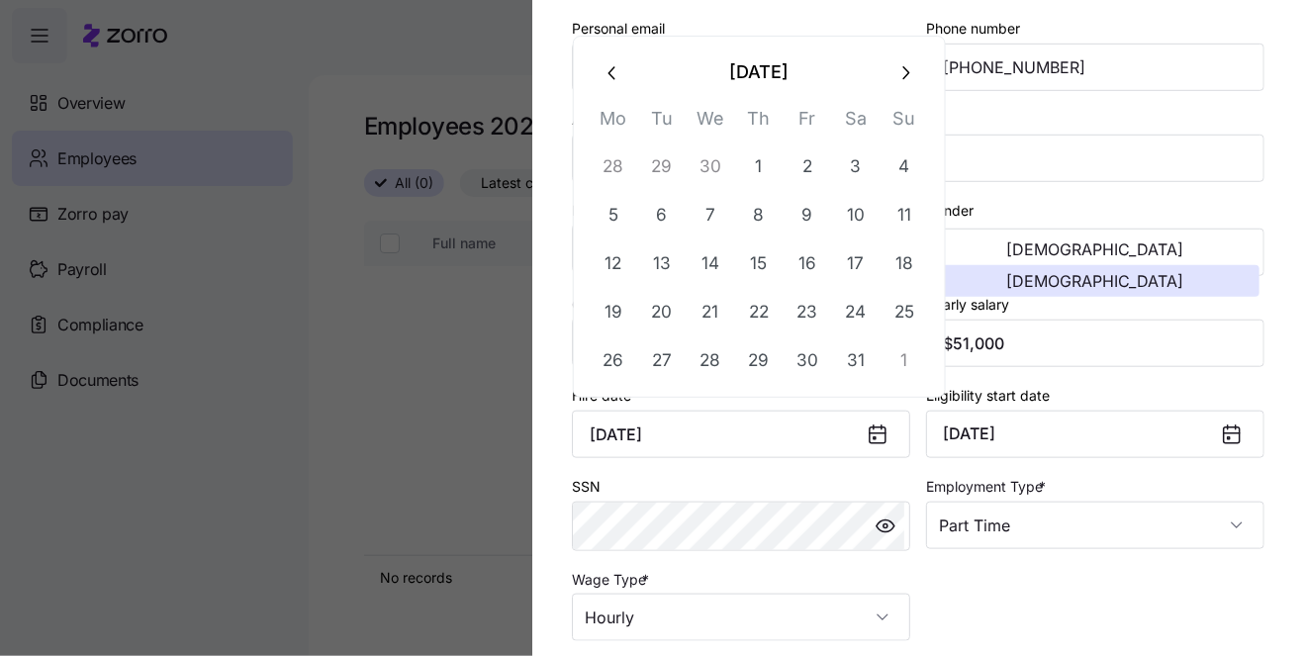
click at [904, 62] on icon "button" at bounding box center [906, 73] width 22 height 22
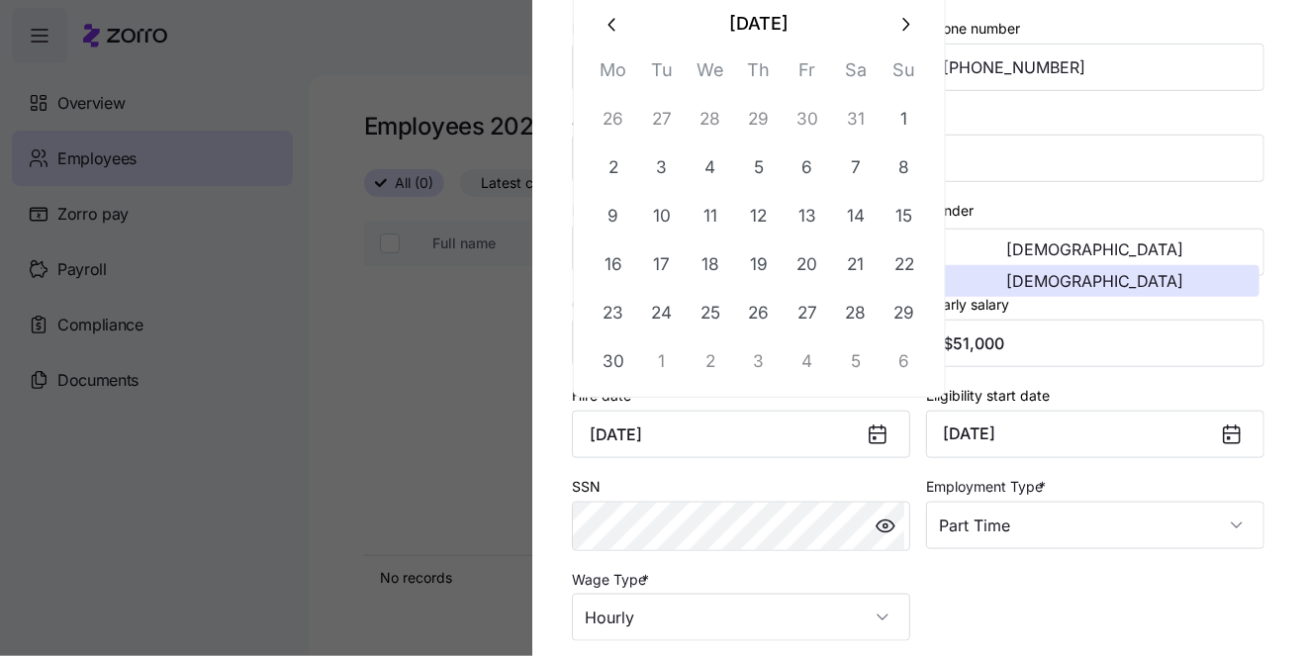
click at [898, 32] on icon "button" at bounding box center [906, 25] width 22 height 22
click at [614, 309] on button "21" at bounding box center [614, 313] width 48 height 48
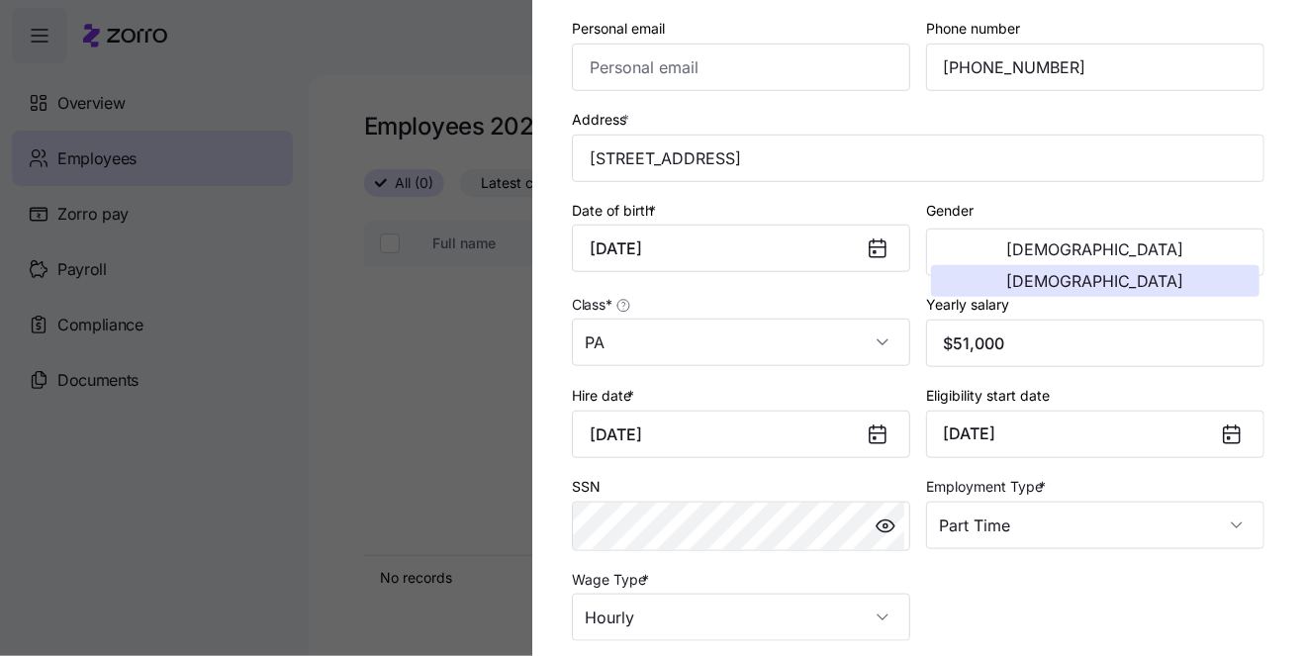
type input "July 21, 2025"
click at [1062, 521] on input "Part Time" at bounding box center [1095, 526] width 338 height 48
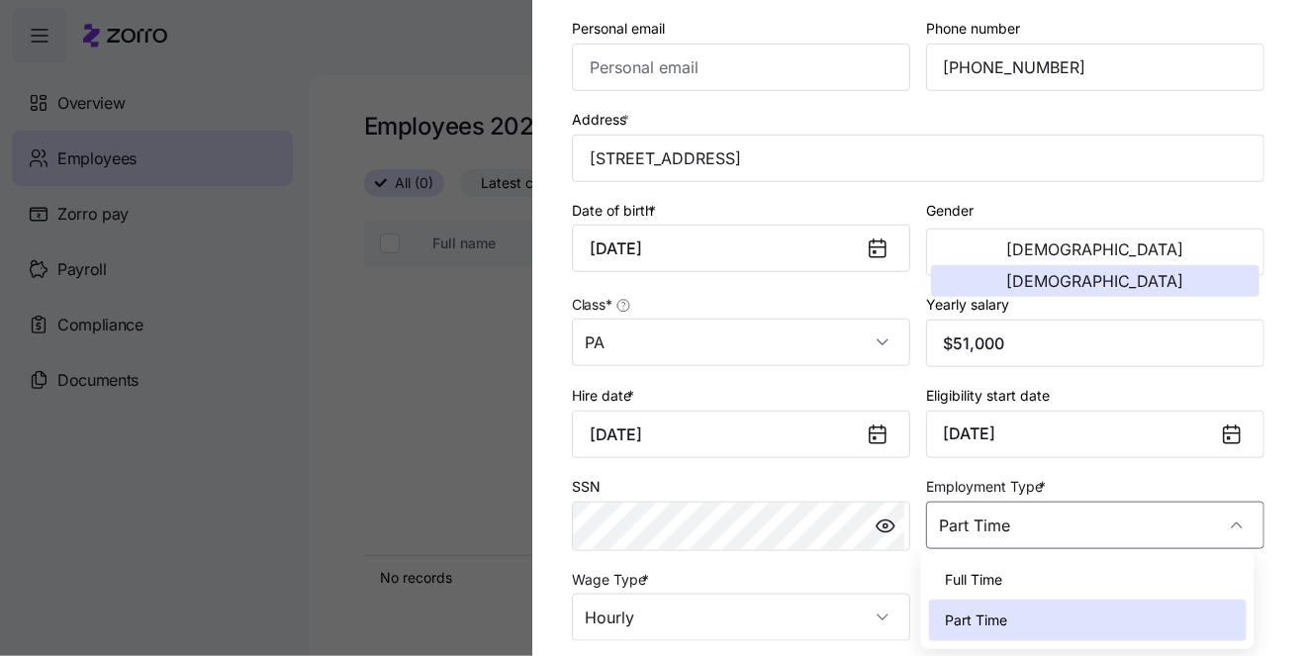
click at [1007, 576] on div "Full Time" at bounding box center [1088, 580] width 318 height 42
type input "Full Time"
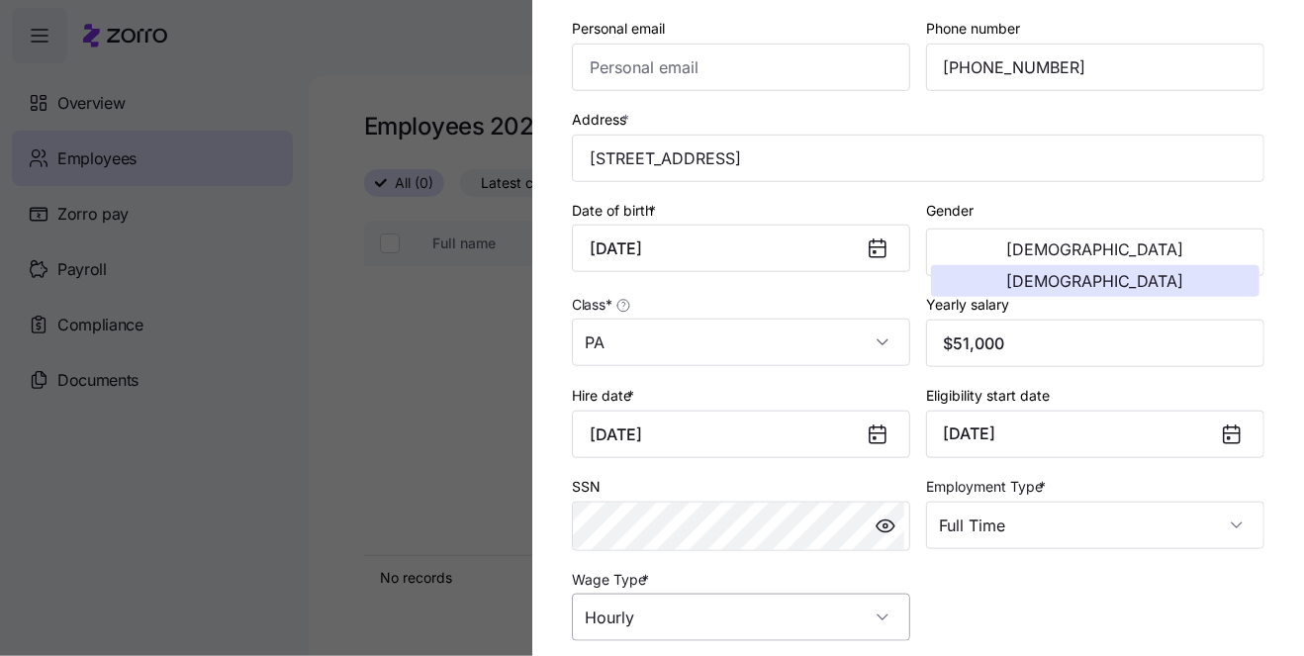
click at [879, 615] on input "Hourly" at bounding box center [741, 618] width 338 height 48
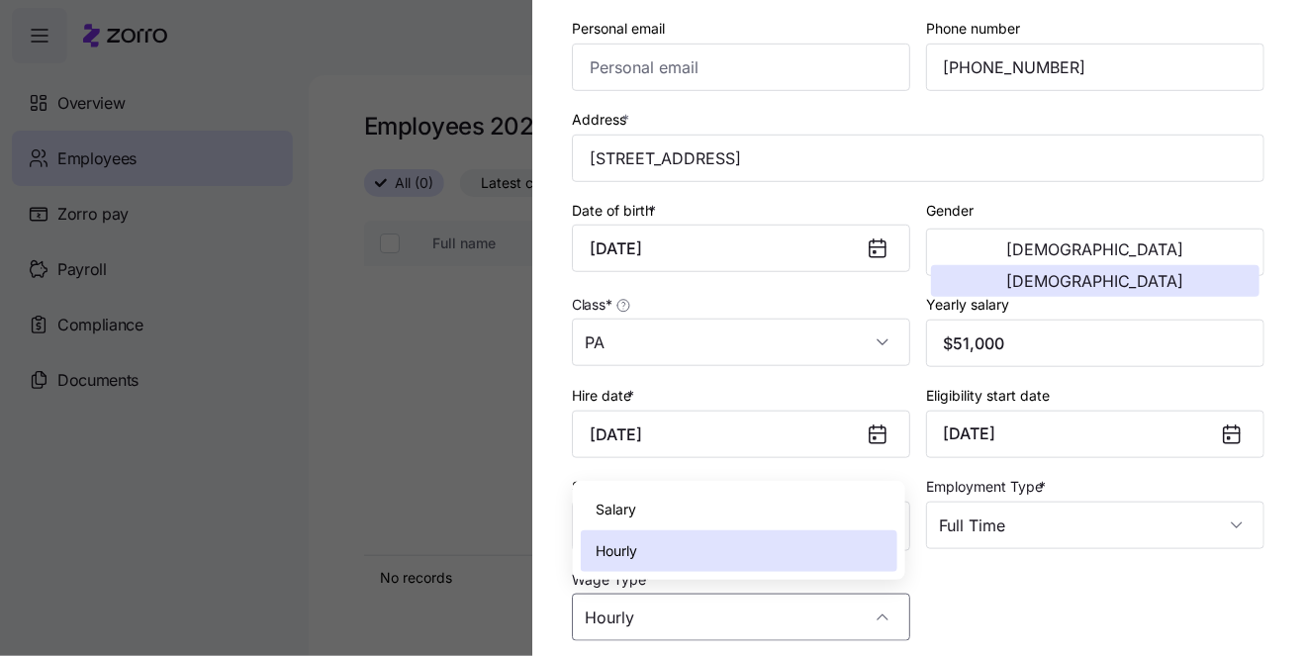
click at [803, 508] on div "Salary" at bounding box center [740, 510] width 318 height 42
type input "Salary"
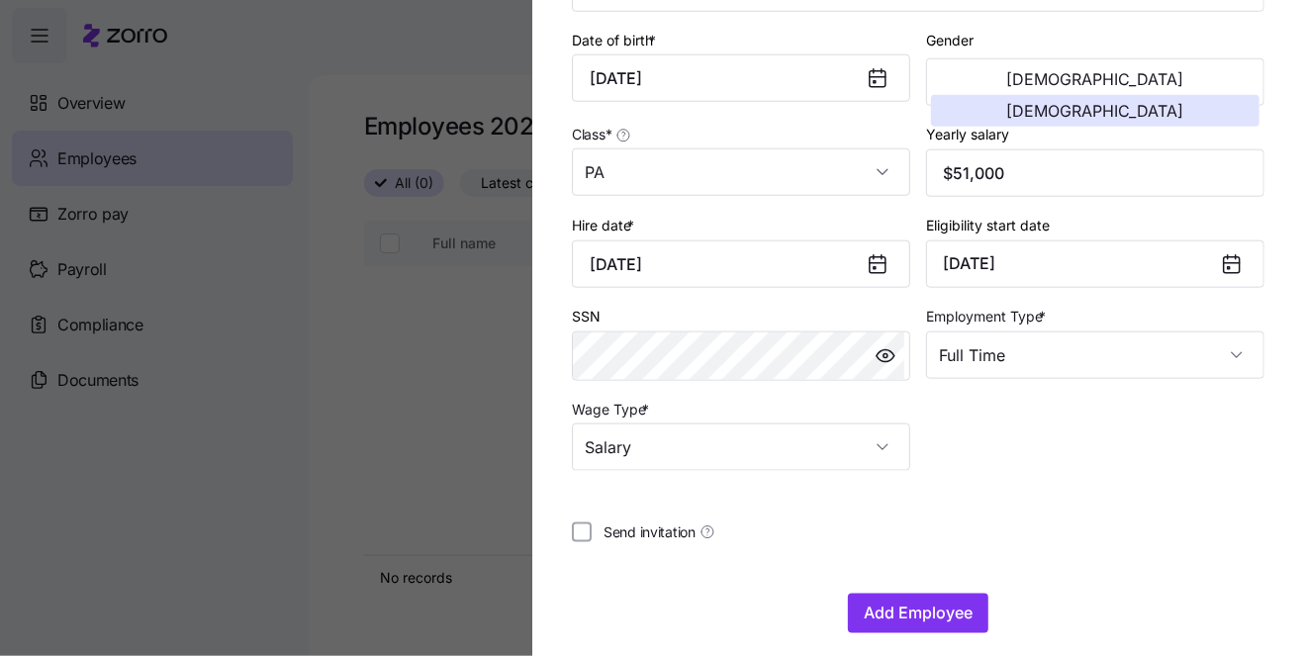
scroll to position [452, 0]
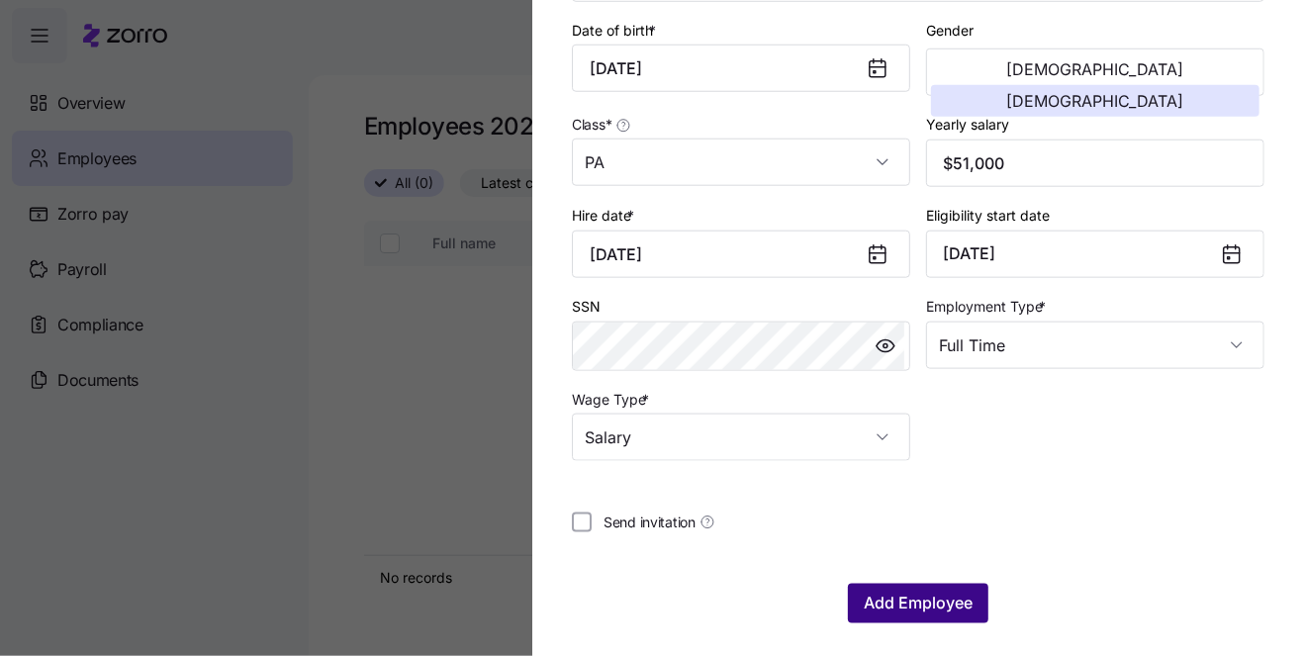
click at [886, 599] on span "Add Employee" at bounding box center [918, 604] width 109 height 24
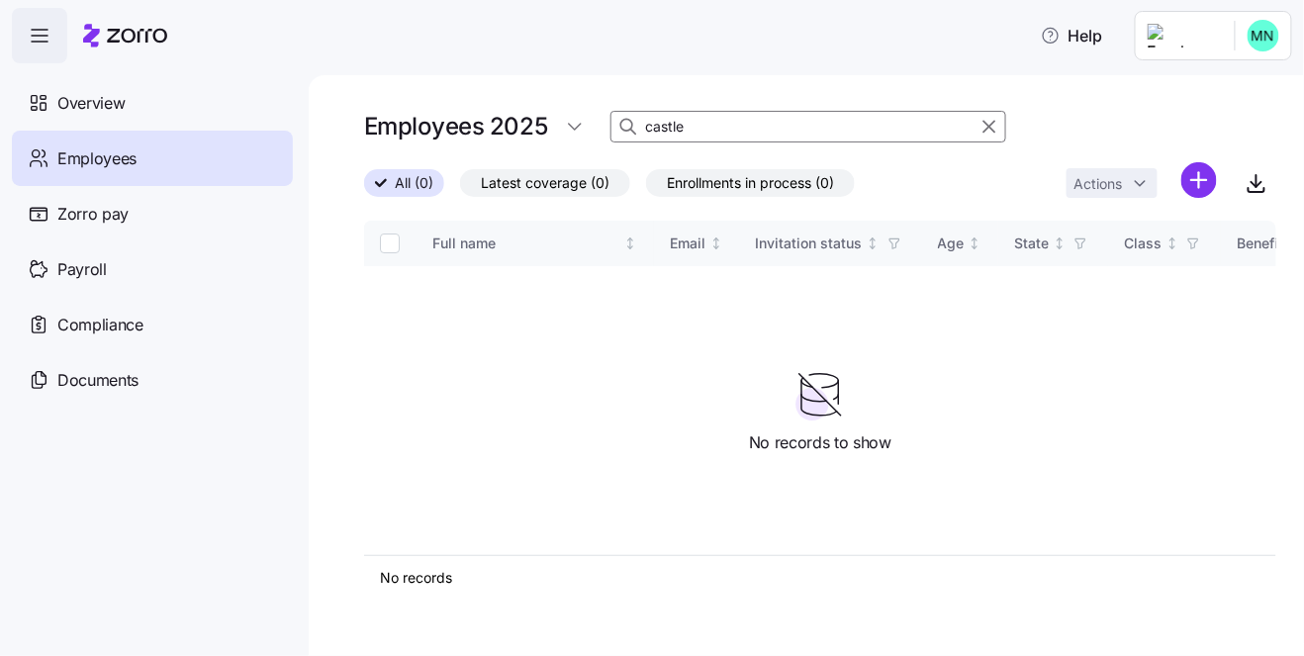
click at [735, 138] on input "castle" at bounding box center [809, 127] width 396 height 32
type input "c"
type input "y"
type input "unrath"
click at [130, 107] on div "Overview" at bounding box center [152, 102] width 281 height 55
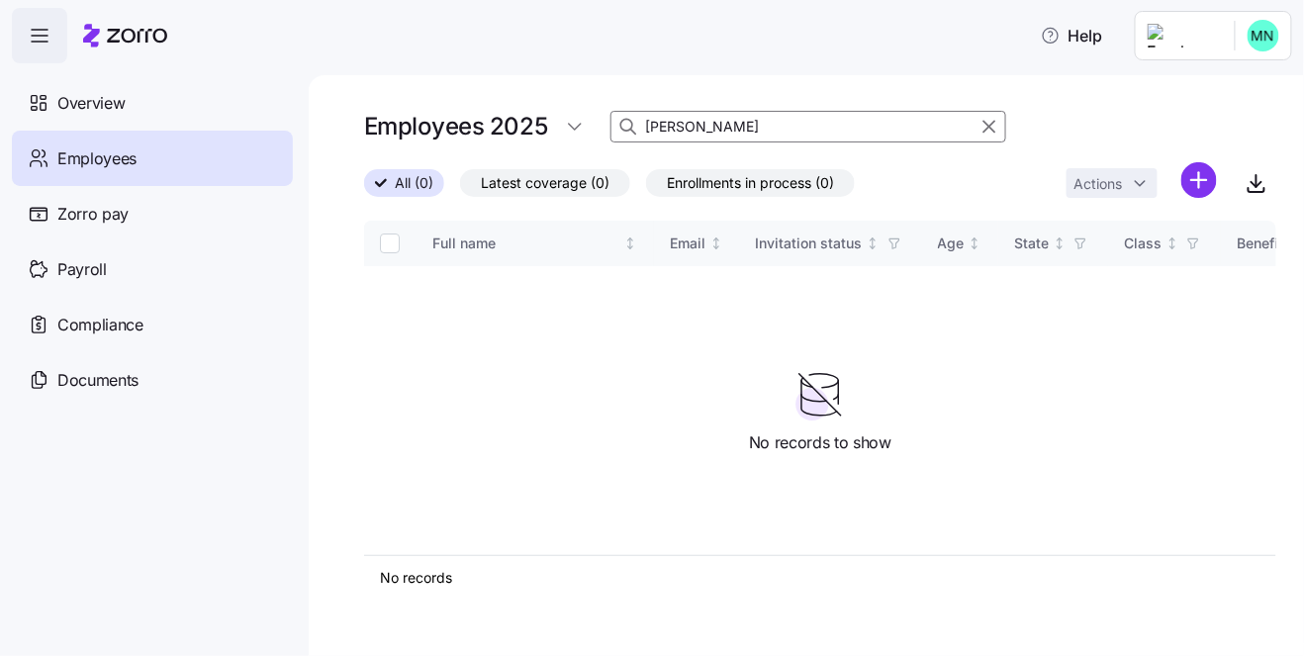
click at [113, 157] on span "Employees" at bounding box center [96, 158] width 79 height 25
click at [723, 126] on input "unrath" at bounding box center [809, 127] width 396 height 32
click at [564, 184] on span "Latest coverage (0)" at bounding box center [545, 183] width 129 height 26
click at [460, 188] on input "Latest coverage (0)" at bounding box center [460, 188] width 0 height 0
click at [413, 179] on span "All (0)" at bounding box center [404, 183] width 39 height 26
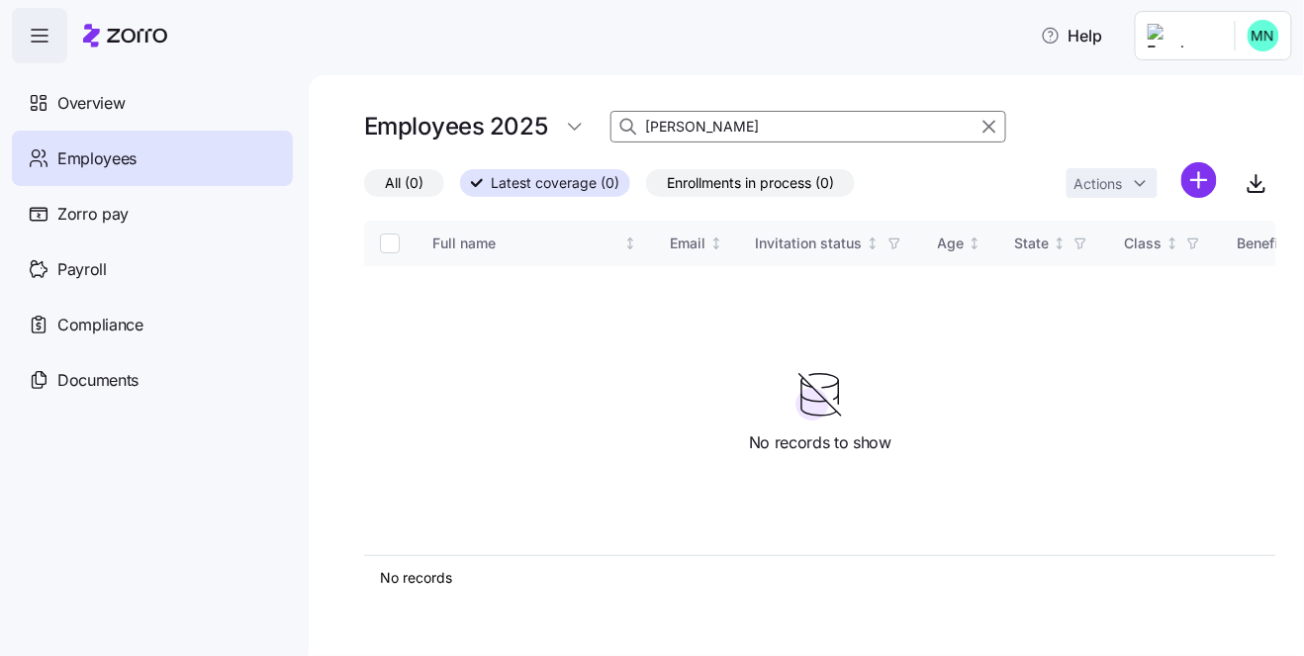
click at [364, 188] on input "All (0)" at bounding box center [364, 188] width 0 height 0
click at [732, 184] on span "Enrollments in process (0)" at bounding box center [750, 183] width 167 height 26
click at [646, 188] on input "Enrollments in process (0)" at bounding box center [646, 188] width 0 height 0
click at [864, 132] on input "unrath" at bounding box center [809, 127] width 396 height 32
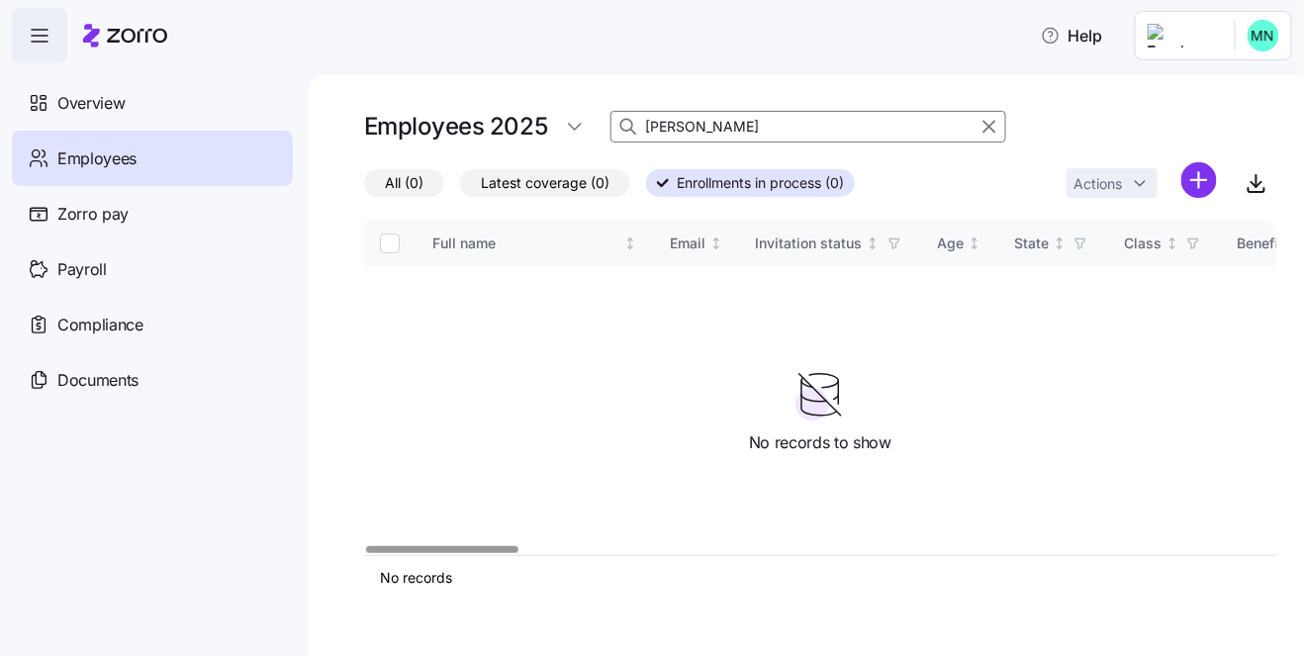
click at [578, 178] on span "Latest coverage (0)" at bounding box center [545, 183] width 129 height 26
click at [460, 188] on input "Latest coverage (0)" at bounding box center [460, 188] width 0 height 0
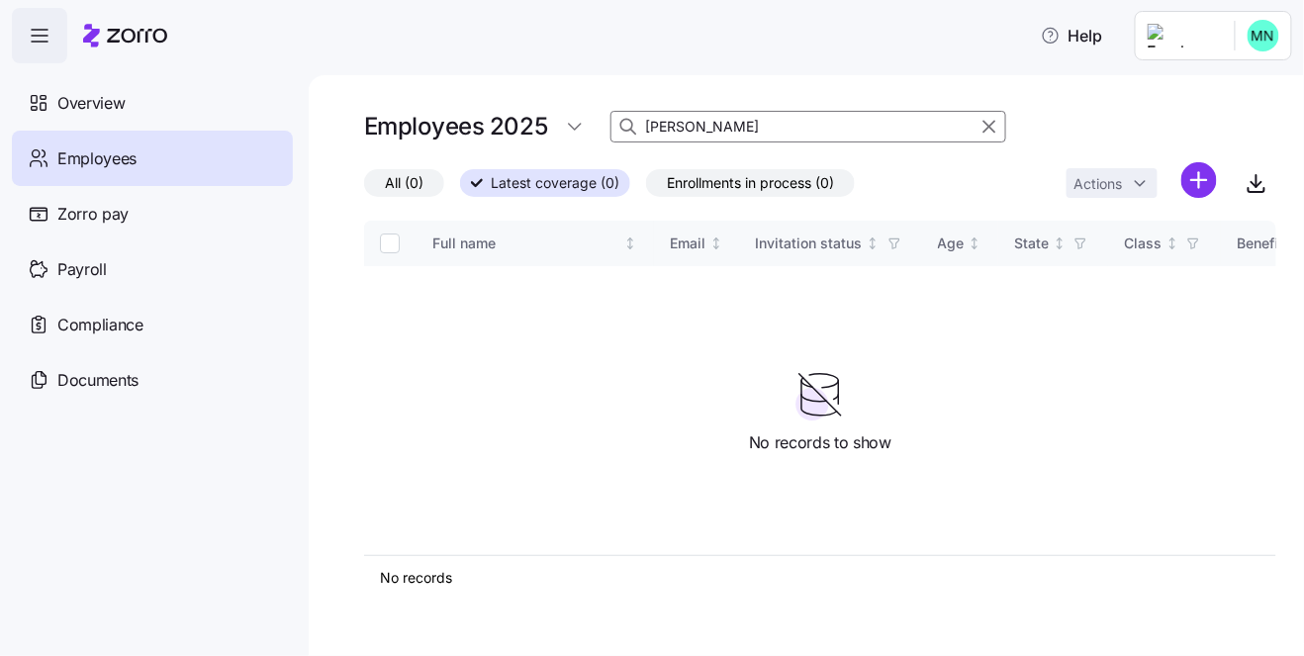
click at [542, 134] on h1 "Employees 2025" at bounding box center [455, 126] width 183 height 31
click at [585, 132] on html "Help Overview Employees Zorro pay Payroll Compliance Documents Employees 2025 u…" at bounding box center [652, 322] width 1304 height 644
type input "Unrath"
click at [406, 191] on span "All (0)" at bounding box center [404, 183] width 39 height 26
click at [364, 188] on input "All (0)" at bounding box center [364, 188] width 0 height 0
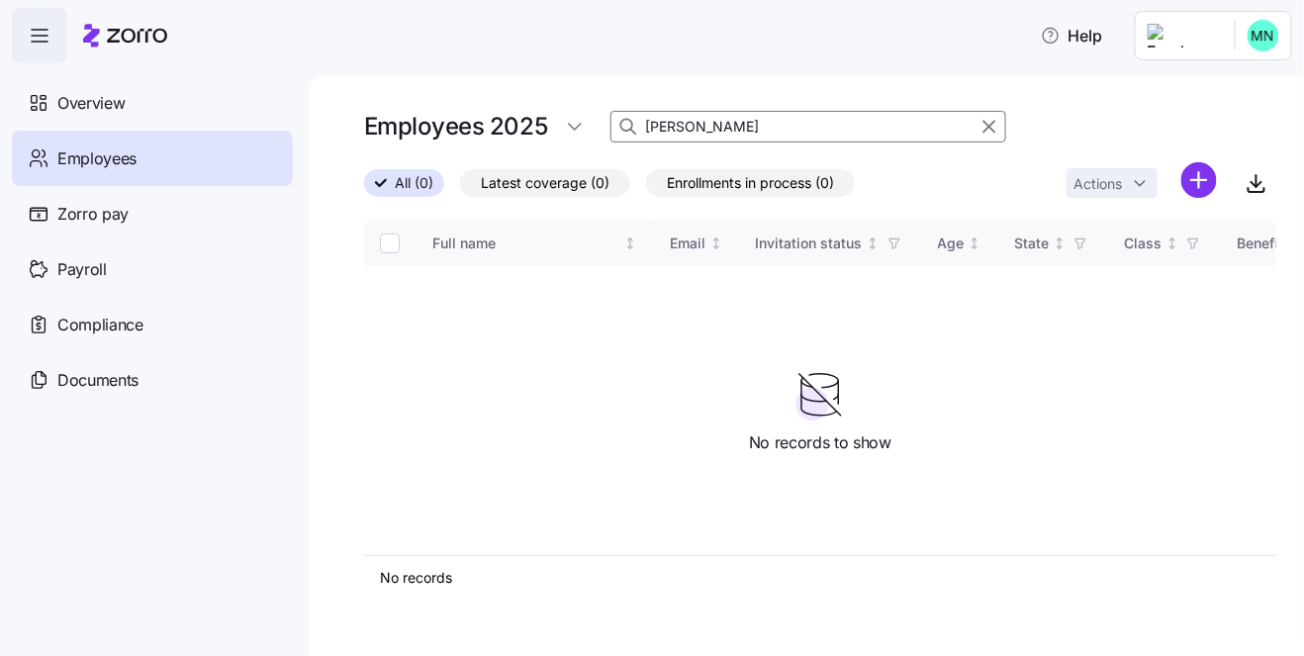
click at [405, 189] on span "All (0)" at bounding box center [414, 183] width 39 height 26
click at [364, 189] on input "All (0)" at bounding box center [364, 189] width 0 height 0
click at [689, 123] on input "Unrath" at bounding box center [809, 127] width 396 height 32
click at [622, 124] on icon at bounding box center [628, 126] width 12 height 12
click at [624, 123] on icon at bounding box center [629, 127] width 20 height 20
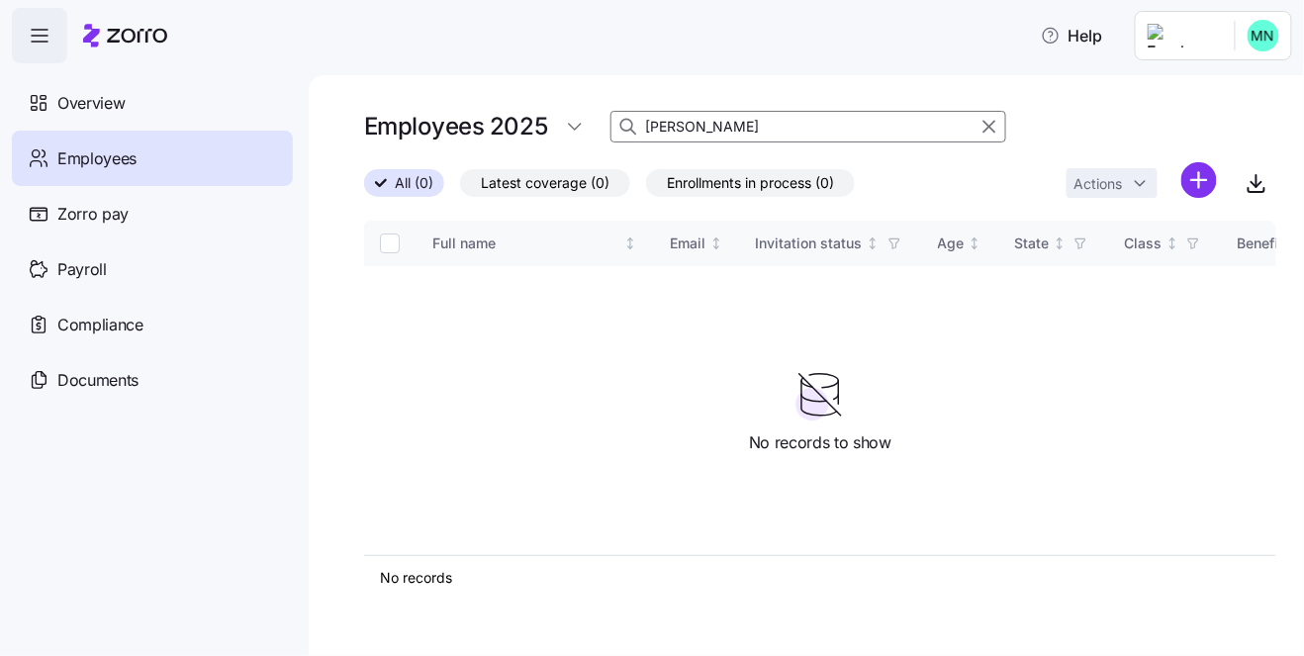
click at [625, 123] on icon at bounding box center [629, 127] width 20 height 20
click at [420, 131] on h1 "Employees 2025" at bounding box center [455, 126] width 183 height 31
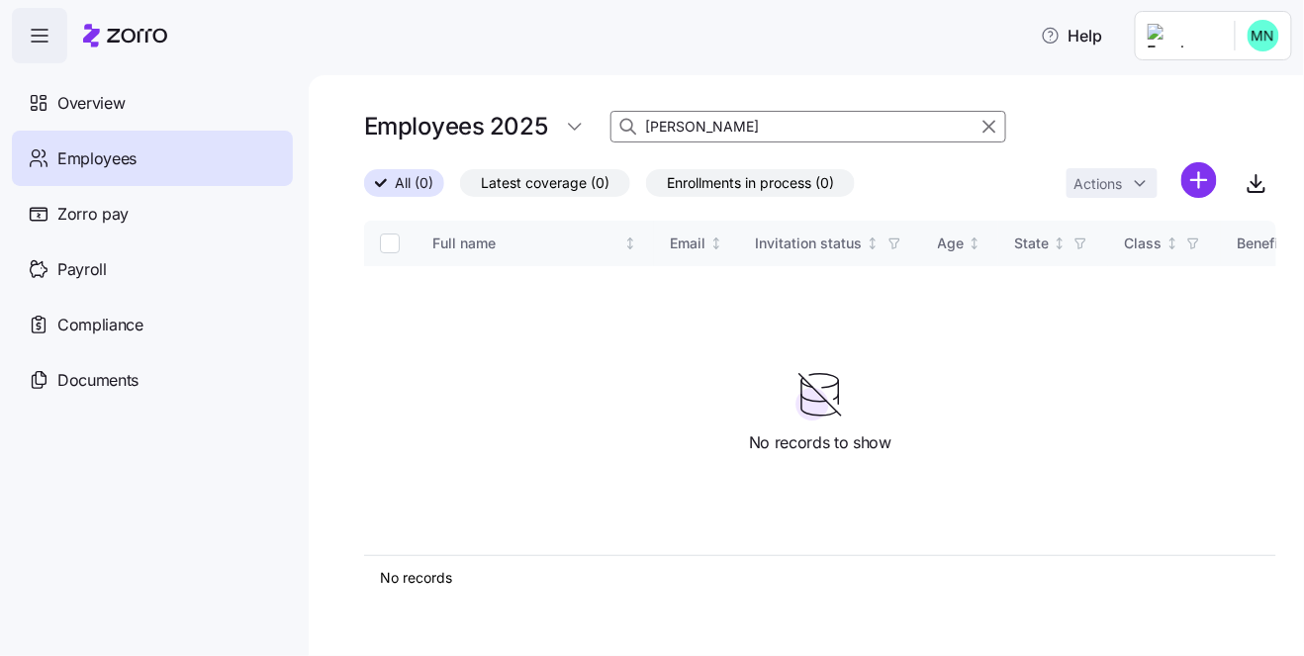
click at [550, 188] on span "Latest coverage (0)" at bounding box center [545, 183] width 129 height 26
click at [460, 188] on input "Latest coverage (0)" at bounding box center [460, 188] width 0 height 0
click at [765, 190] on span "Enrollments in process (0)" at bounding box center [750, 183] width 167 height 26
click at [646, 188] on input "Enrollments in process (0)" at bounding box center [646, 188] width 0 height 0
click at [766, 132] on input "[PERSON_NAME]" at bounding box center [809, 127] width 396 height 32
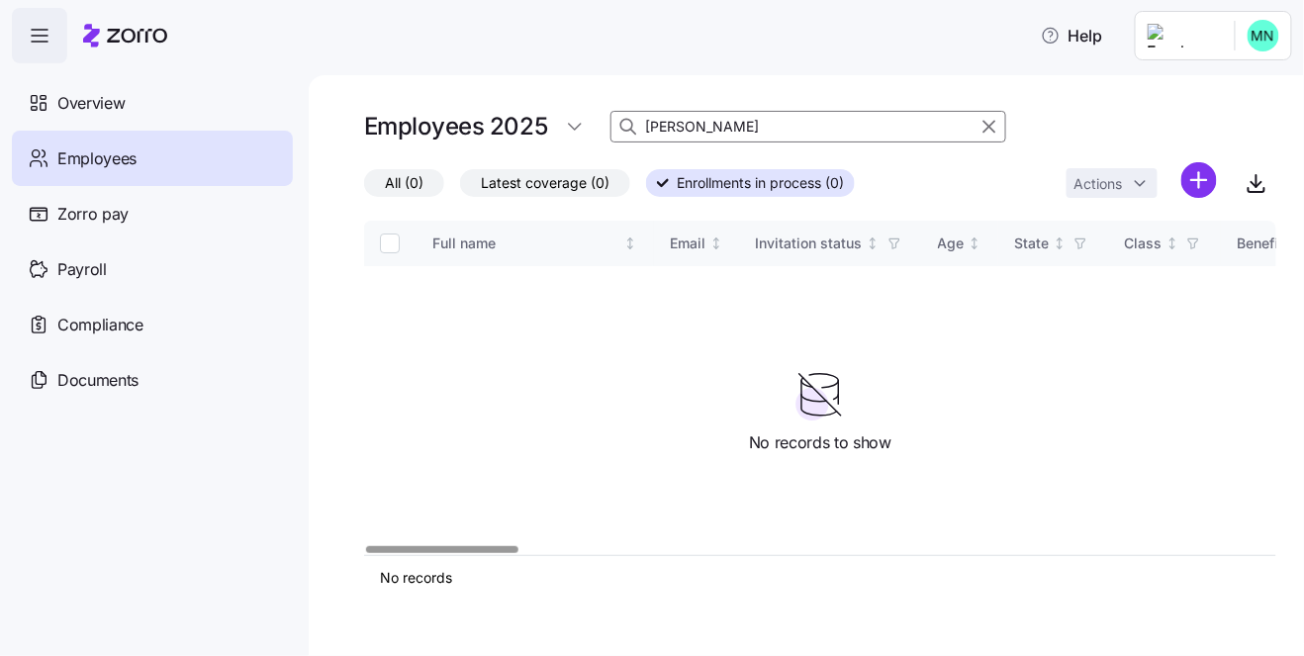
click at [802, 400] on icon at bounding box center [820, 405] width 37 height 21
click at [1178, 43] on html "Help Overview Employees Zorro pay Payroll Compliance Documents Employees 2025 U…" at bounding box center [652, 322] width 1304 height 644
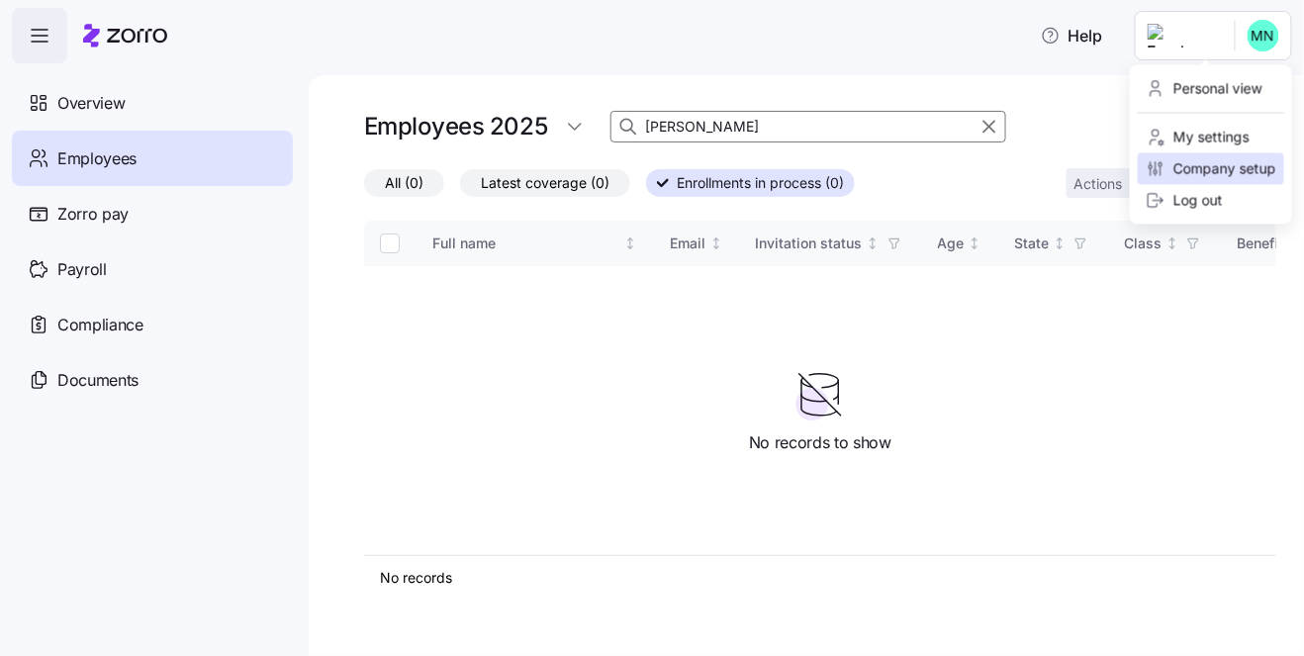
click at [1199, 171] on div "Company setup" at bounding box center [1211, 169] width 131 height 22
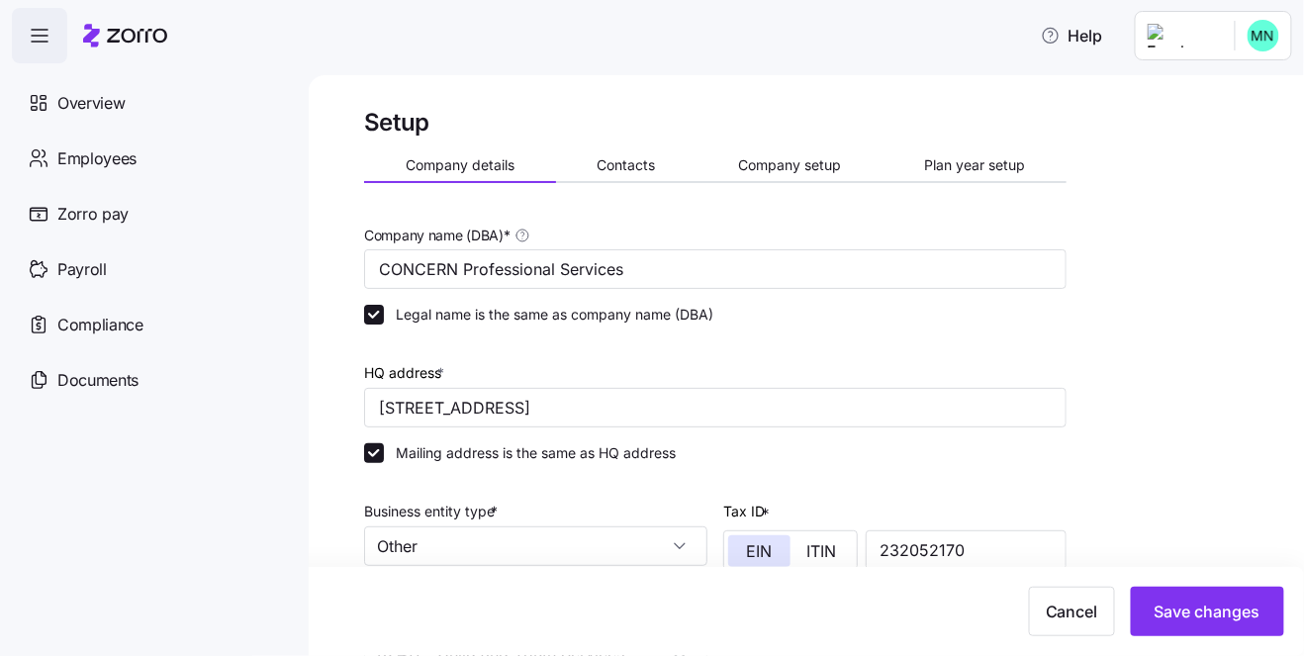
click at [96, 108] on span "Overview" at bounding box center [90, 103] width 67 height 25
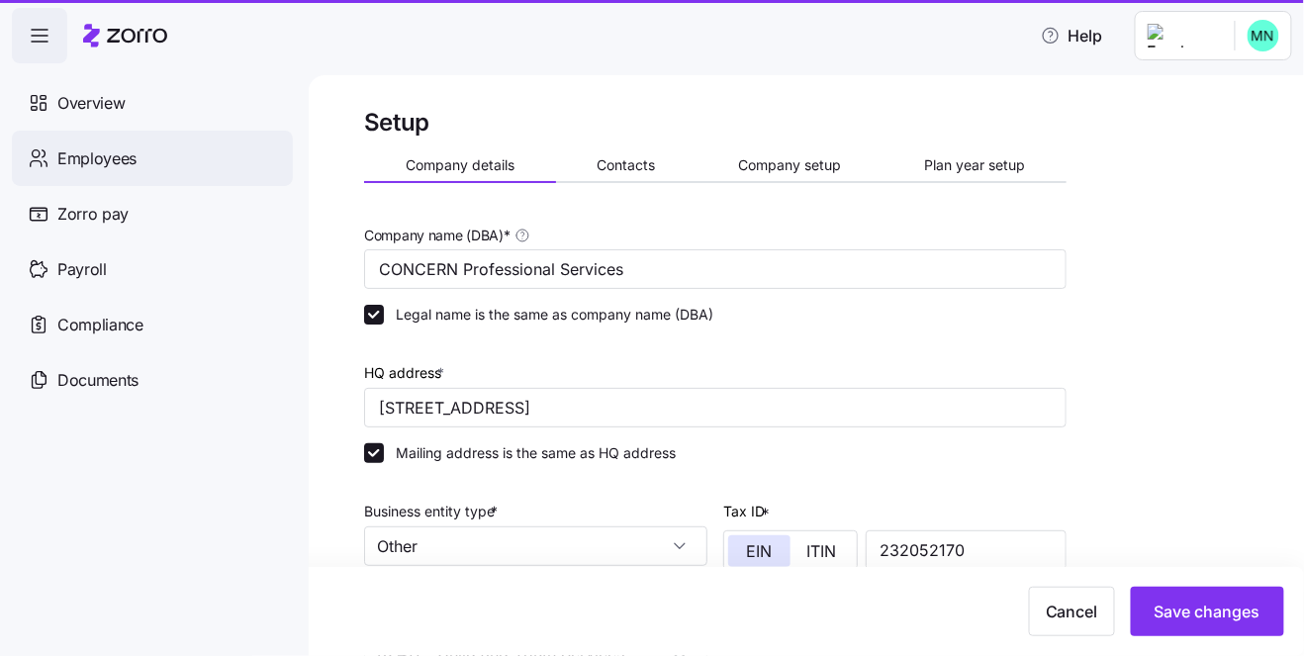
click at [83, 149] on span "Employees" at bounding box center [96, 158] width 79 height 25
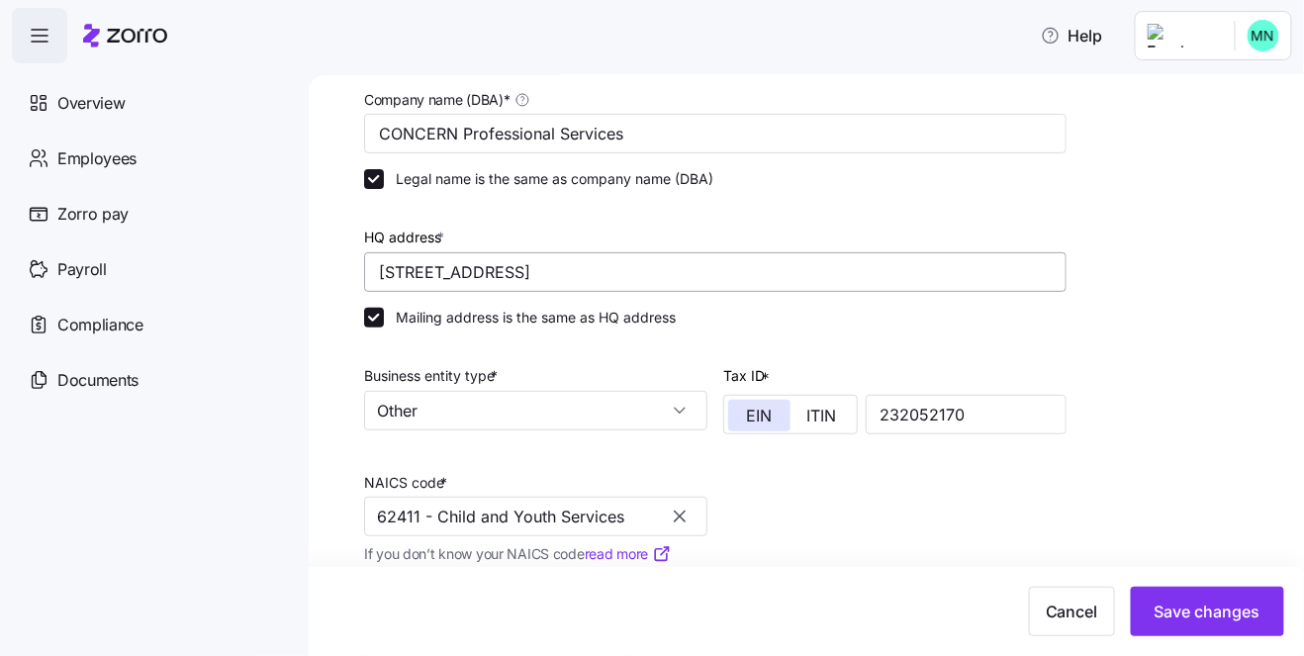
scroll to position [170, 0]
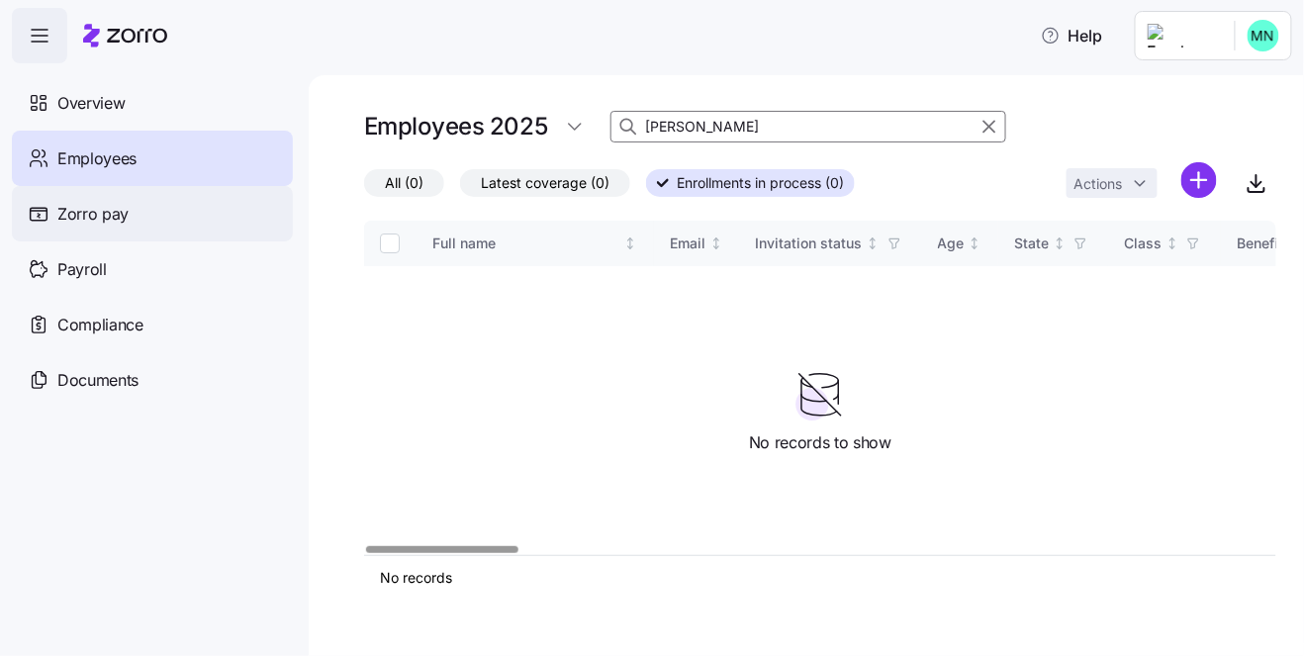
click at [146, 210] on div "Zorro pay" at bounding box center [152, 213] width 281 height 55
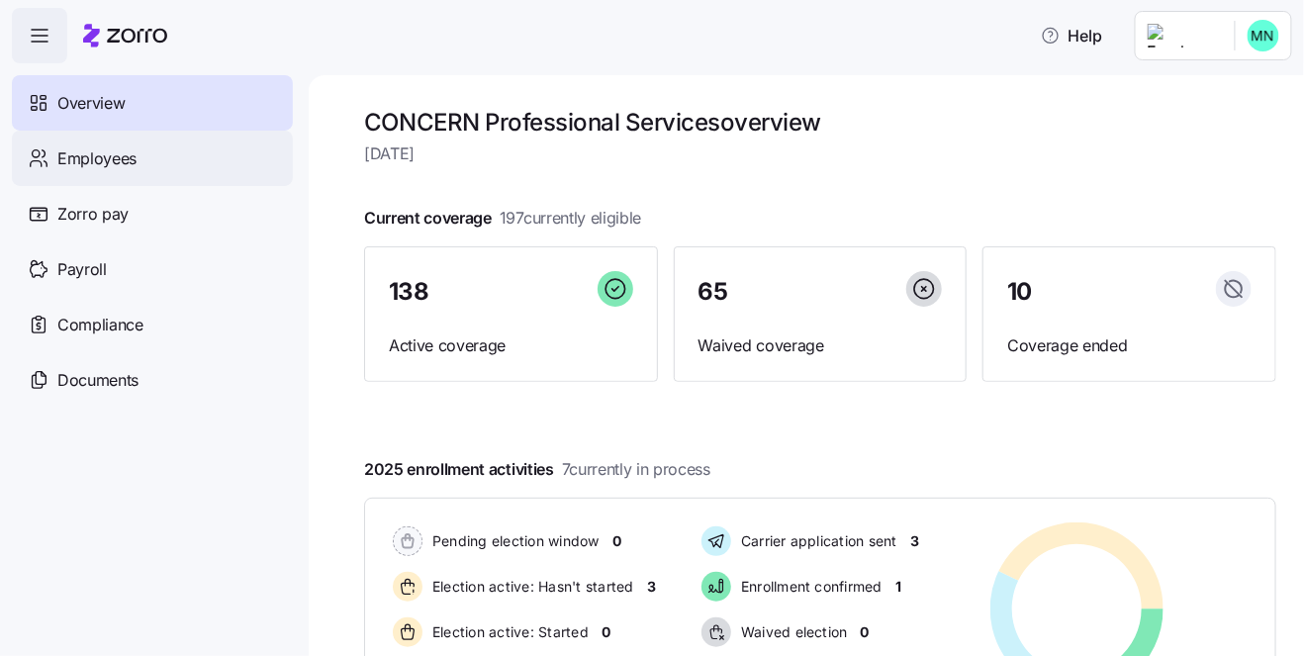
click at [203, 157] on div "Employees" at bounding box center [152, 158] width 281 height 55
click at [149, 160] on div "Employees" at bounding box center [152, 158] width 281 height 55
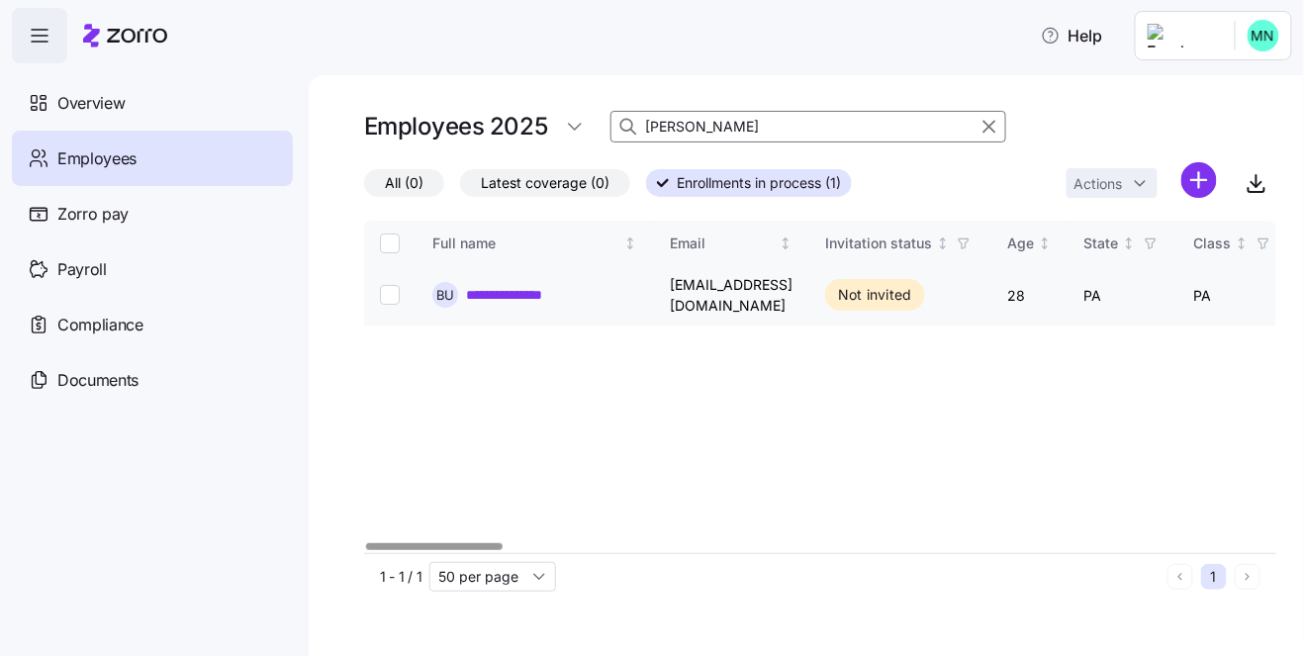
click at [497, 286] on link "**********" at bounding box center [521, 295] width 110 height 20
click at [484, 292] on link "**********" at bounding box center [521, 295] width 110 height 20
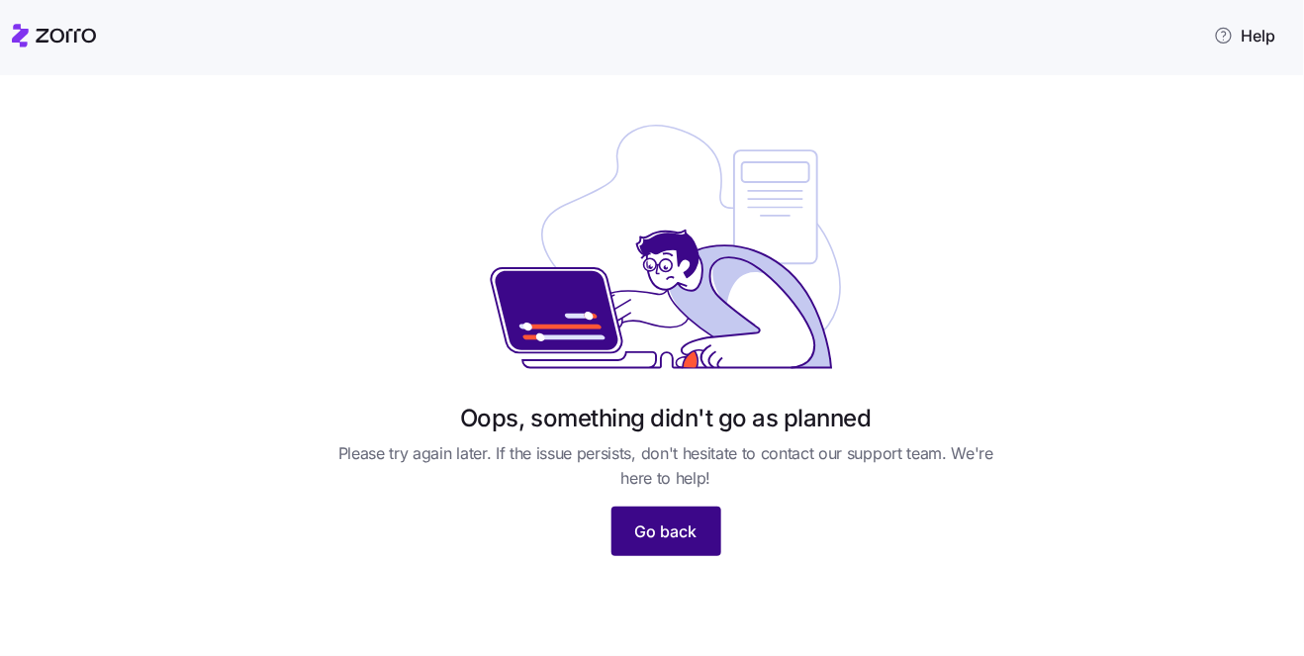
click at [633, 531] on button "Go back" at bounding box center [667, 531] width 110 height 49
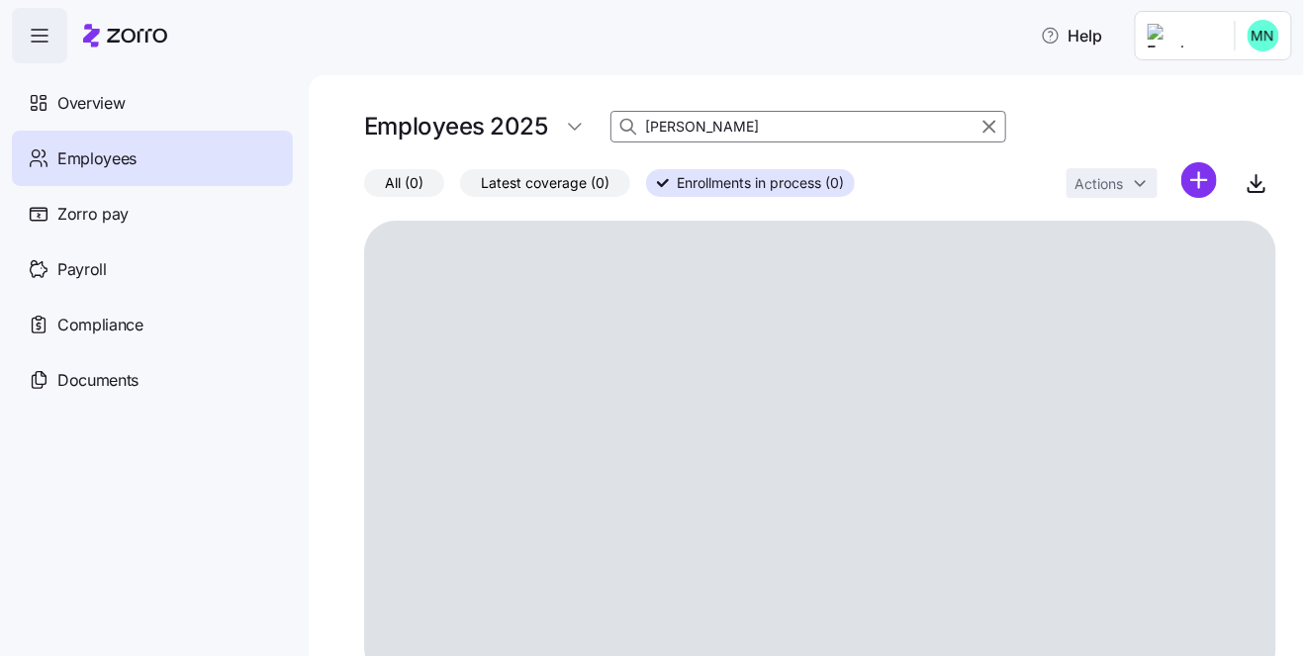
click at [701, 121] on input "[PERSON_NAME]" at bounding box center [809, 127] width 396 height 32
click at [401, 176] on span "All (0)" at bounding box center [404, 183] width 39 height 26
click at [364, 188] on input "All (0)" at bounding box center [364, 188] width 0 height 0
click at [129, 166] on span "Employees" at bounding box center [96, 158] width 79 height 25
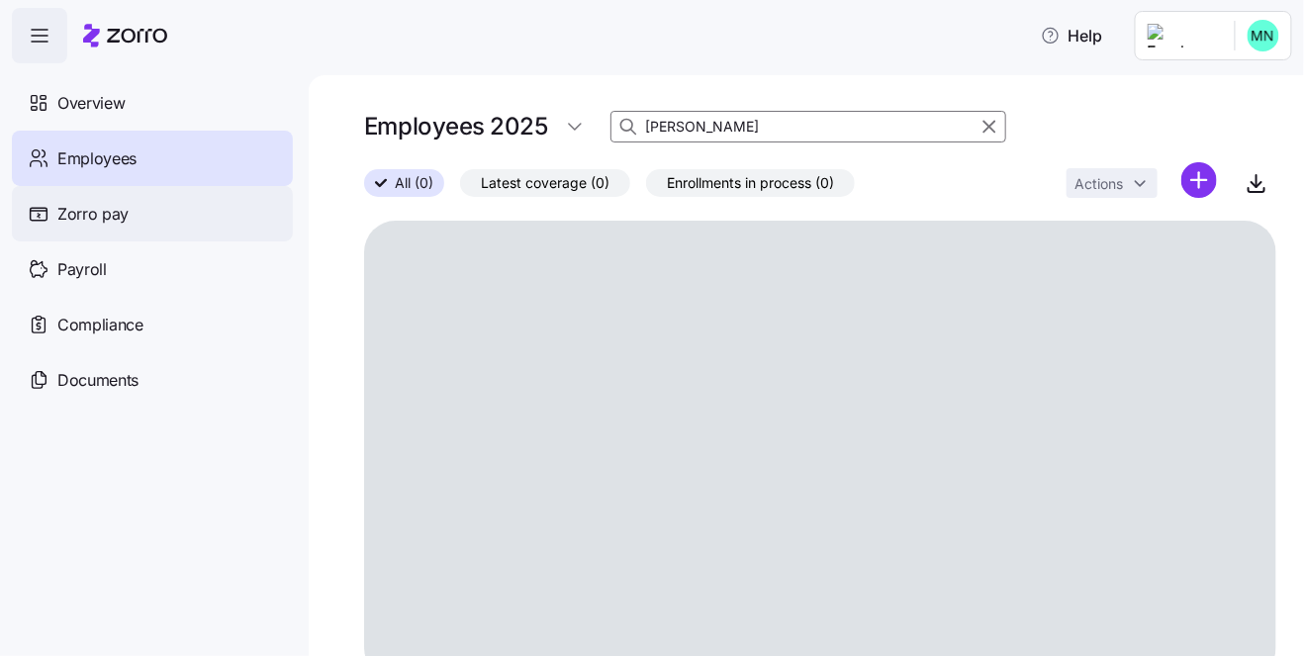
click at [129, 215] on div "Zorro pay" at bounding box center [152, 213] width 281 height 55
